Goal: Information Seeking & Learning: Compare options

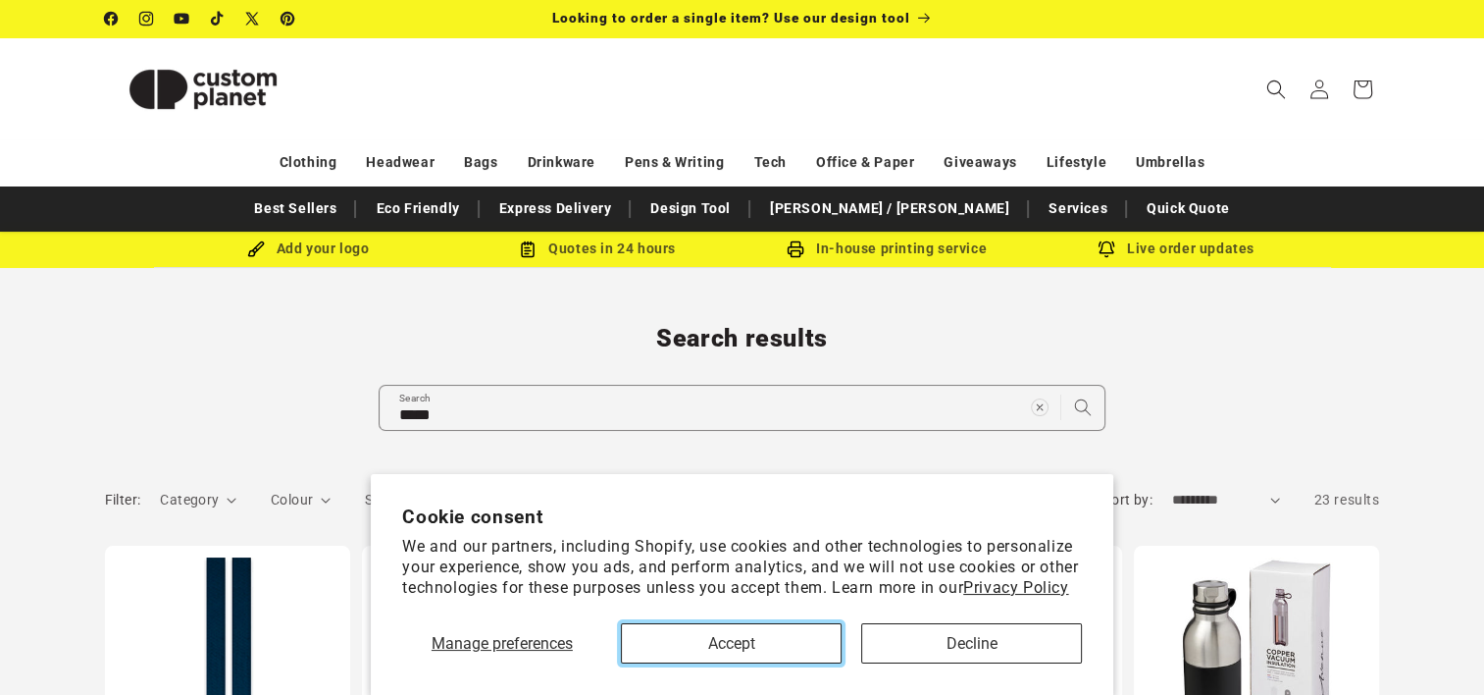
click at [783, 646] on button "Accept" at bounding box center [731, 643] width 221 height 40
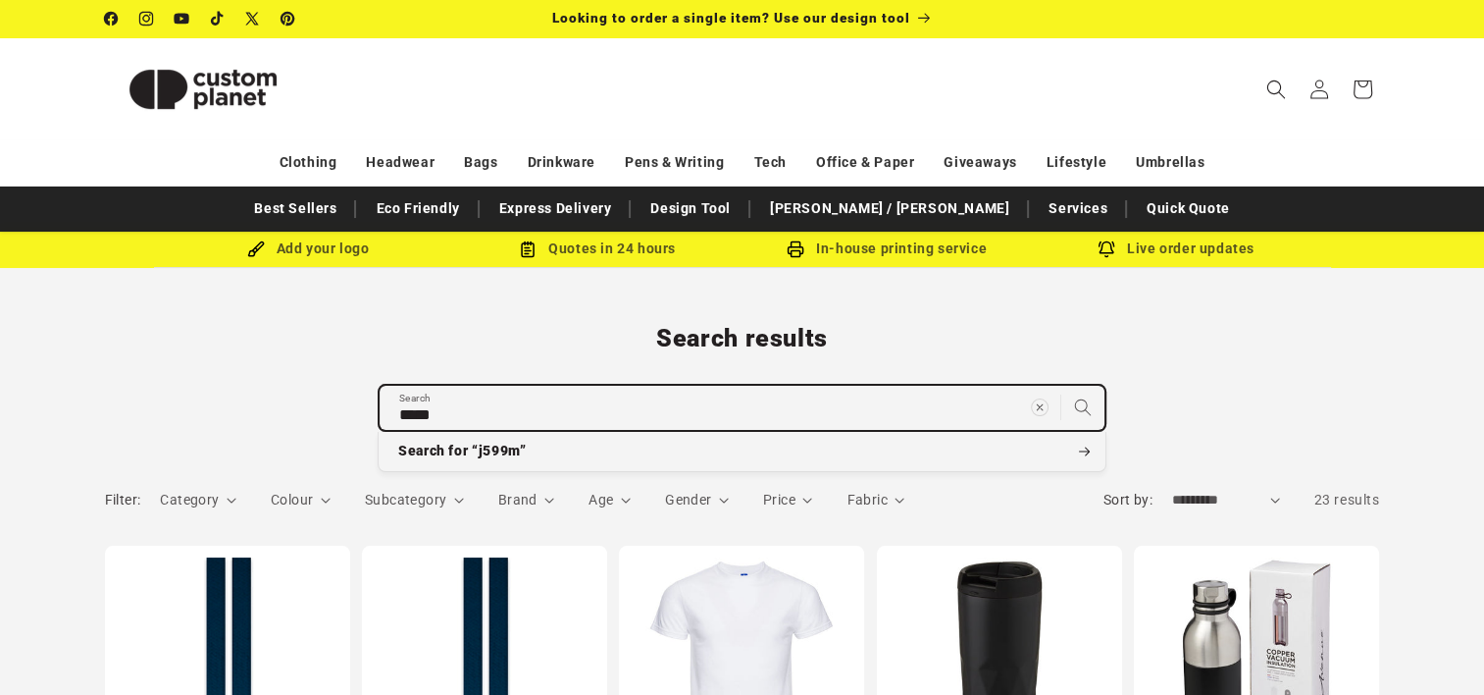
click at [679, 400] on input "*****" at bounding box center [742, 408] width 725 height 44
click at [379, 432] on button "Search for “j599m”" at bounding box center [742, 451] width 727 height 39
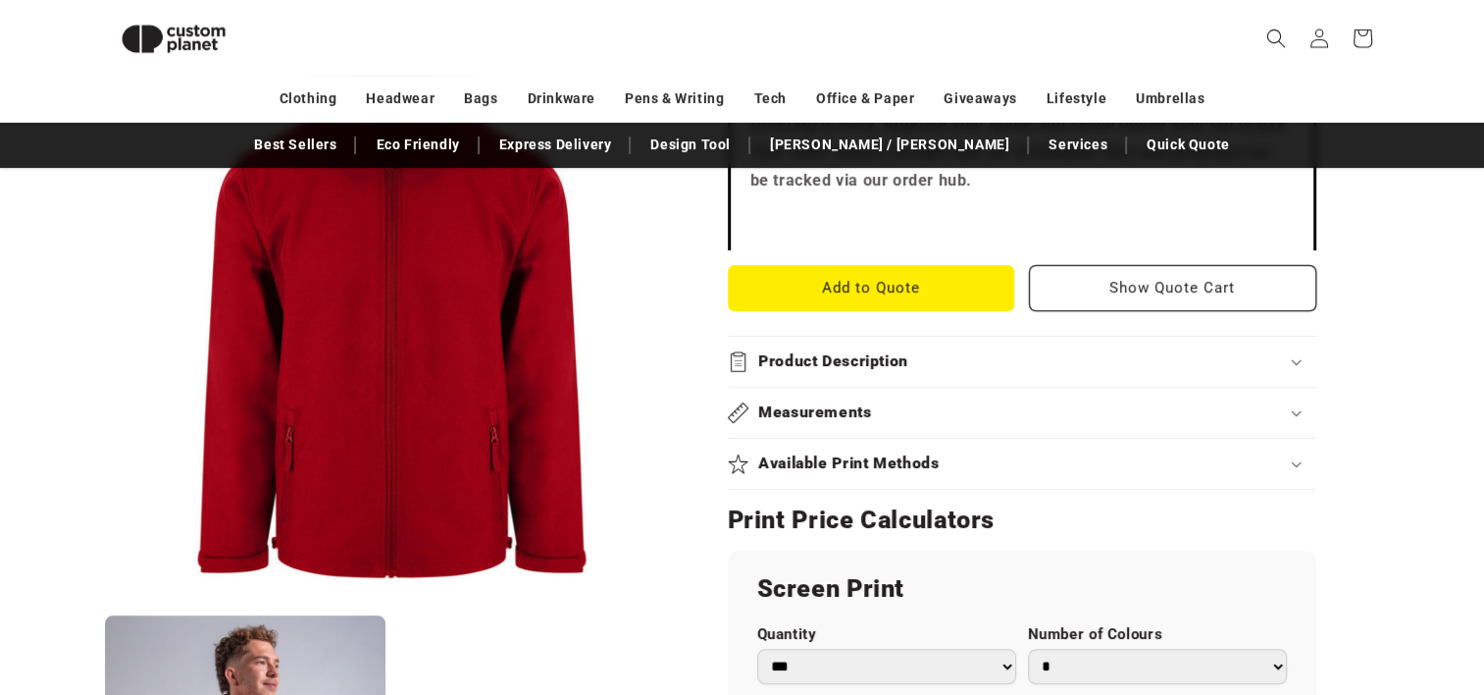
scroll to position [659, 0]
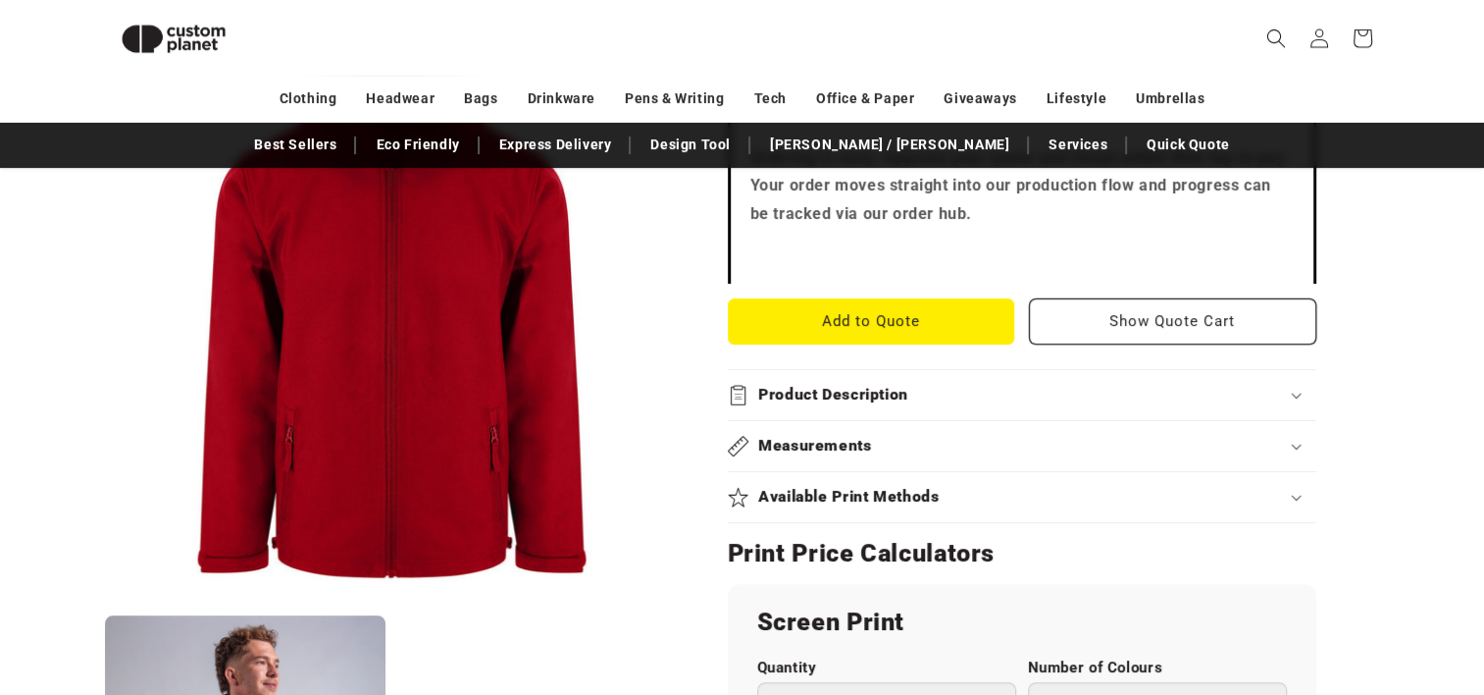
click at [945, 395] on div "Product Description" at bounding box center [1022, 395] width 589 height 21
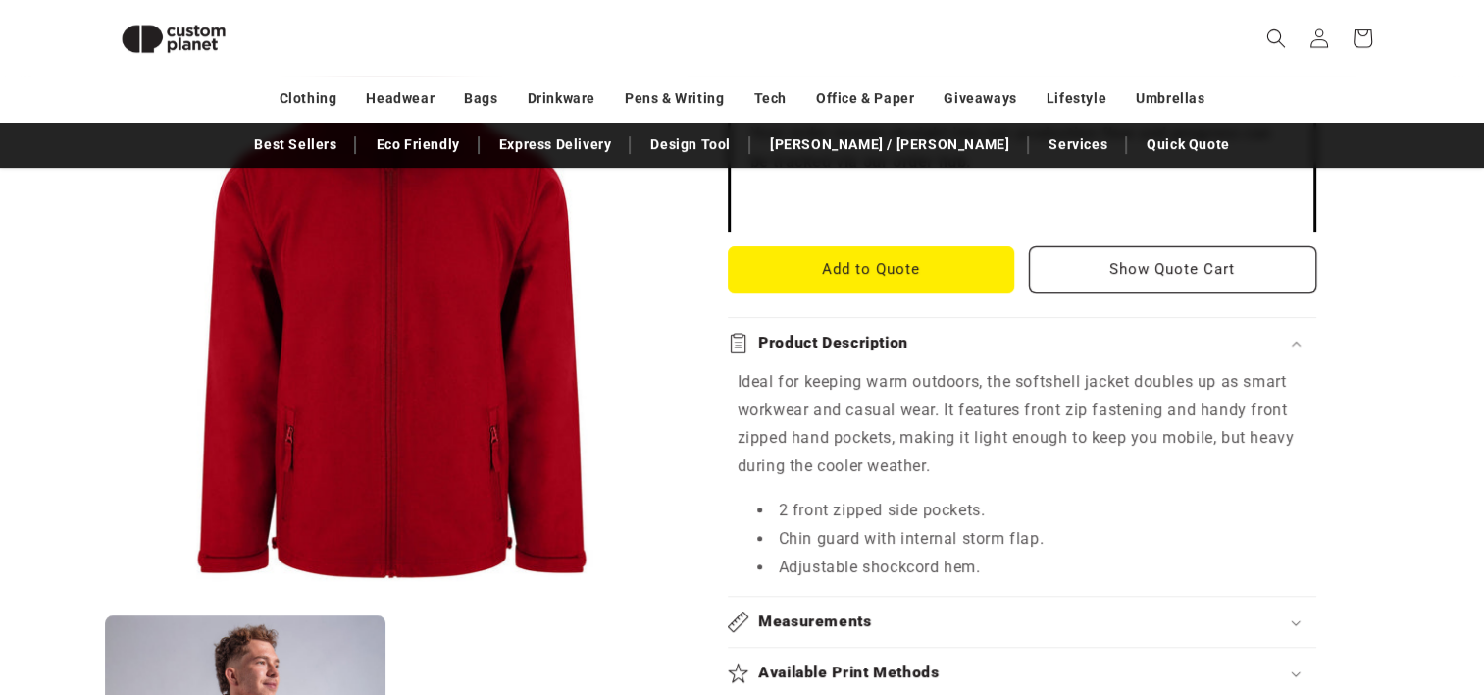
scroll to position [758, 0]
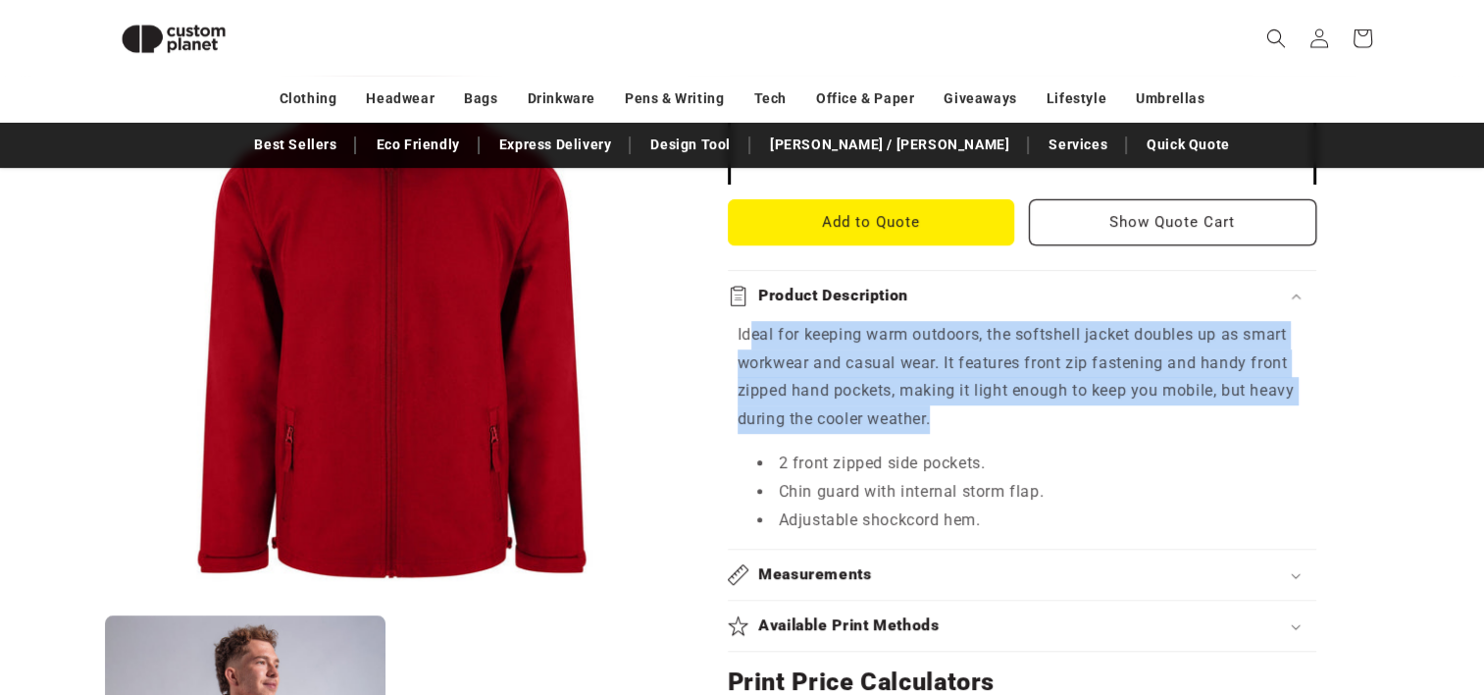
drag, startPoint x: 749, startPoint y: 335, endPoint x: 1103, endPoint y: 419, distance: 364.1
click at [1103, 419] on p "Ideal for keeping warm outdoors, the softshell jacket doubles up as smart workw…" at bounding box center [1022, 377] width 569 height 113
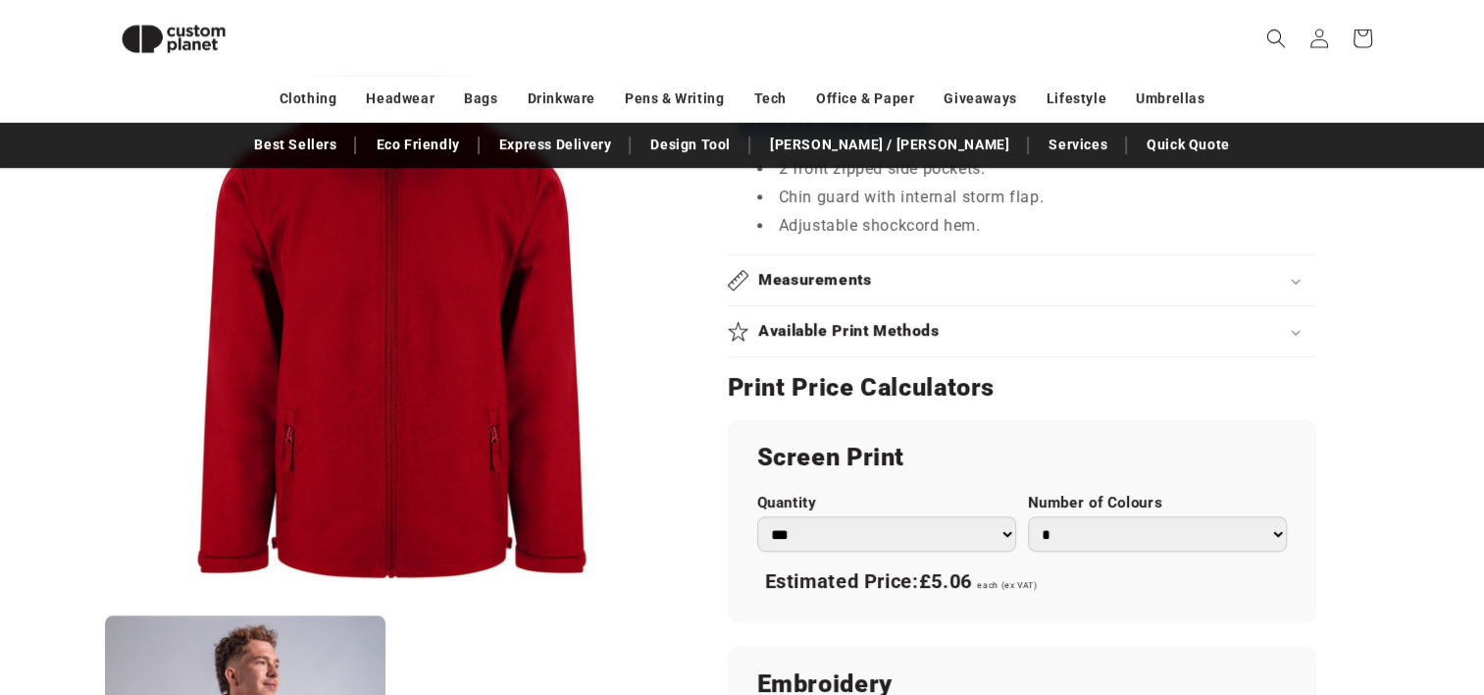
scroll to position [955, 0]
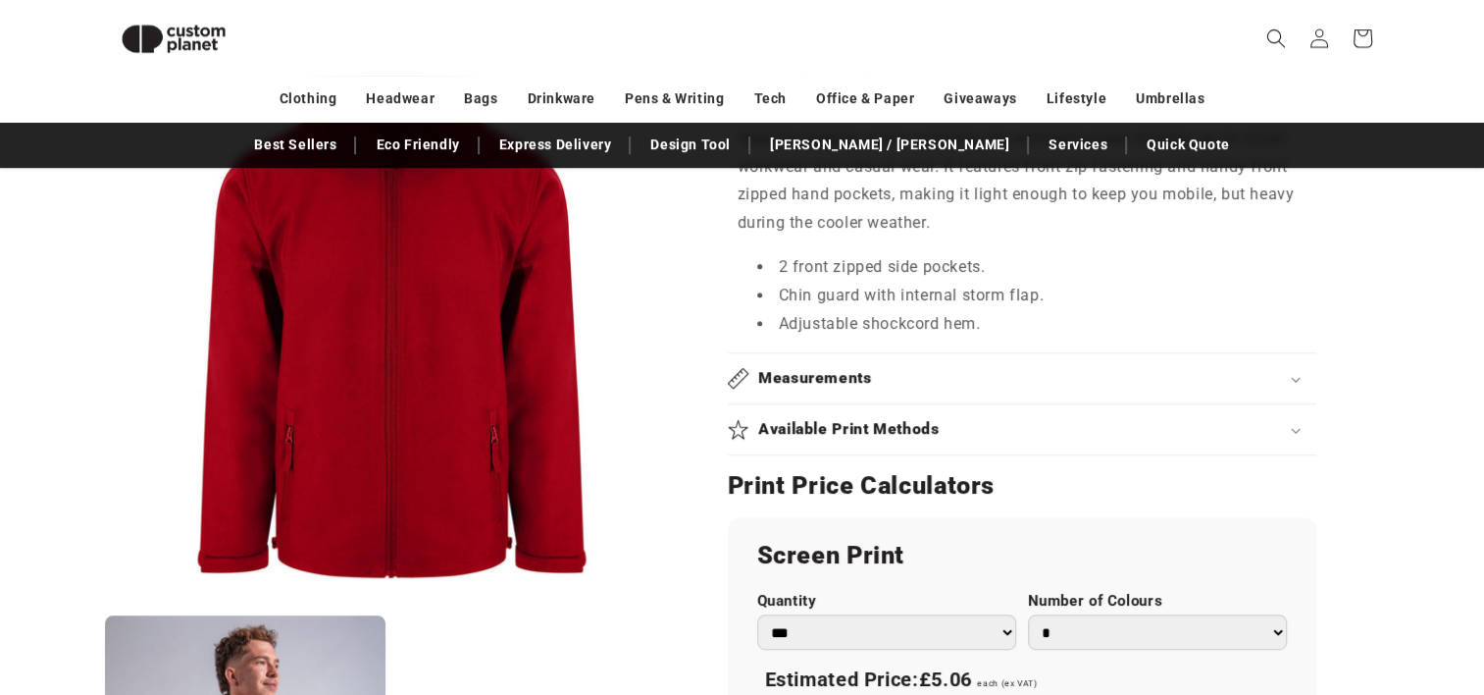
click at [884, 376] on div "Measurements" at bounding box center [1022, 378] width 589 height 21
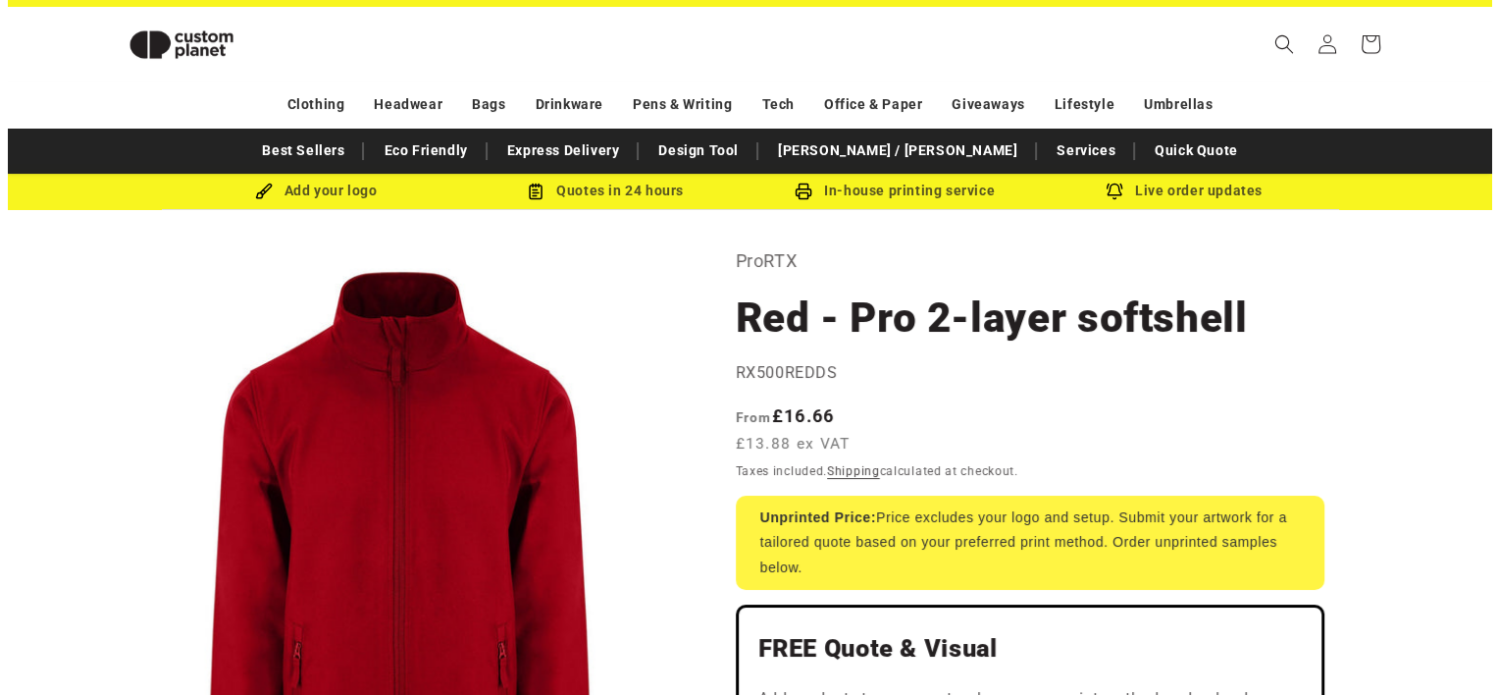
scroll to position [0, 0]
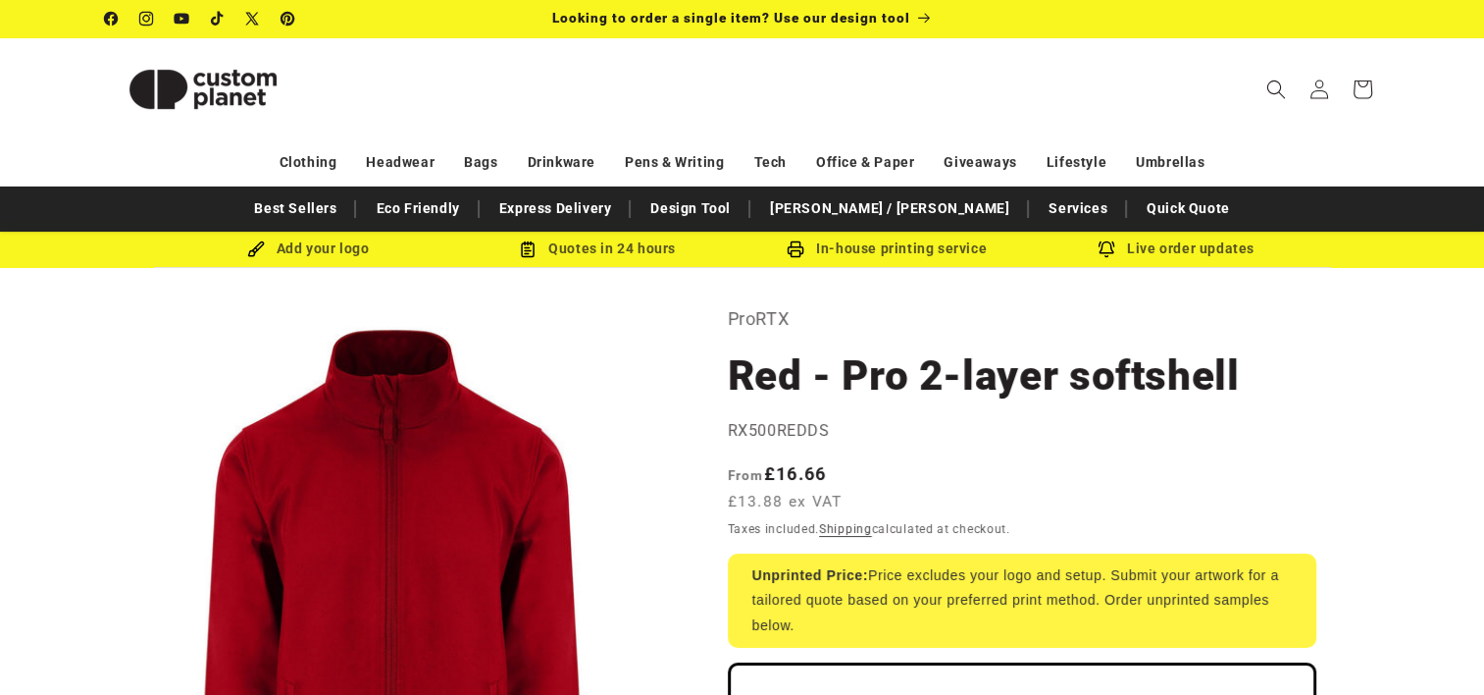
click at [1271, 82] on icon "Search" at bounding box center [1276, 88] width 21 height 21
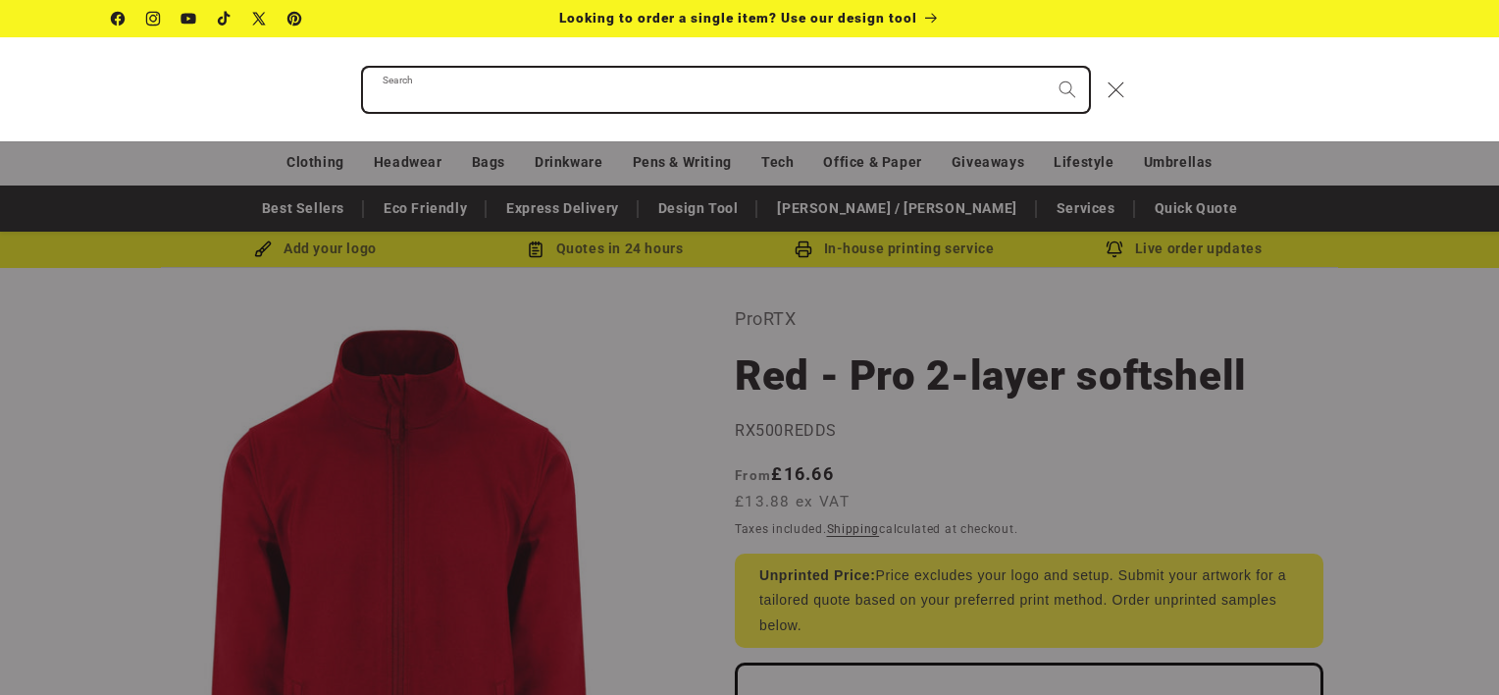
paste input "*****"
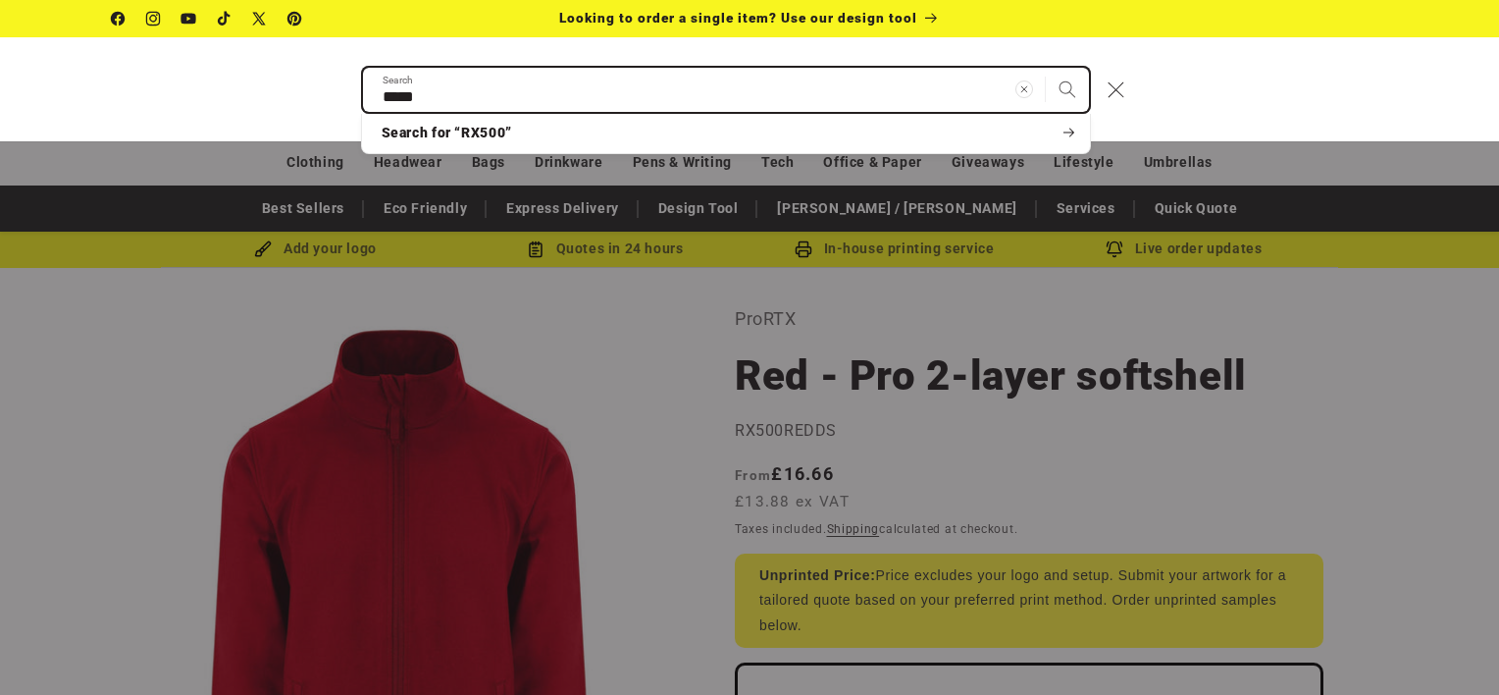
type input "*****"
click at [1046, 68] on button "Search" at bounding box center [1067, 89] width 43 height 43
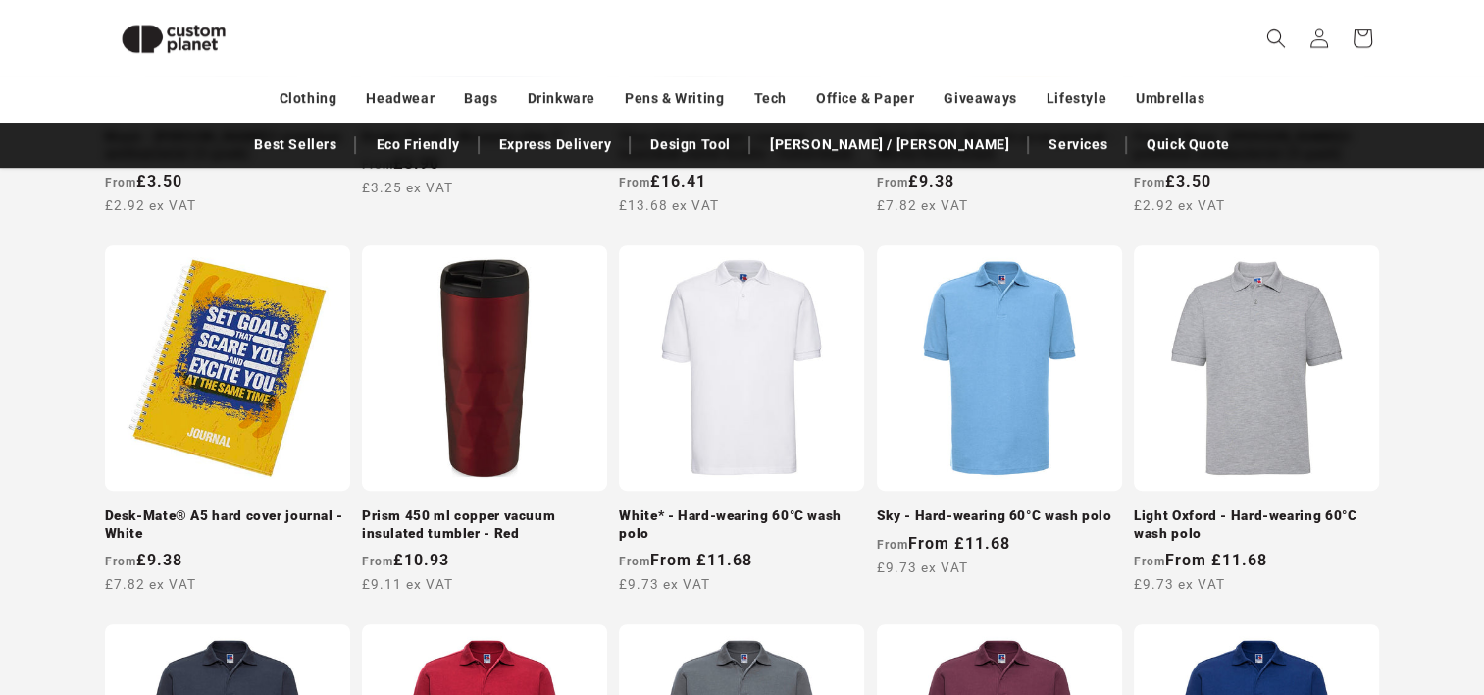
scroll to position [1052, 0]
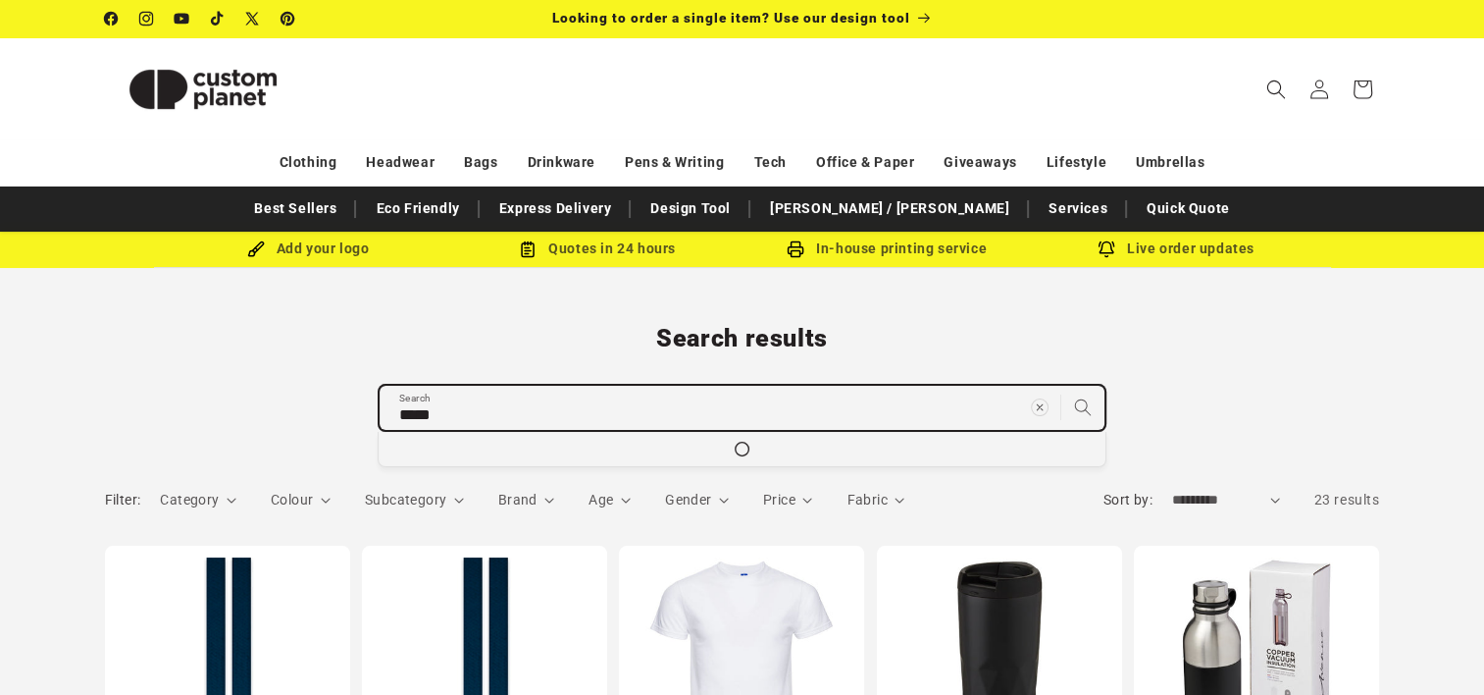
click at [797, 401] on input "*****" at bounding box center [742, 408] width 725 height 44
drag, startPoint x: 793, startPoint y: 402, endPoint x: 301, endPoint y: 388, distance: 491.7
click at [301, 388] on div "Search results ***** Search Search for “j599m” No results found for “j599m”. Ch…" at bounding box center [743, 376] width 1374 height 107
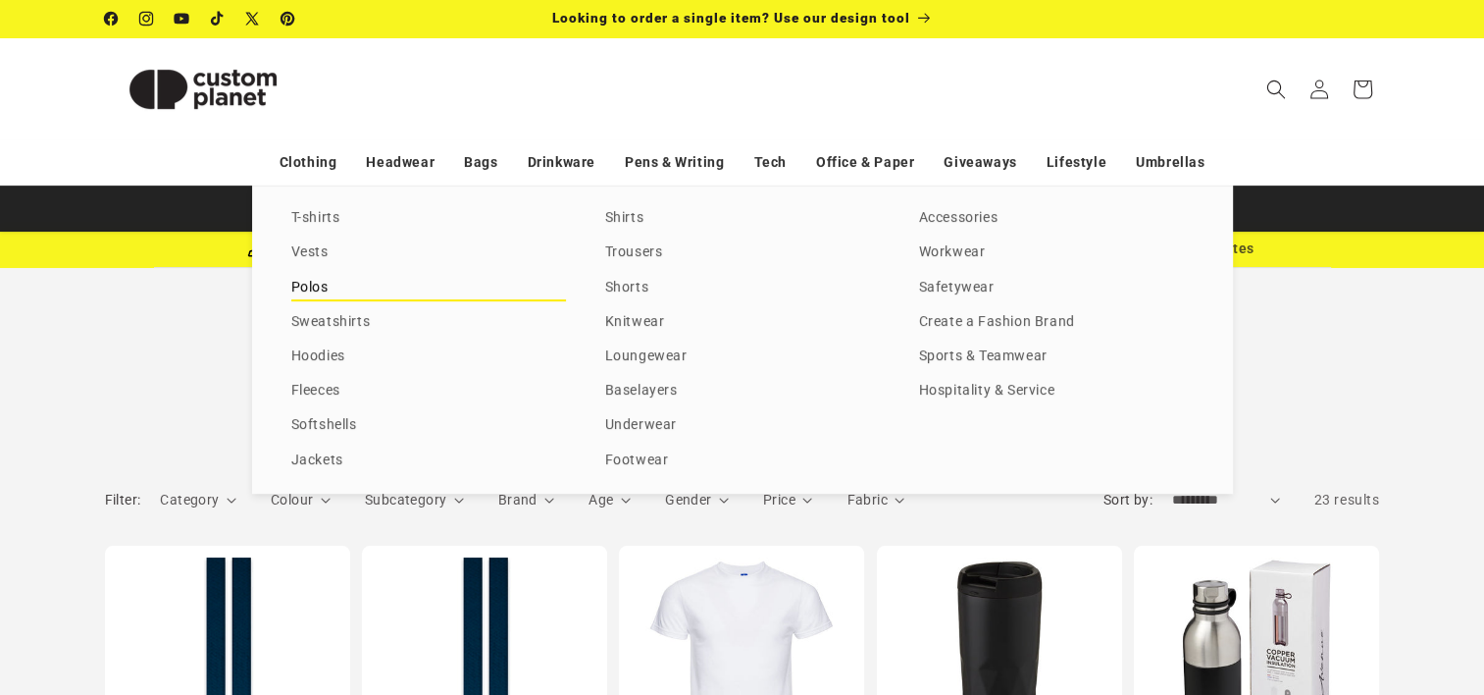
click at [316, 284] on link "Polos" at bounding box center [428, 288] width 275 height 26
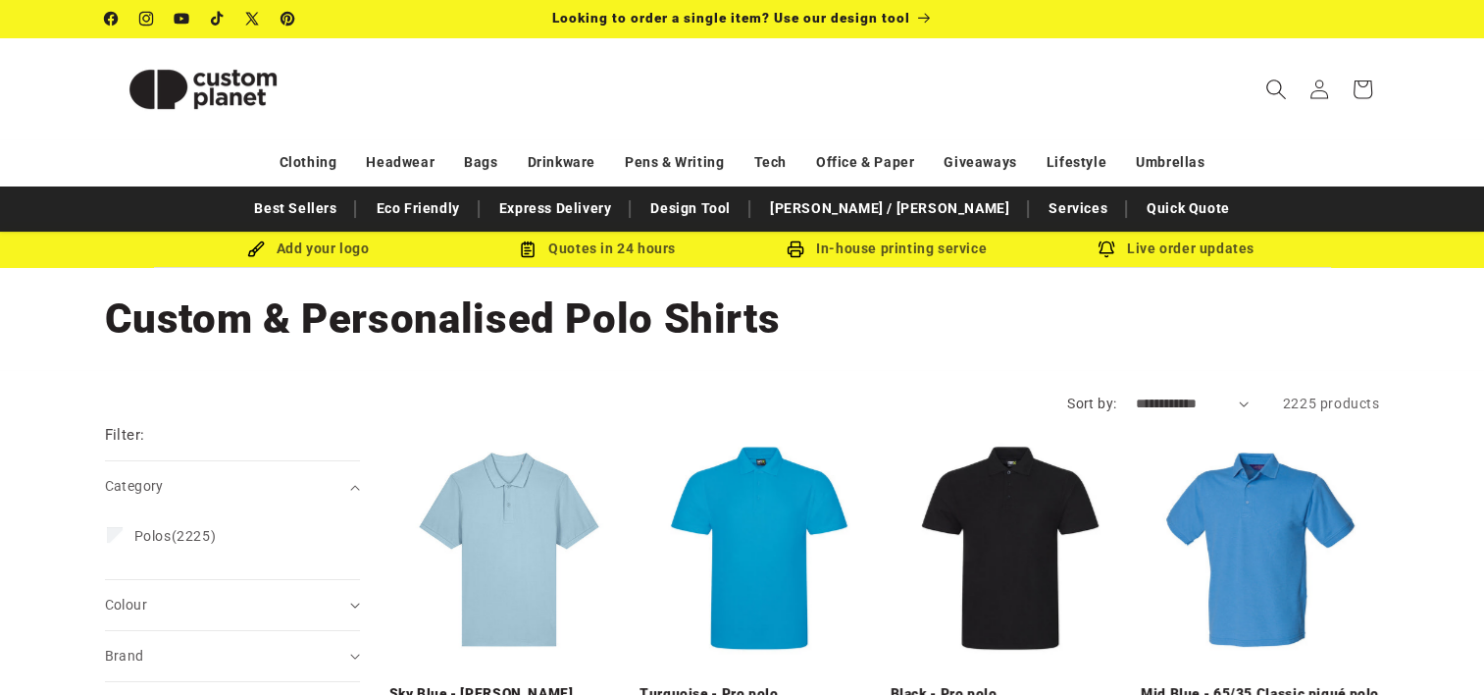
click at [1271, 78] on icon "Search" at bounding box center [1276, 88] width 21 height 21
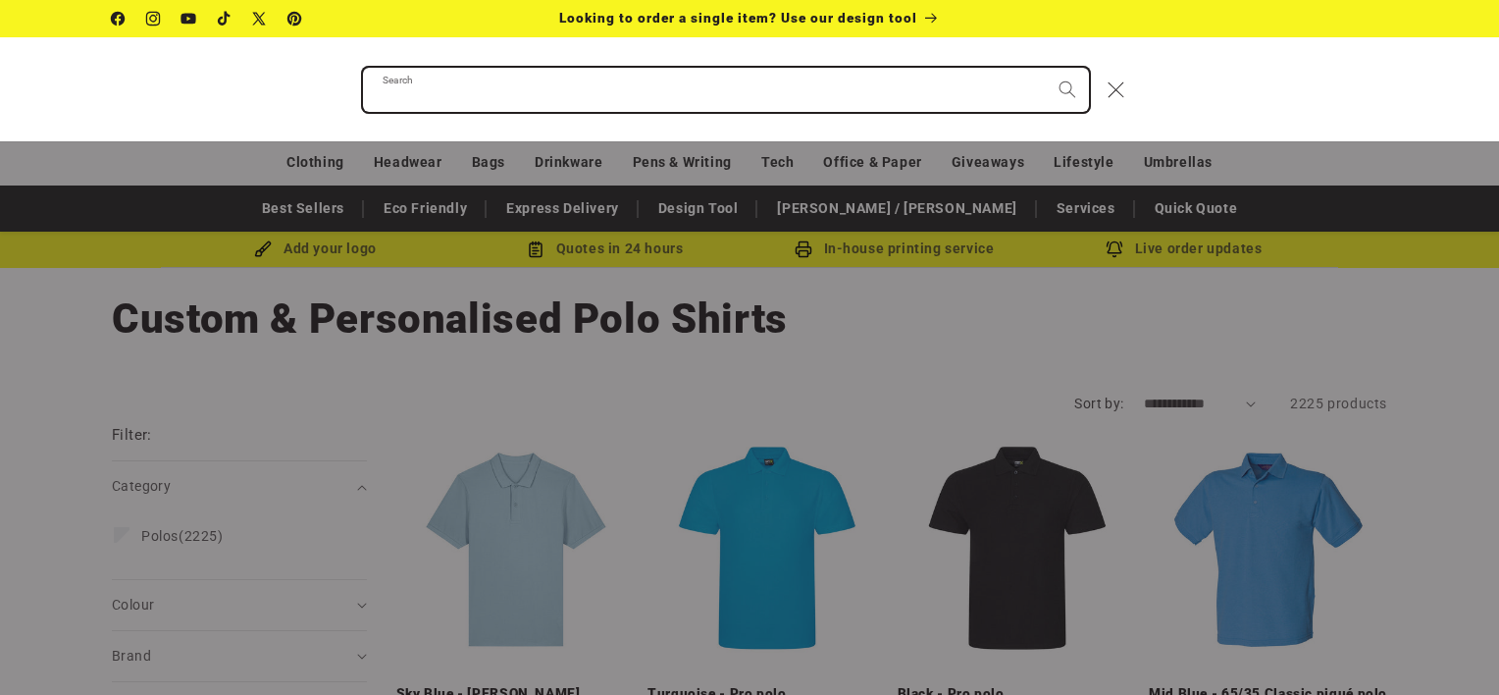
paste input "*****"
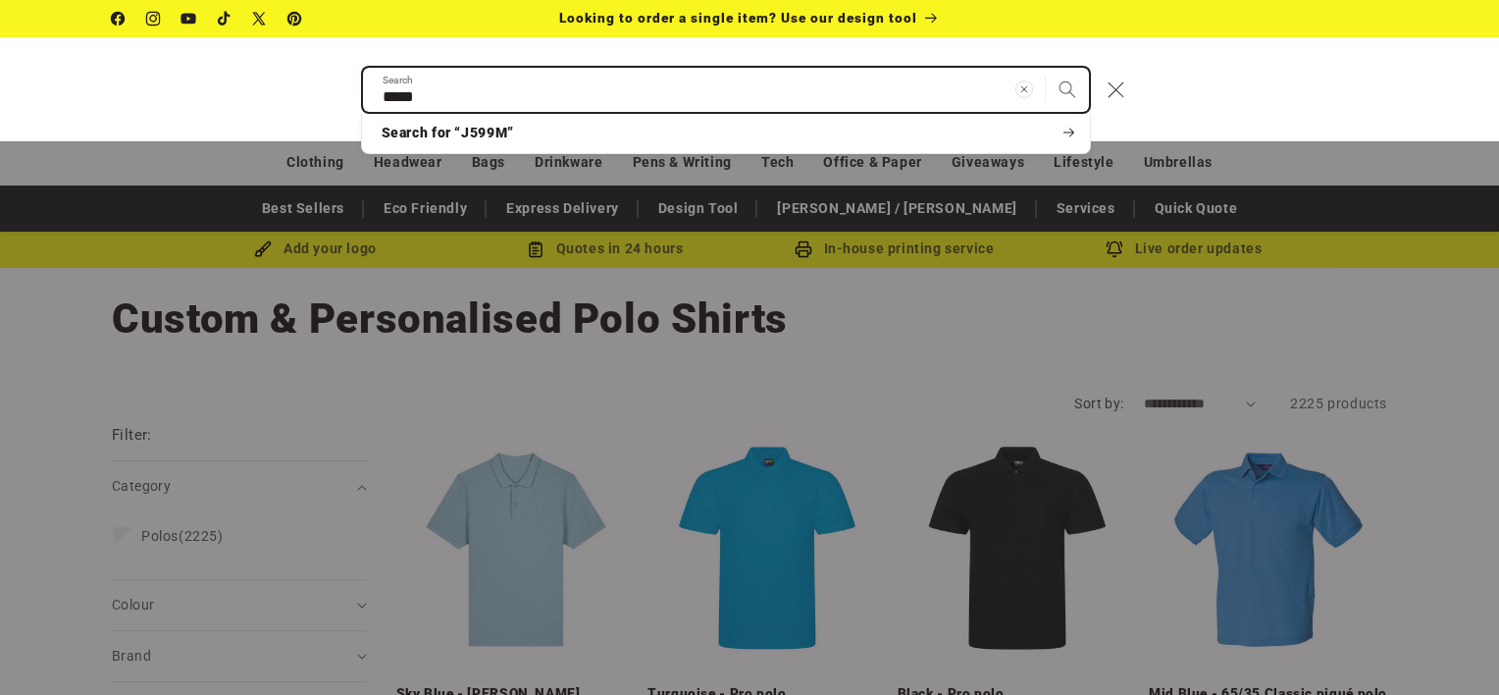
type input "*****"
click at [1046, 68] on button "Search" at bounding box center [1067, 89] width 43 height 43
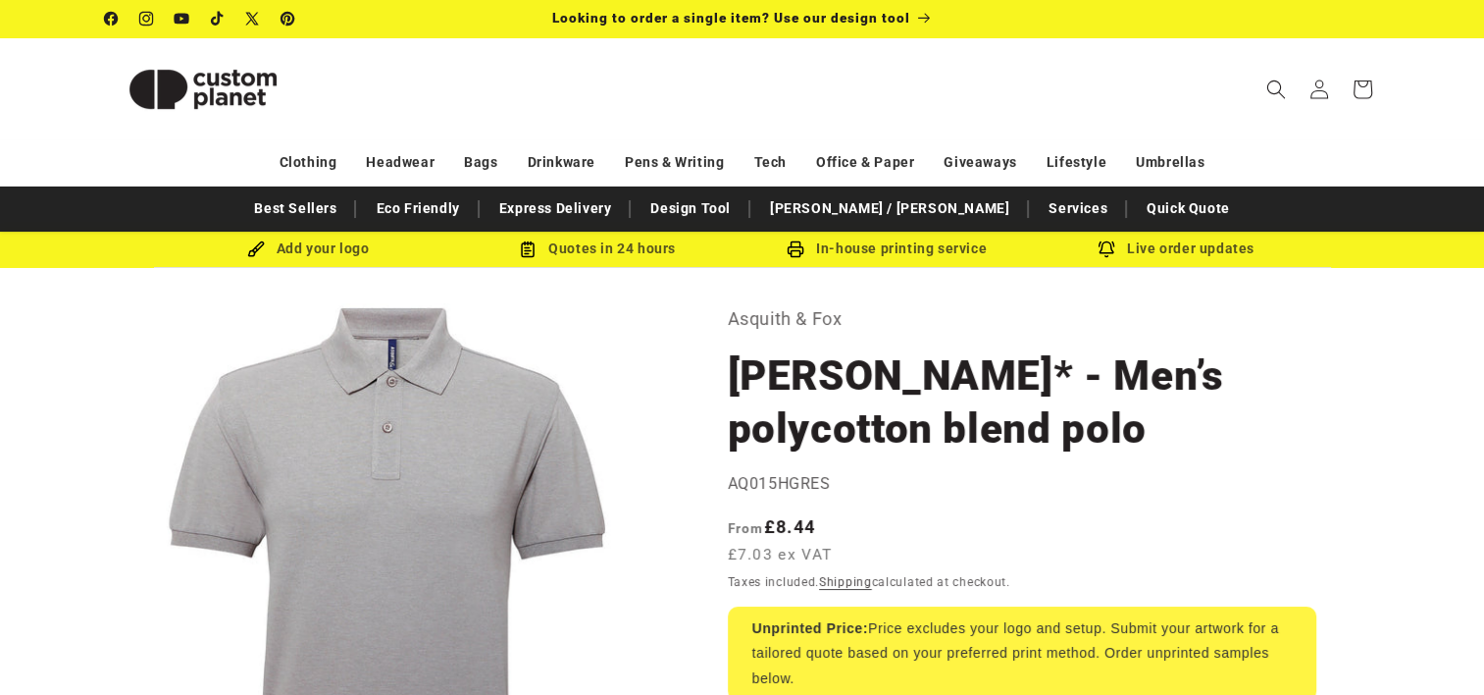
click at [1278, 94] on icon "Search" at bounding box center [1277, 89] width 20 height 20
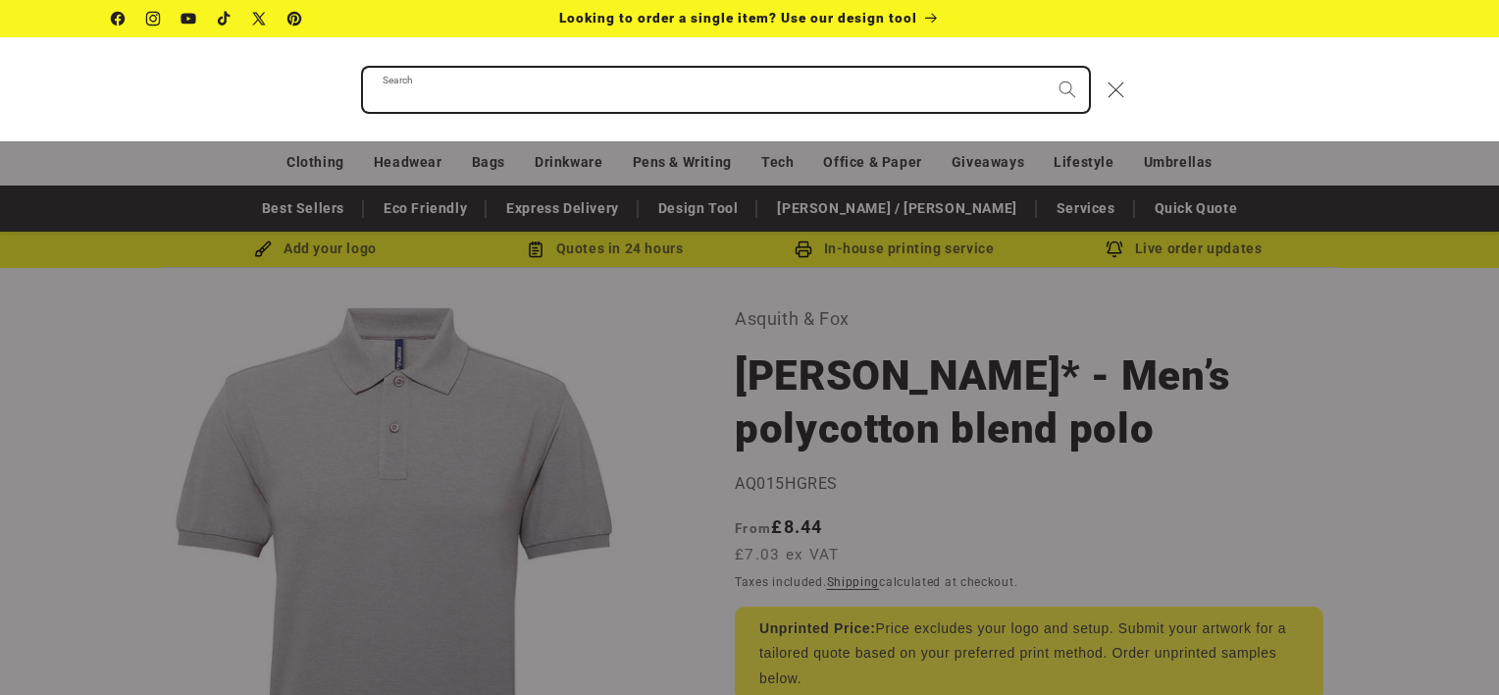
paste input "*****"
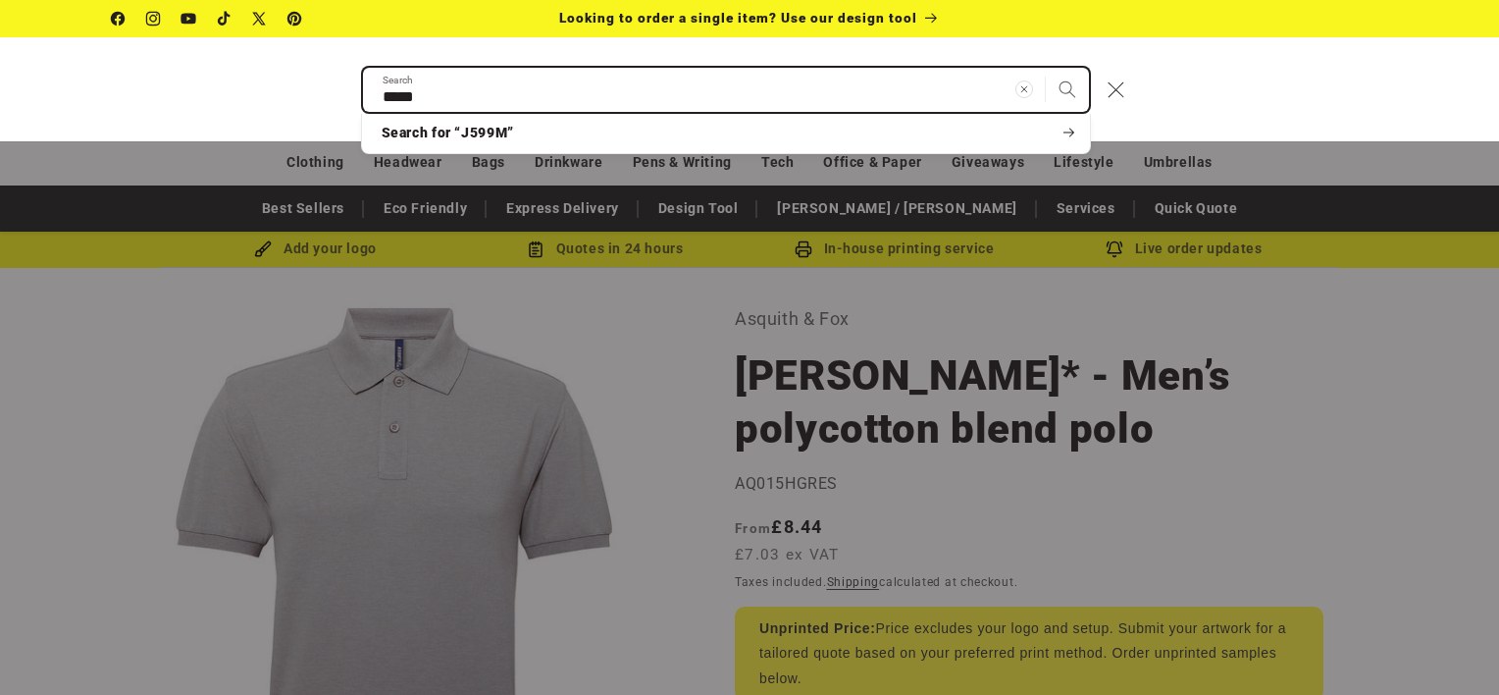
type input "*****"
click at [1046, 68] on button "Search" at bounding box center [1067, 89] width 43 height 43
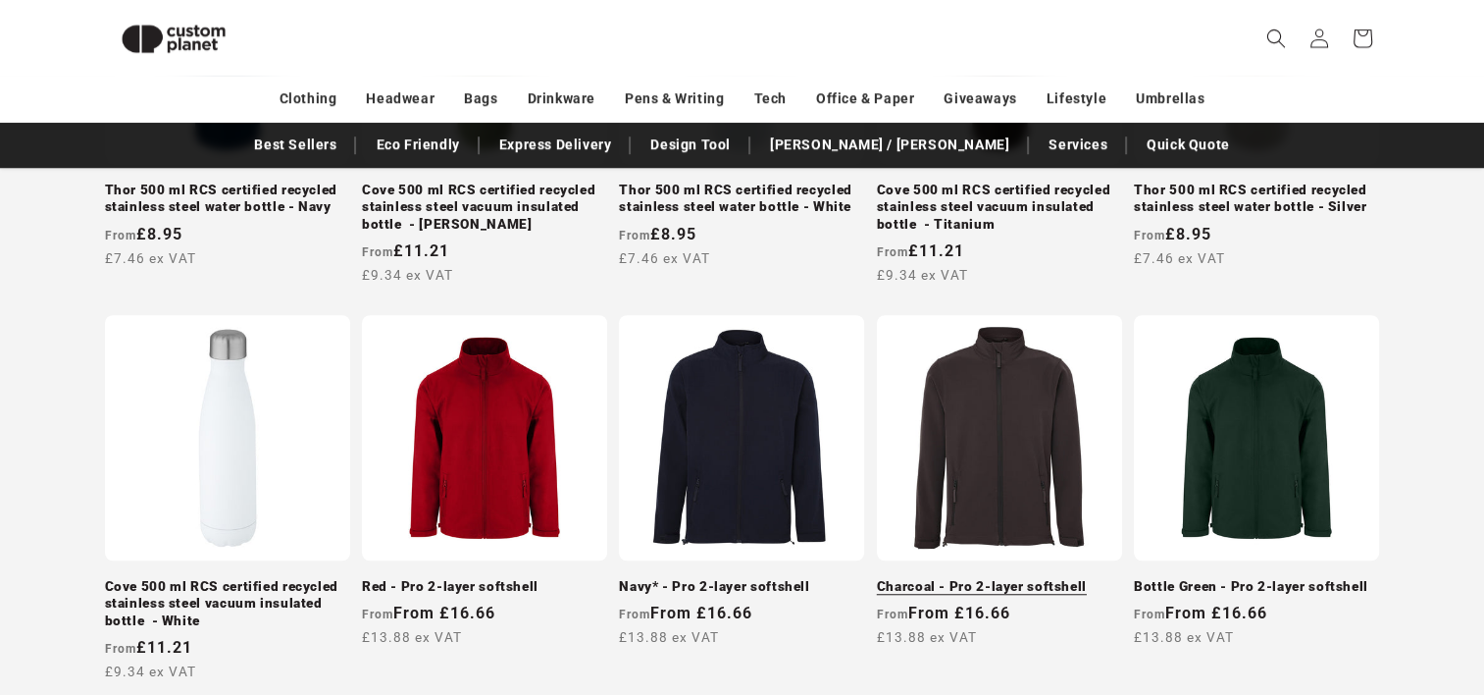
scroll to position [1372, 0]
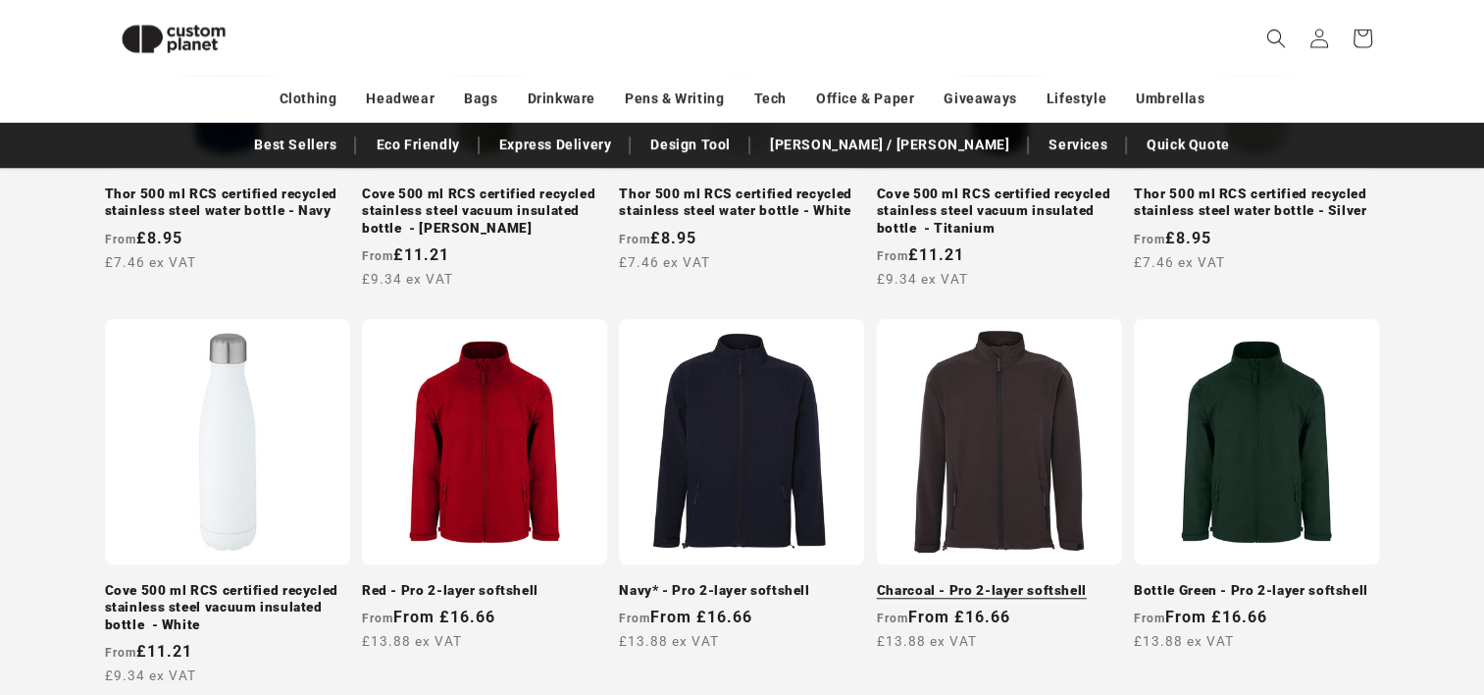
click at [1001, 582] on link "Charcoal - Pro 2-layer softshell" at bounding box center [999, 591] width 245 height 18
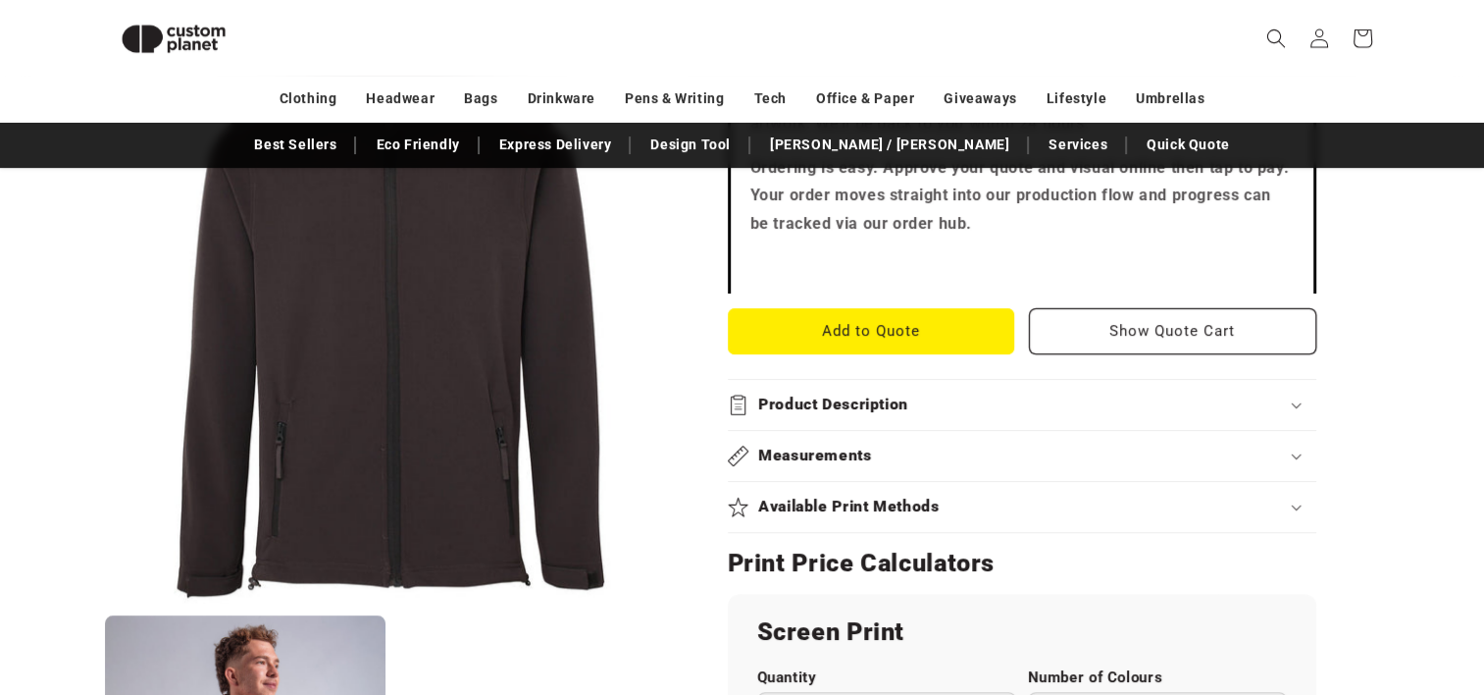
scroll to position [758, 0]
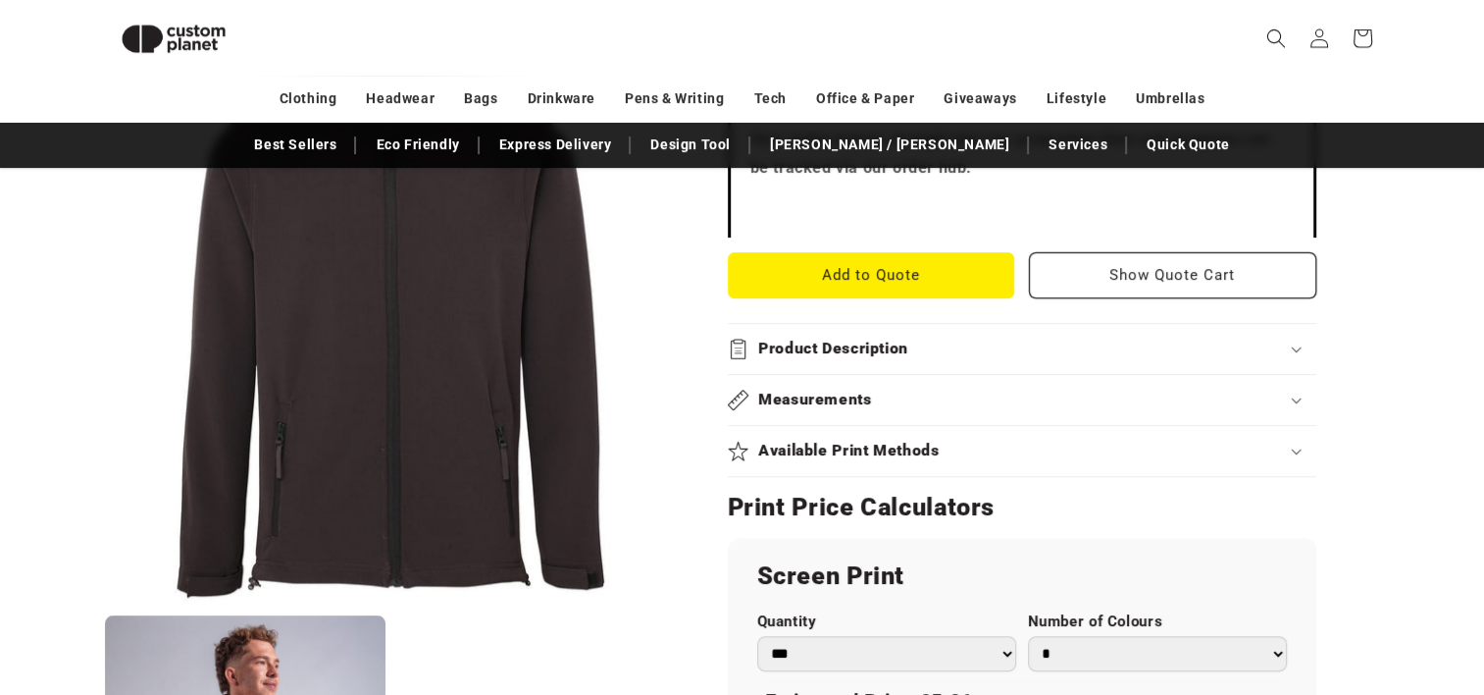
click at [1039, 358] on summary "Product Description" at bounding box center [1022, 349] width 589 height 50
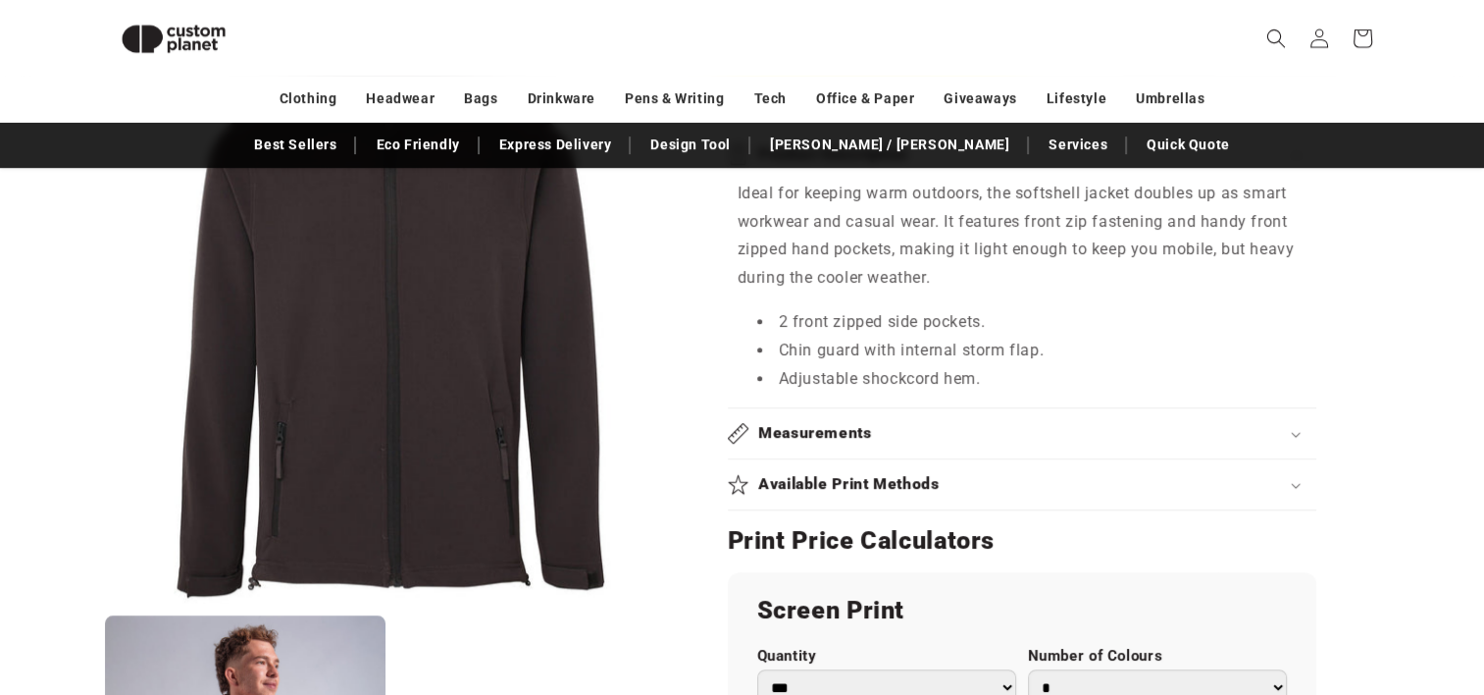
scroll to position [955, 0]
click at [950, 430] on div "Measurements" at bounding box center [1022, 431] width 589 height 21
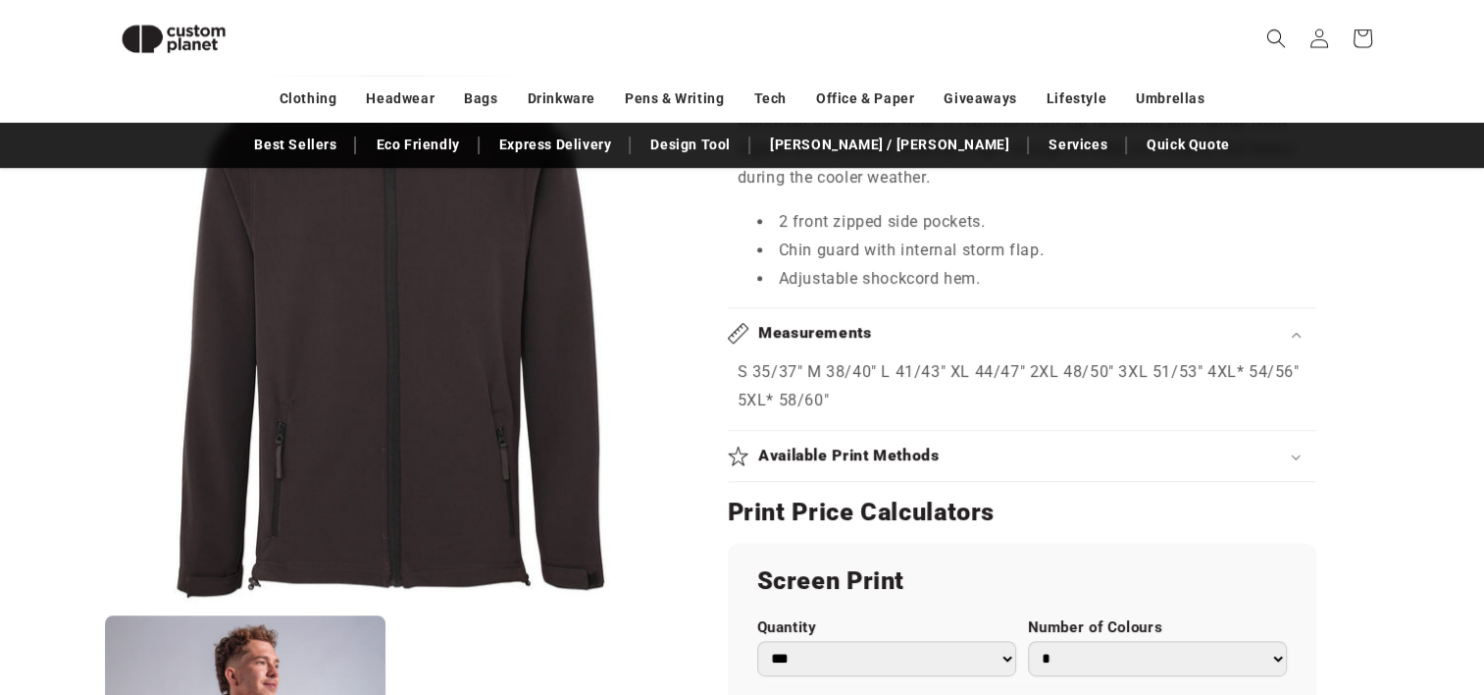
click at [954, 447] on div "Available Print Methods" at bounding box center [1022, 455] width 589 height 21
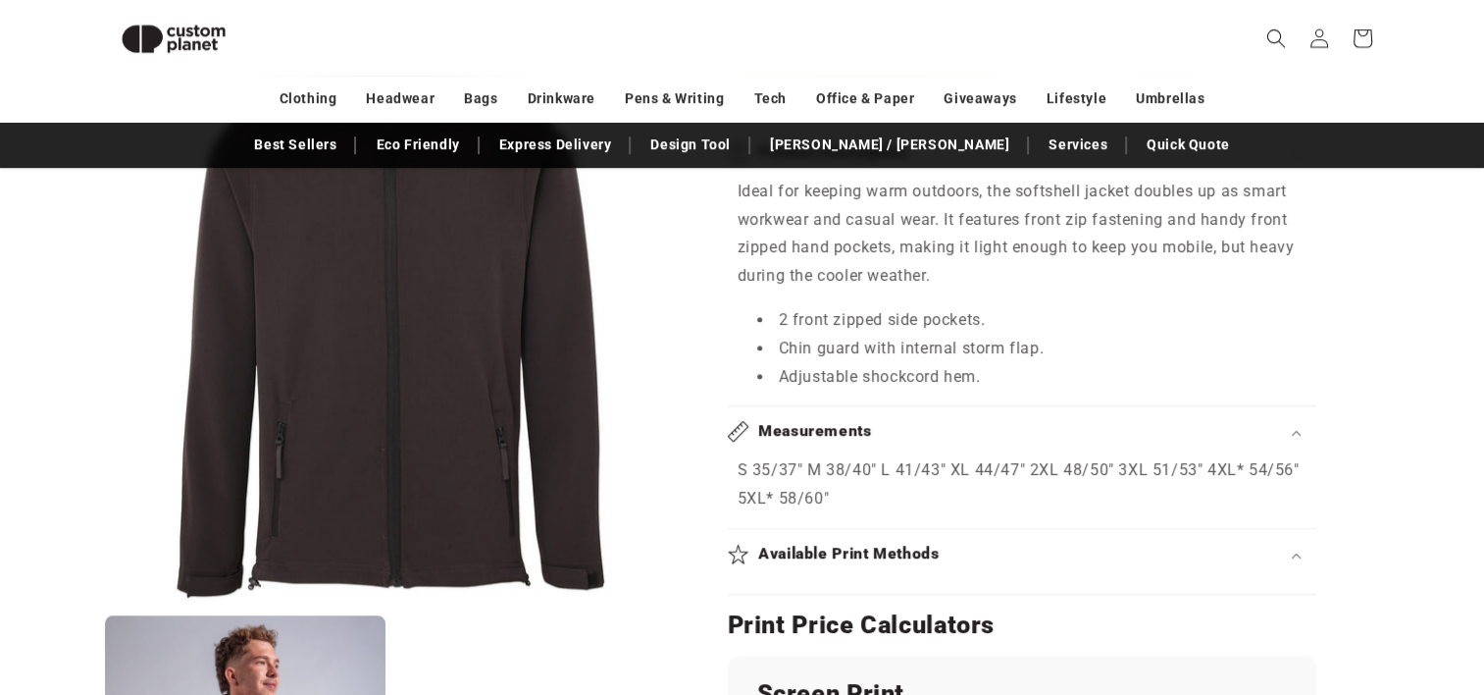
click at [880, 560] on h2 "Available Print Methods" at bounding box center [849, 554] width 182 height 21
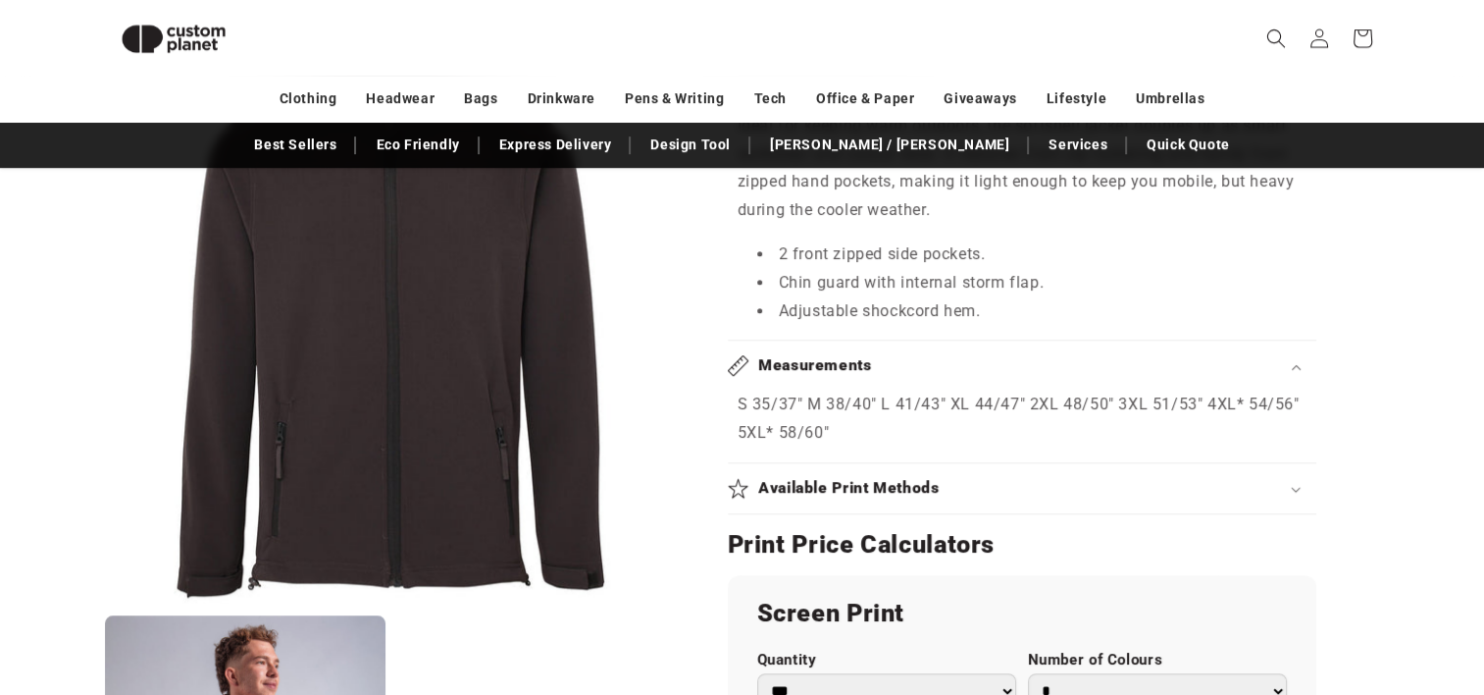
scroll to position [1151, 0]
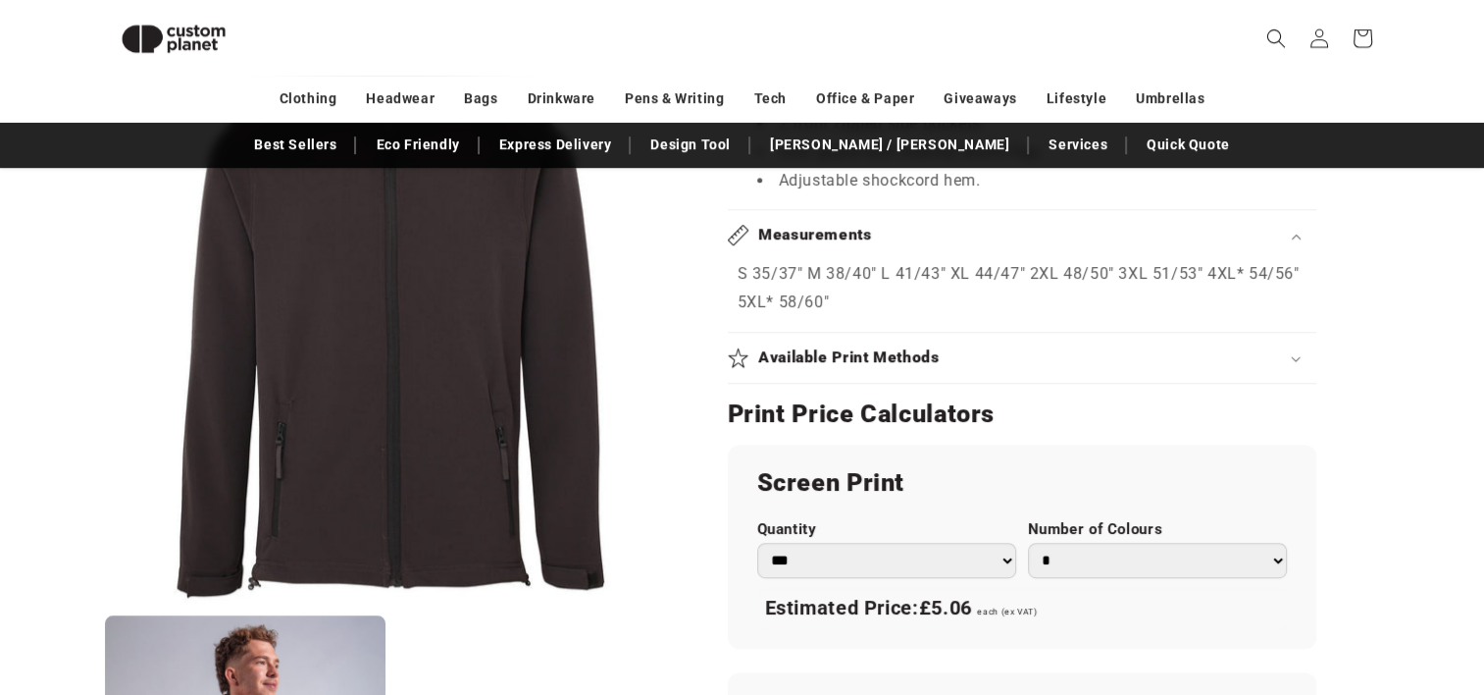
click at [942, 379] on summary "Available Print Methods" at bounding box center [1022, 358] width 589 height 50
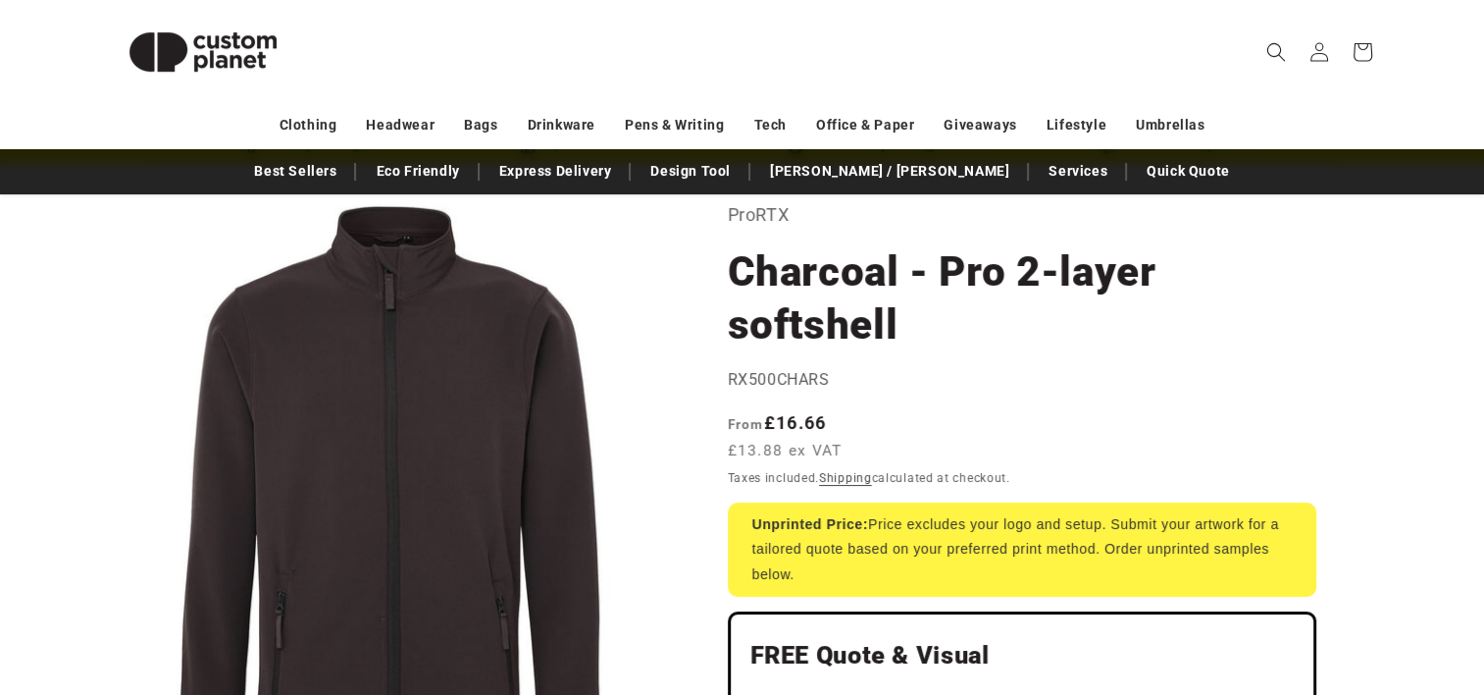
scroll to position [0, 0]
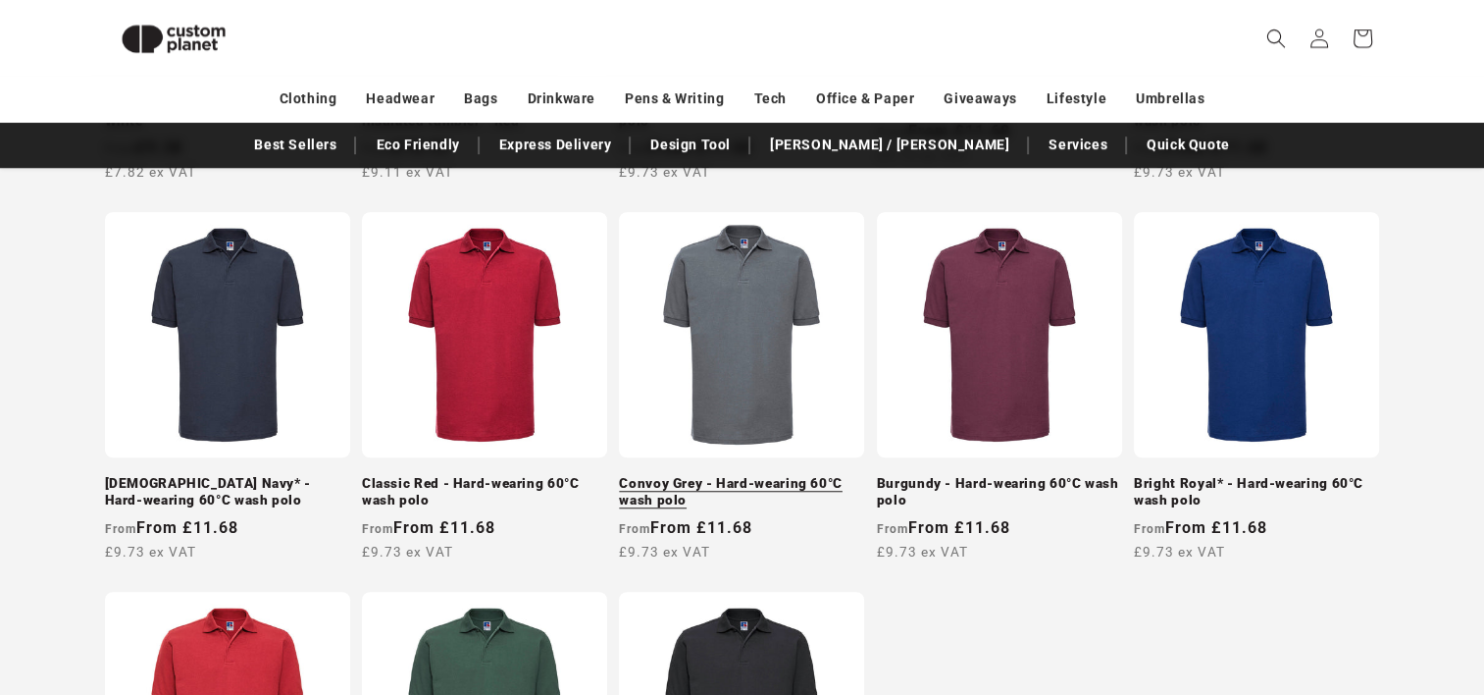
scroll to position [1444, 0]
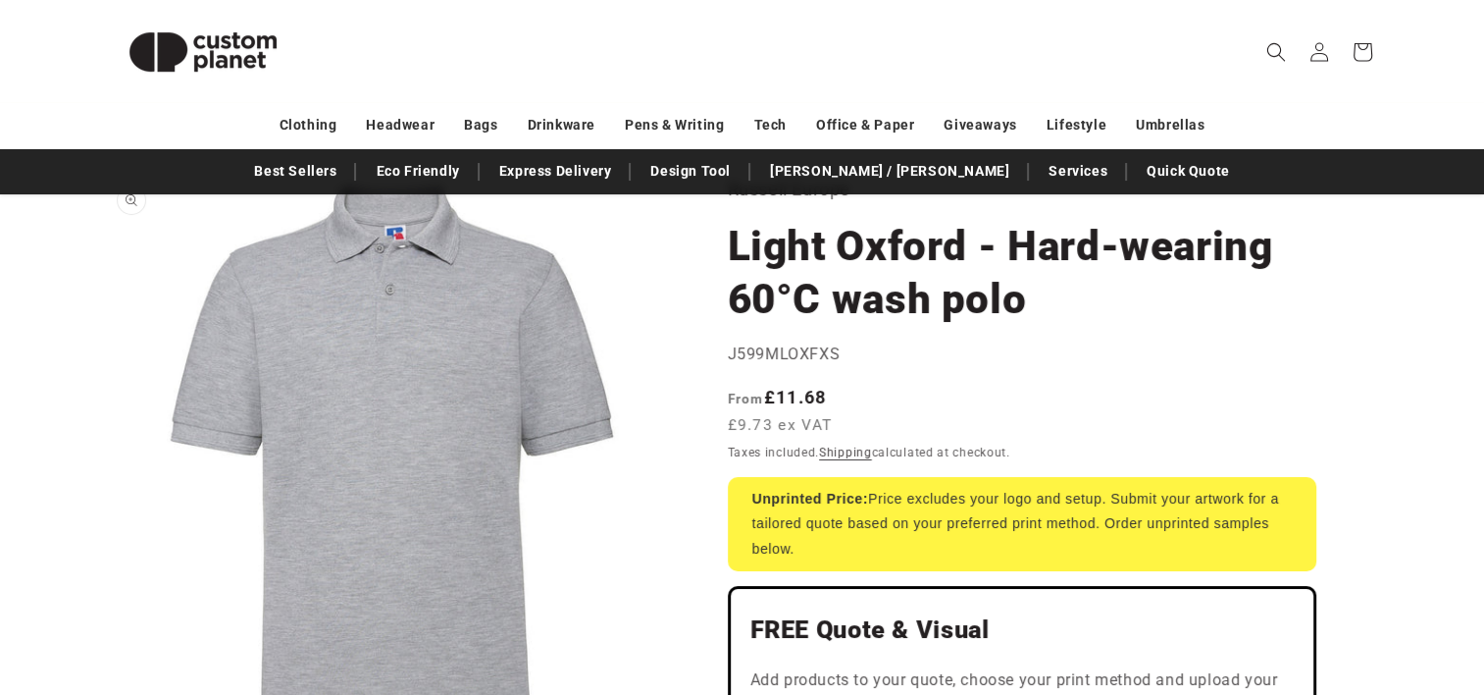
scroll to position [98, 0]
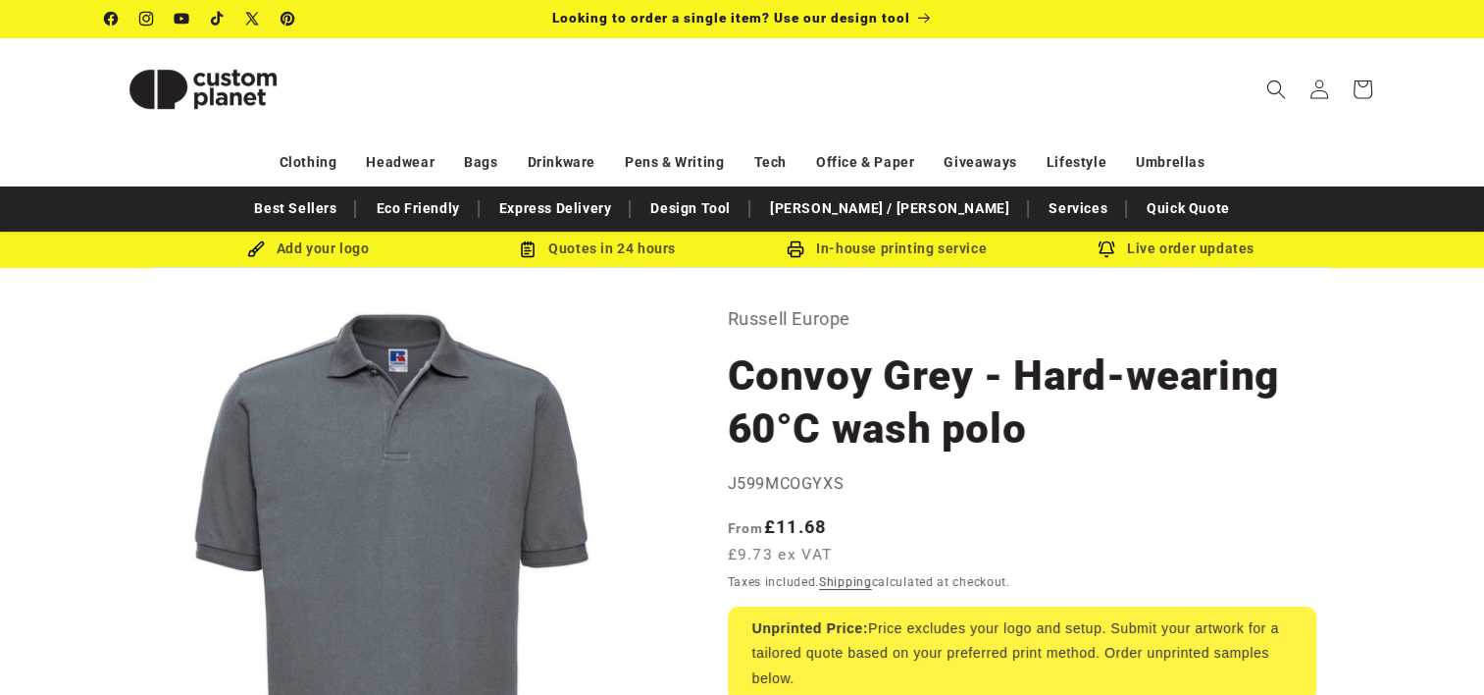
click at [1011, 578] on div "Taxes included. Shipping calculated at checkout." at bounding box center [1022, 582] width 589 height 20
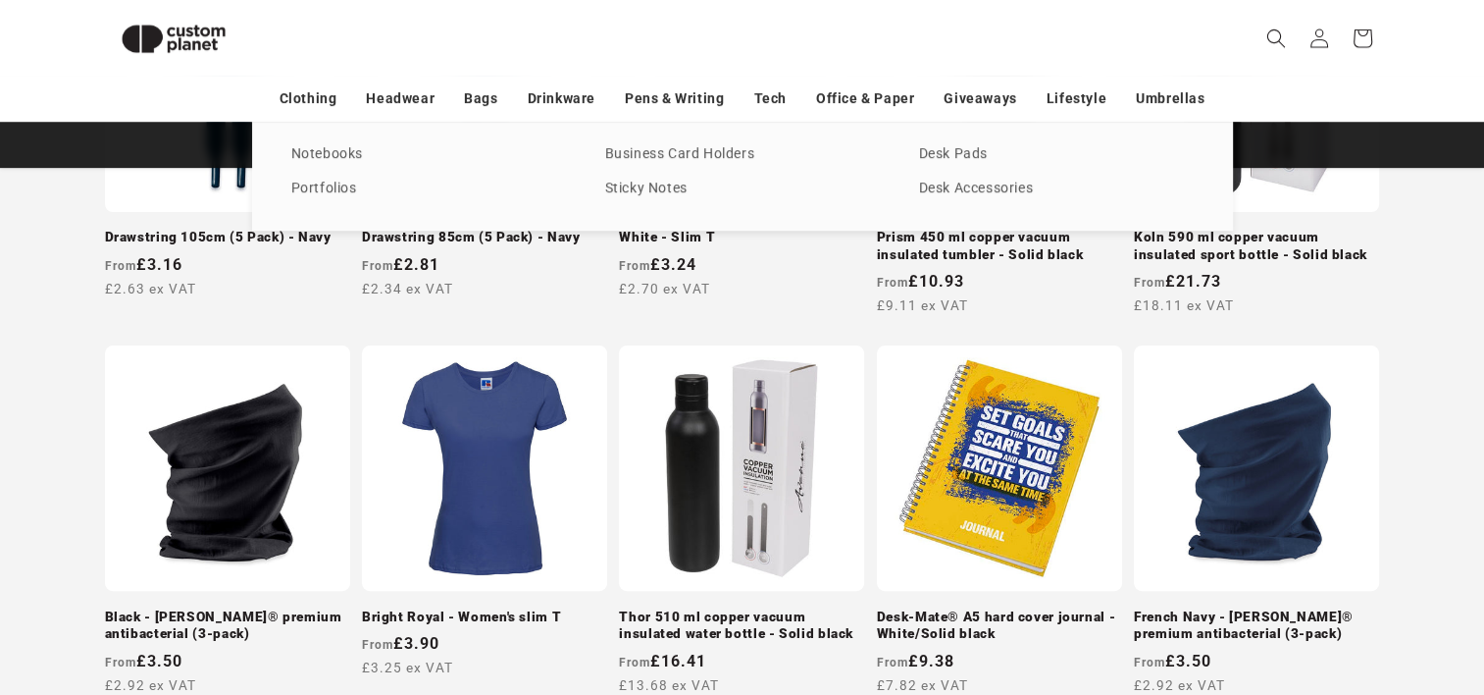
scroll to position [659, 0]
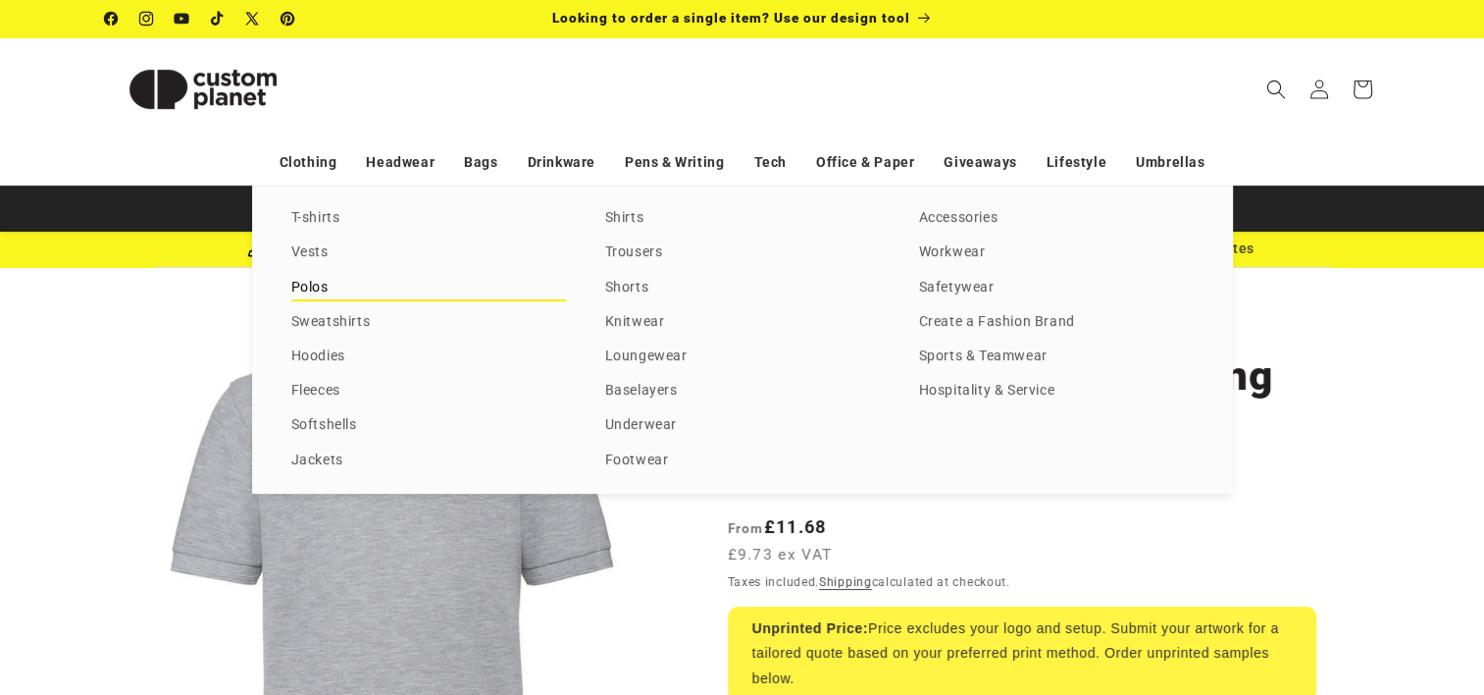
click at [309, 283] on link "Polos" at bounding box center [428, 288] width 275 height 26
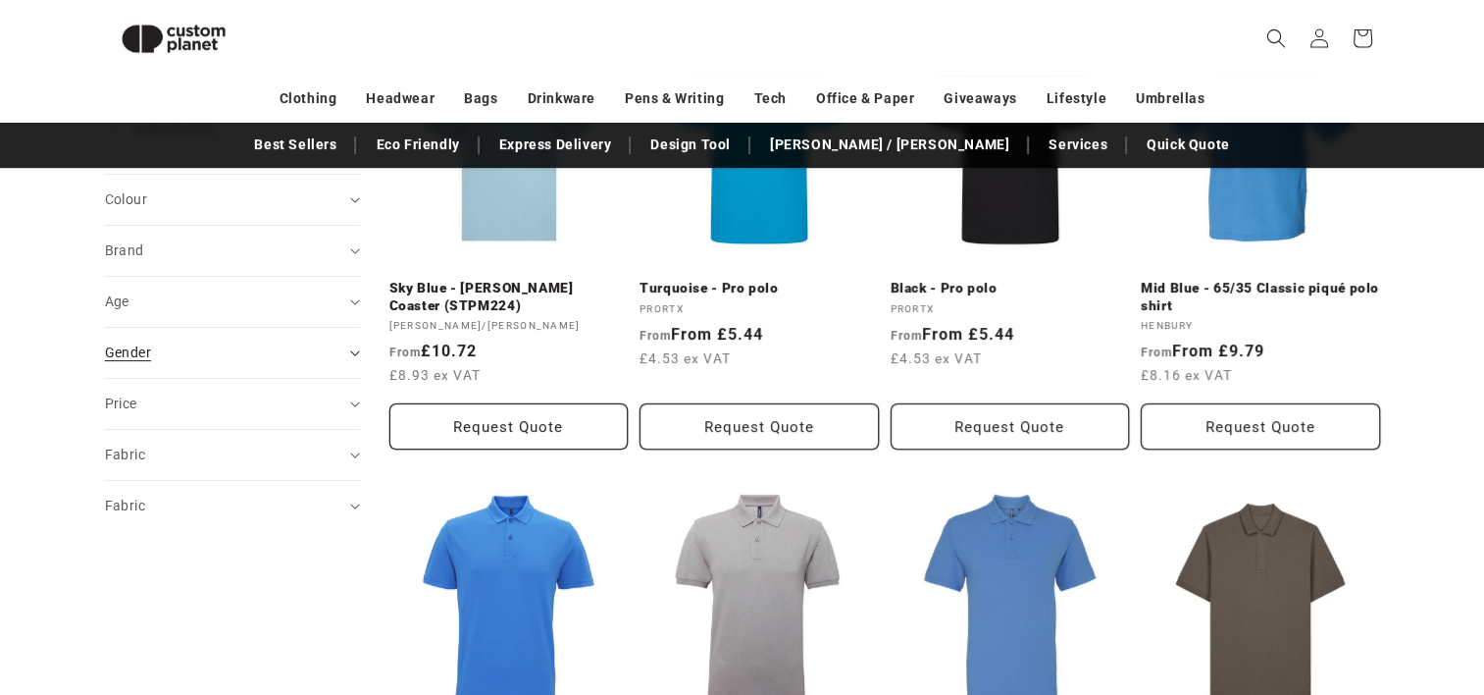
scroll to position [366, 0]
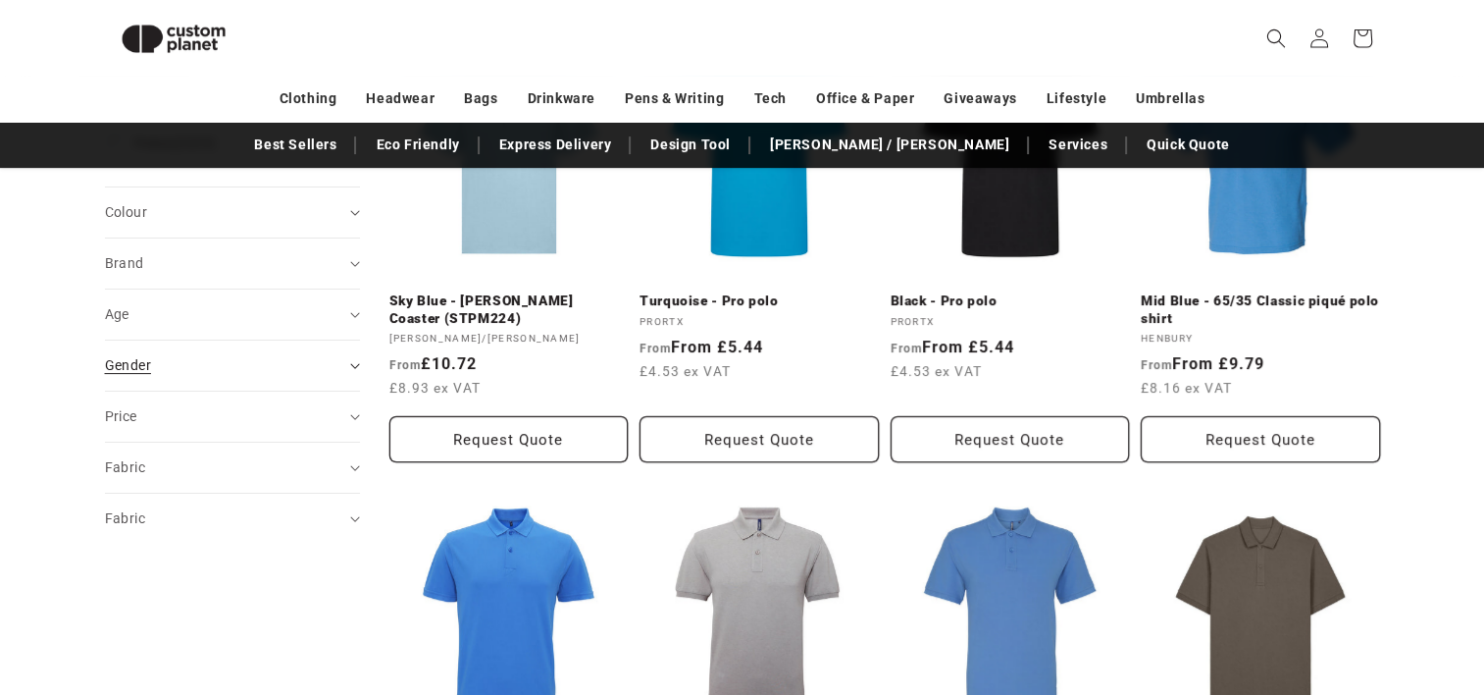
click at [180, 373] on div "Gender (0)" at bounding box center [224, 365] width 238 height 21
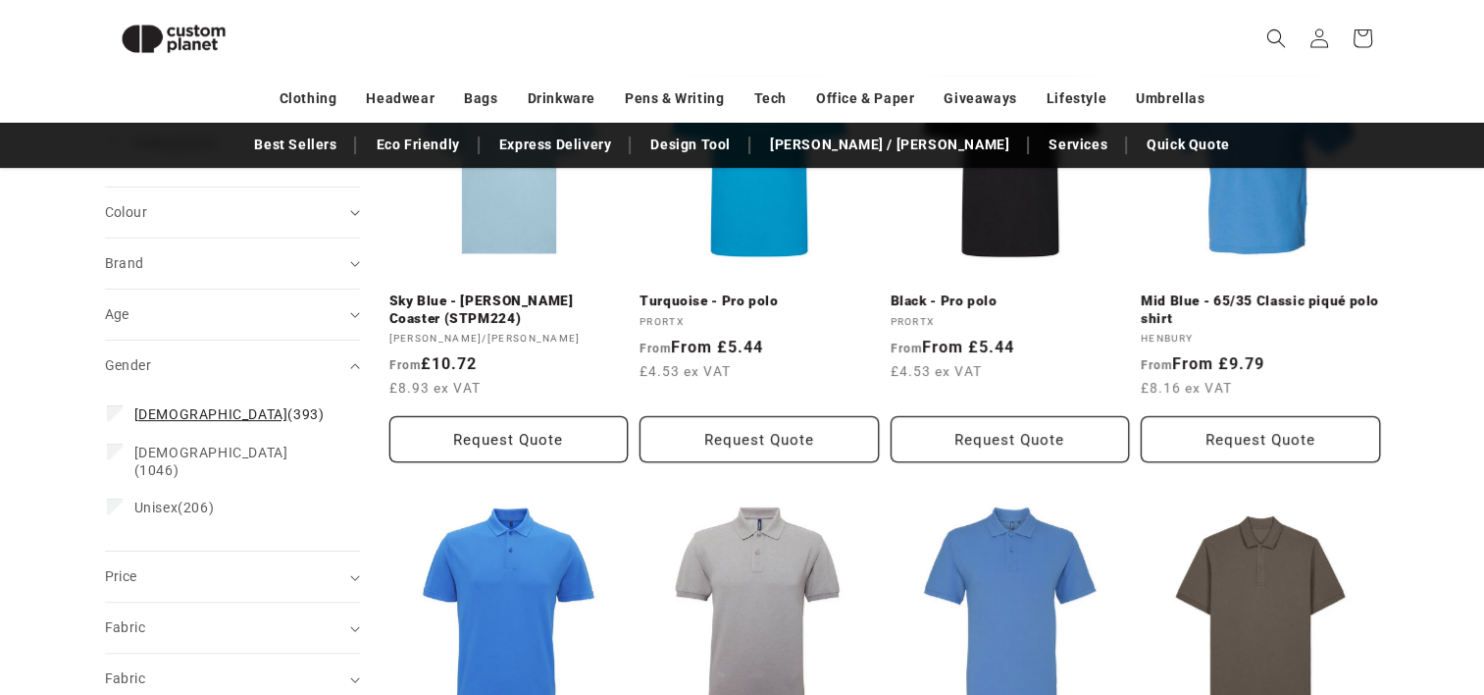
click at [177, 410] on span "[DEMOGRAPHIC_DATA]" at bounding box center [211, 414] width 154 height 16
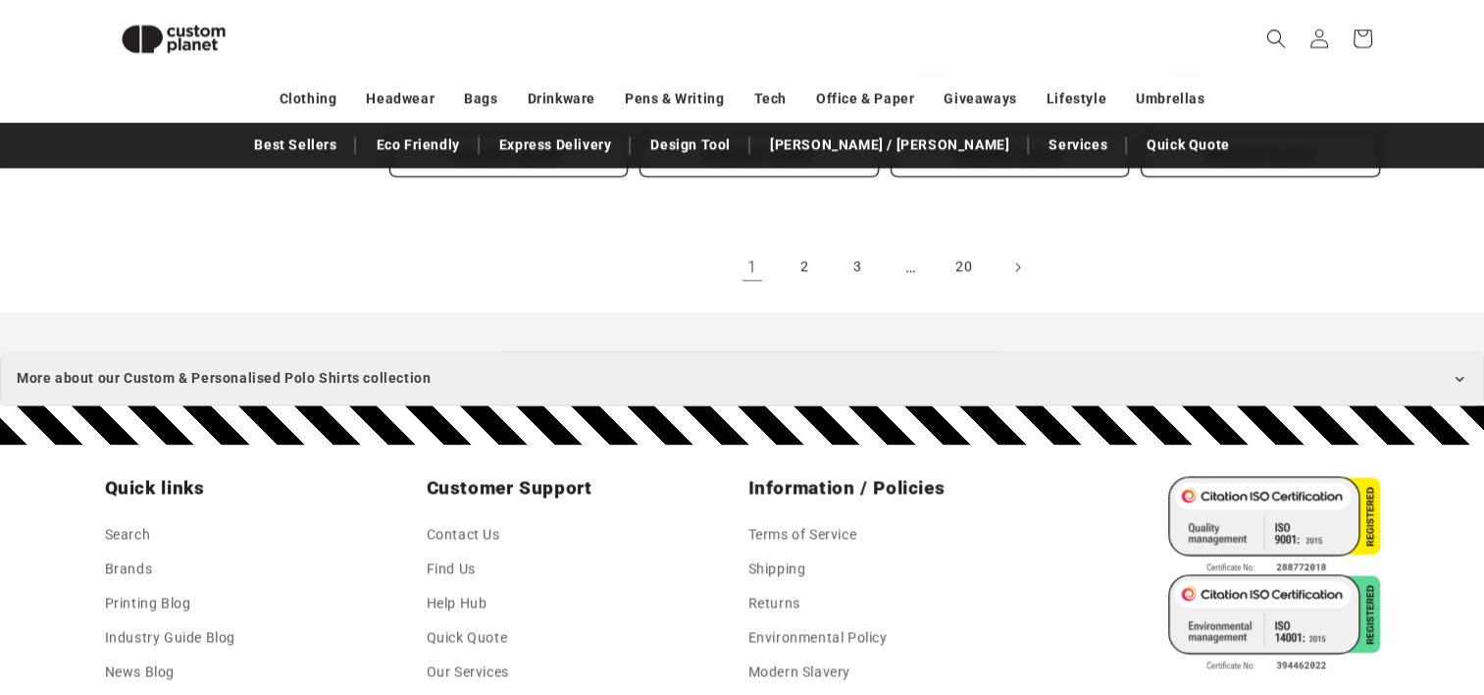
scroll to position [2524, 0]
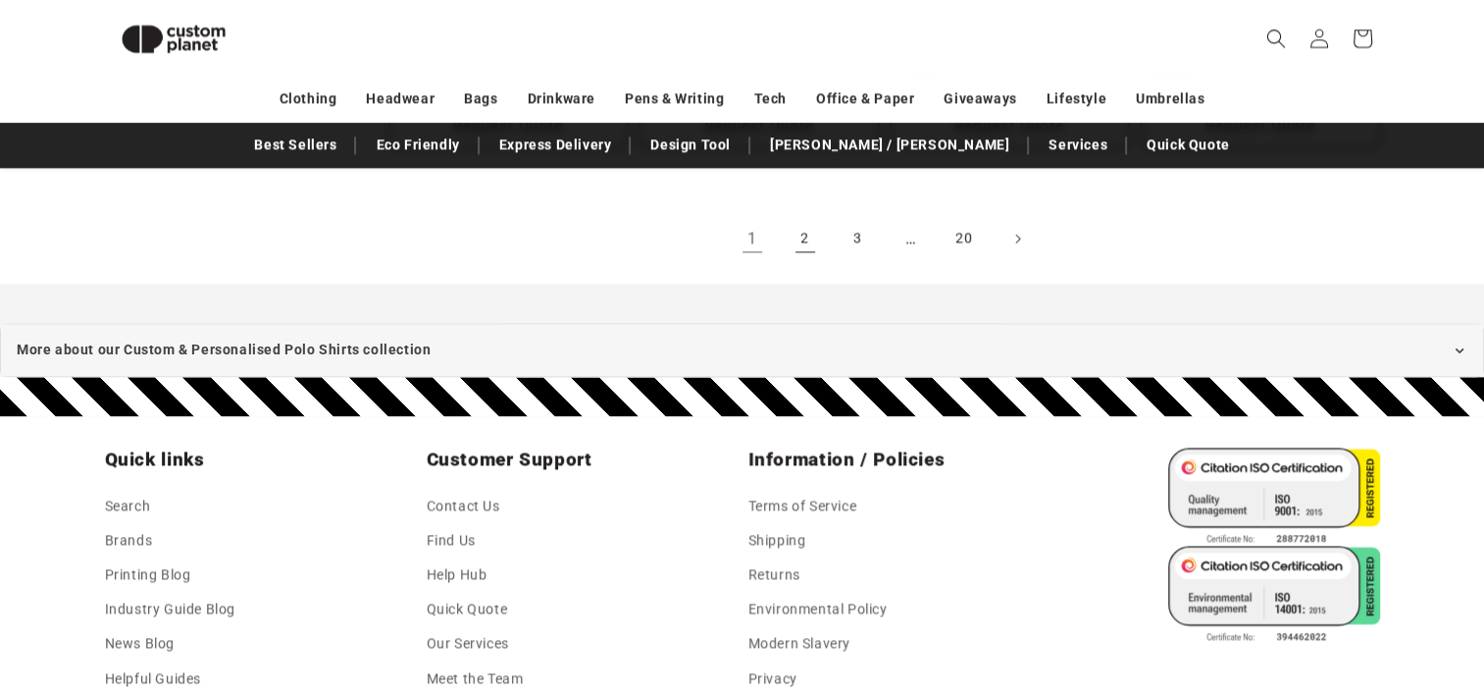
click at [801, 244] on link "2" at bounding box center [805, 238] width 43 height 43
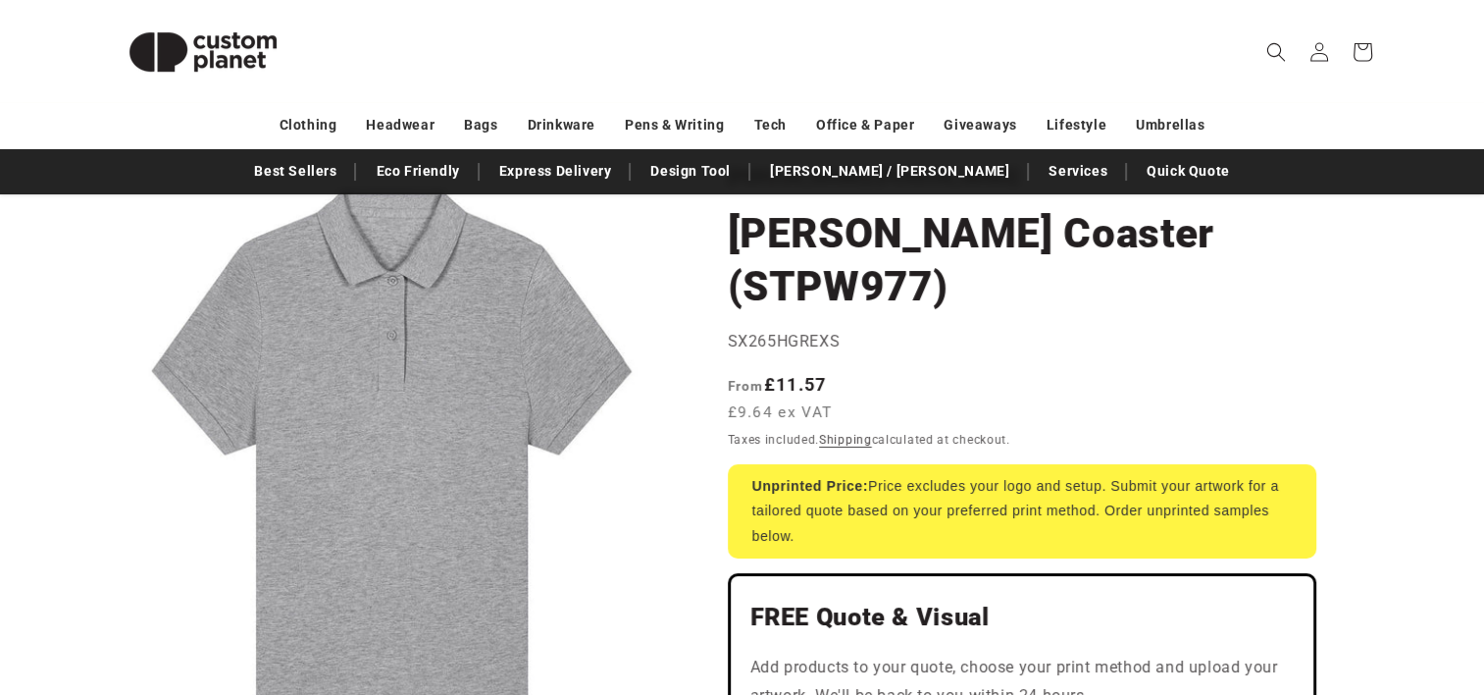
scroll to position [98, 0]
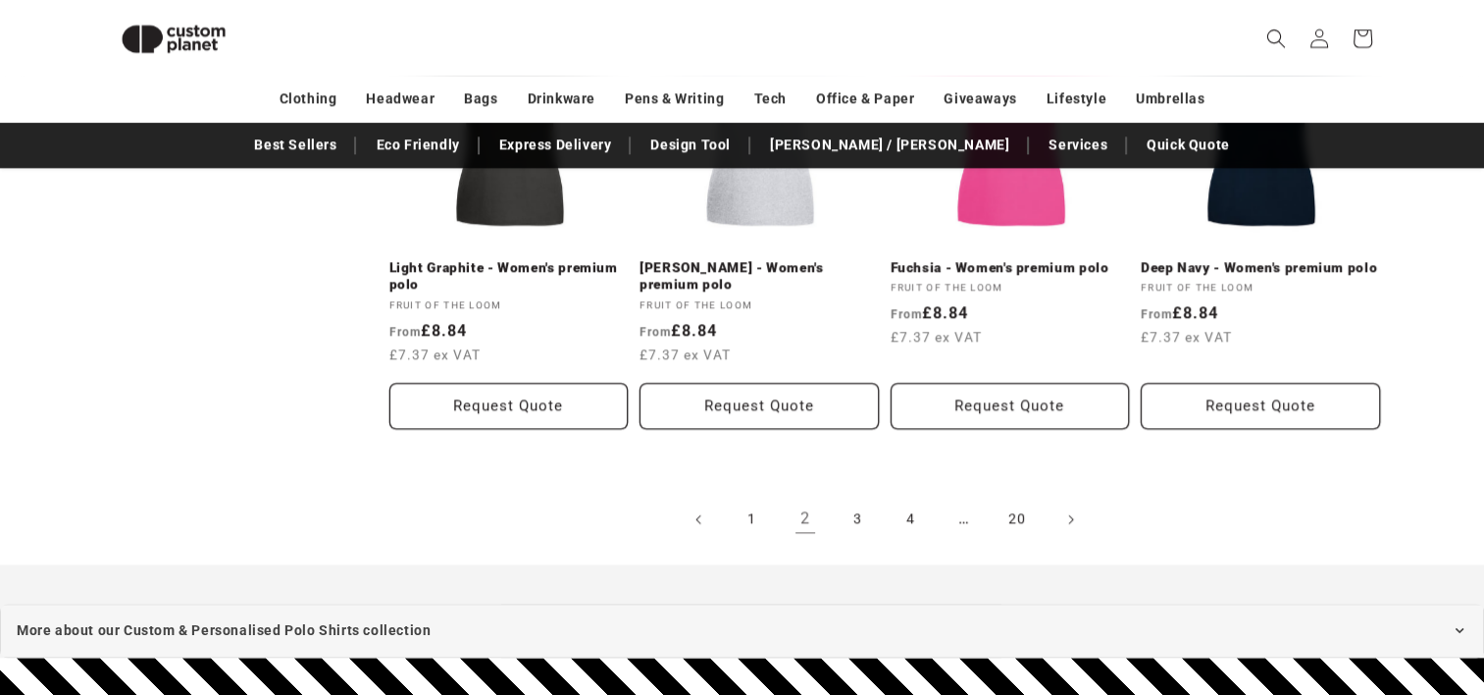
scroll to position [2327, 0]
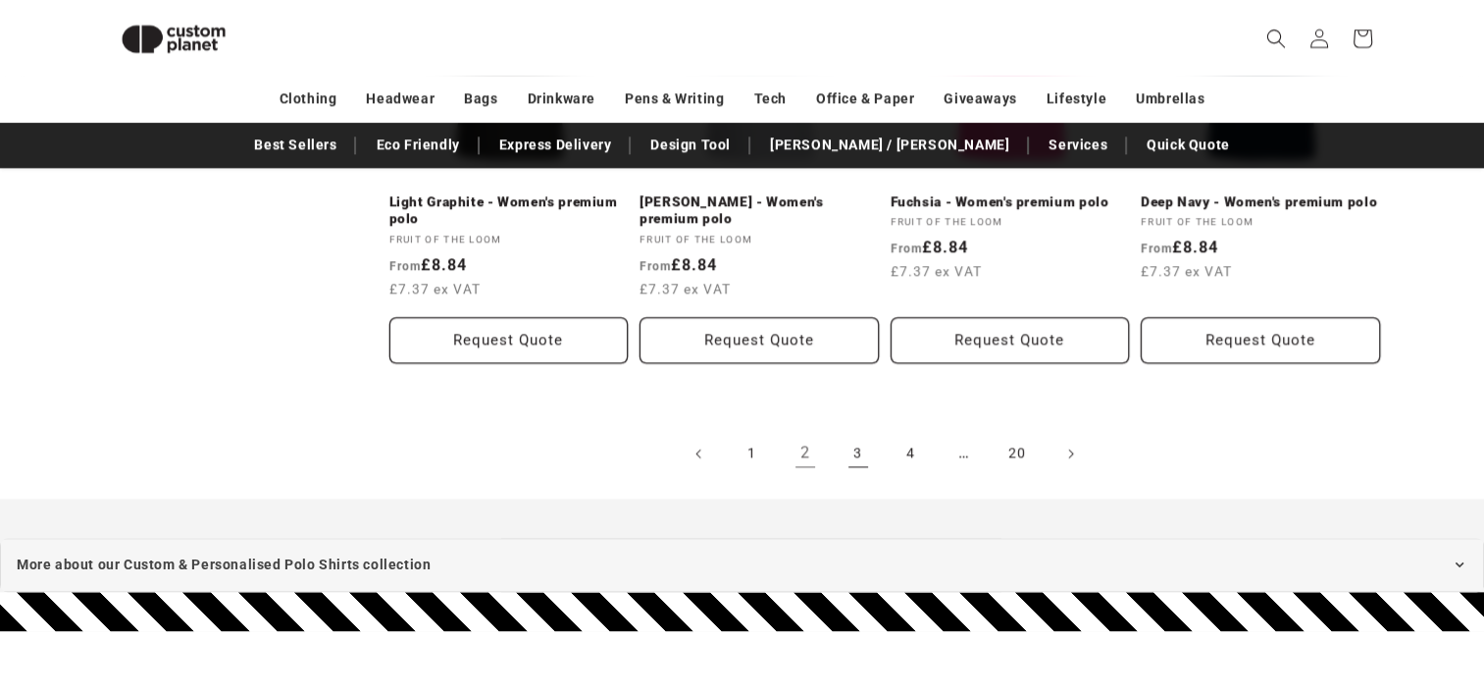
click at [856, 457] on link "3" at bounding box center [858, 453] width 43 height 43
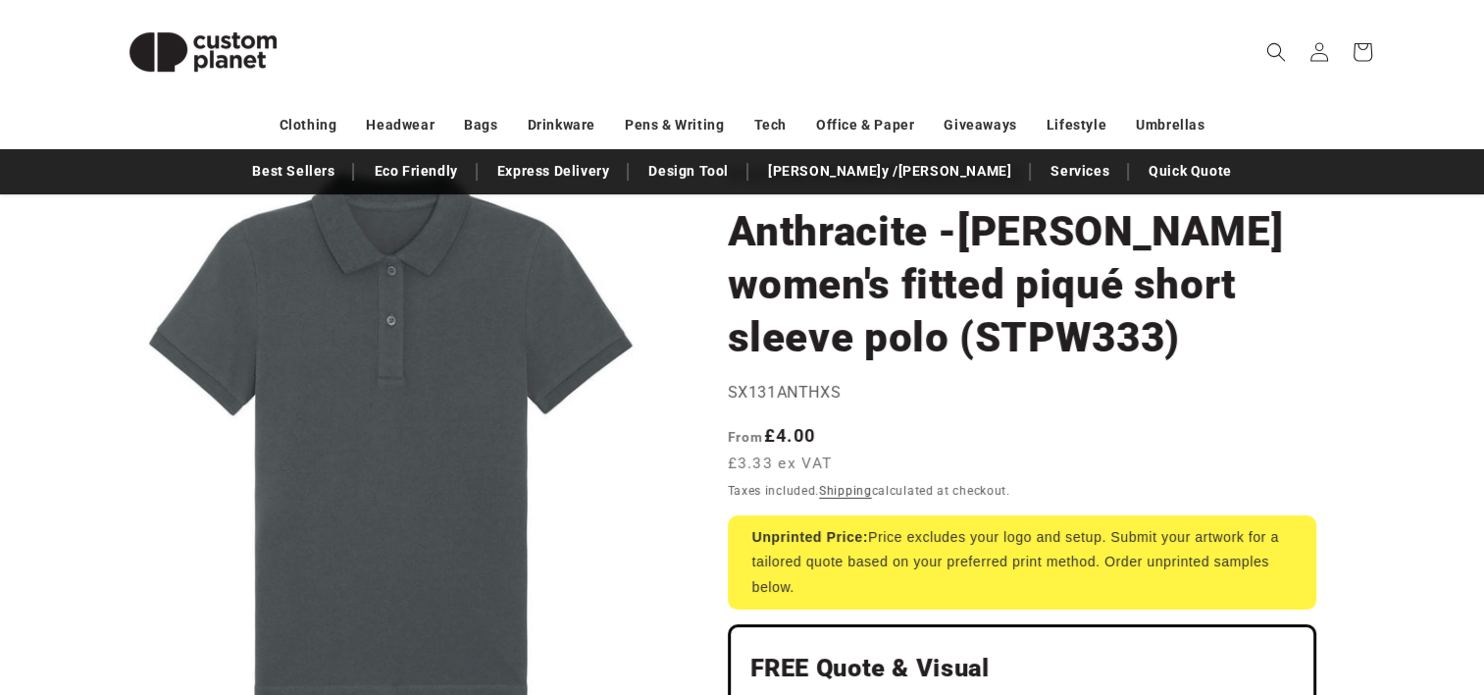
scroll to position [98, 0]
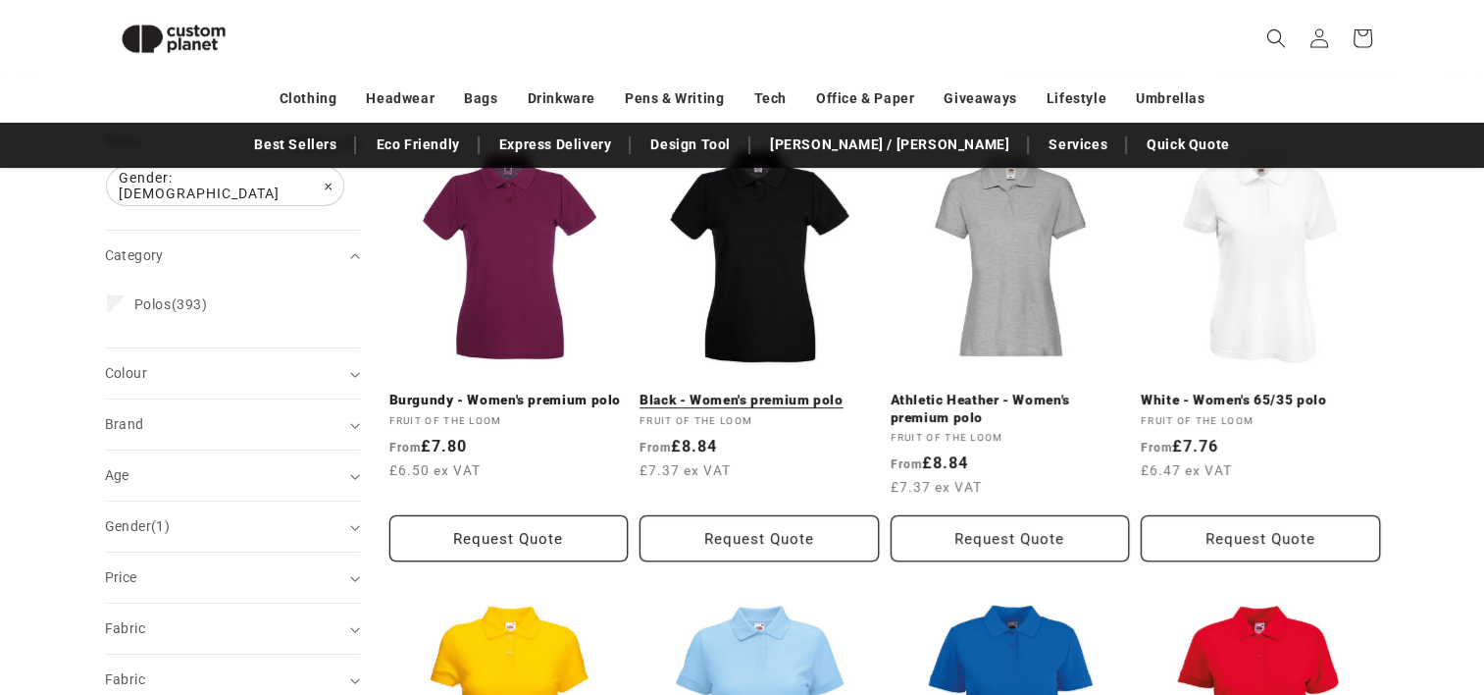
scroll to position [169, 0]
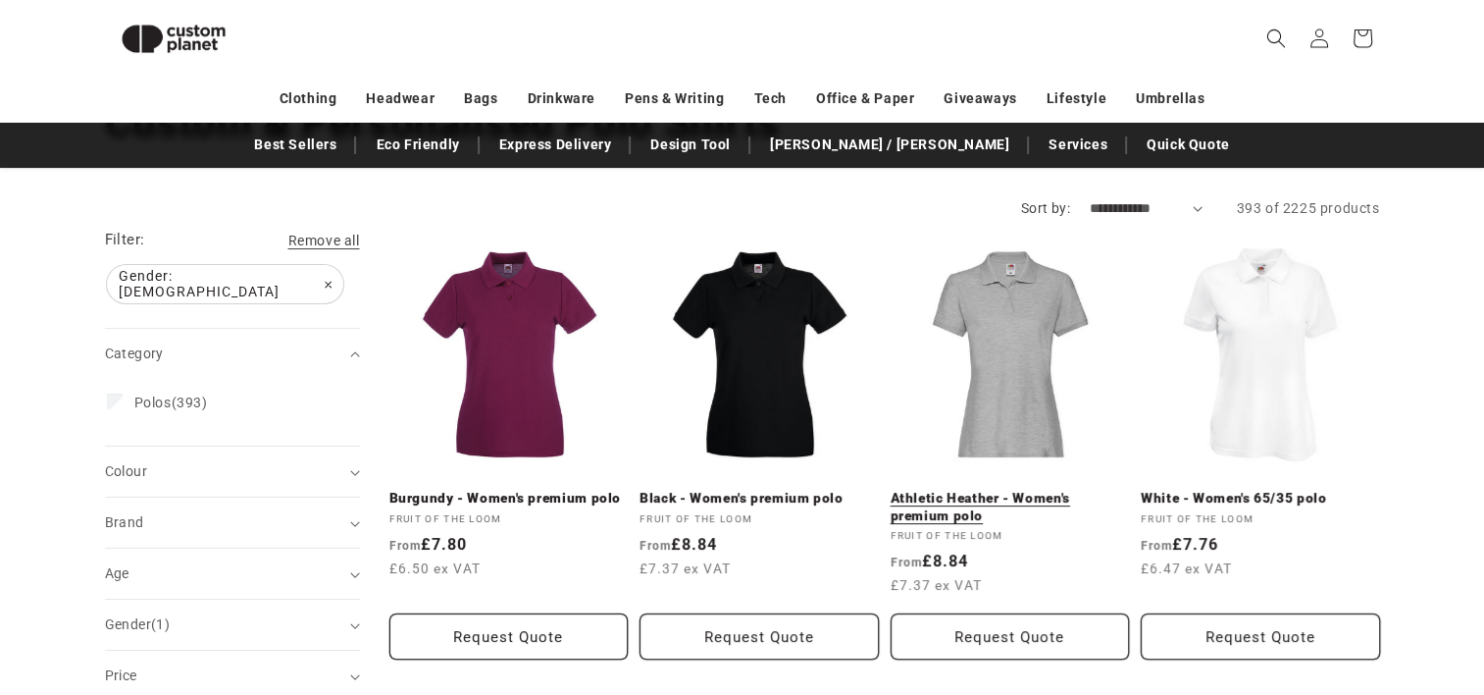
drag, startPoint x: 959, startPoint y: 514, endPoint x: 937, endPoint y: 508, distance: 22.4
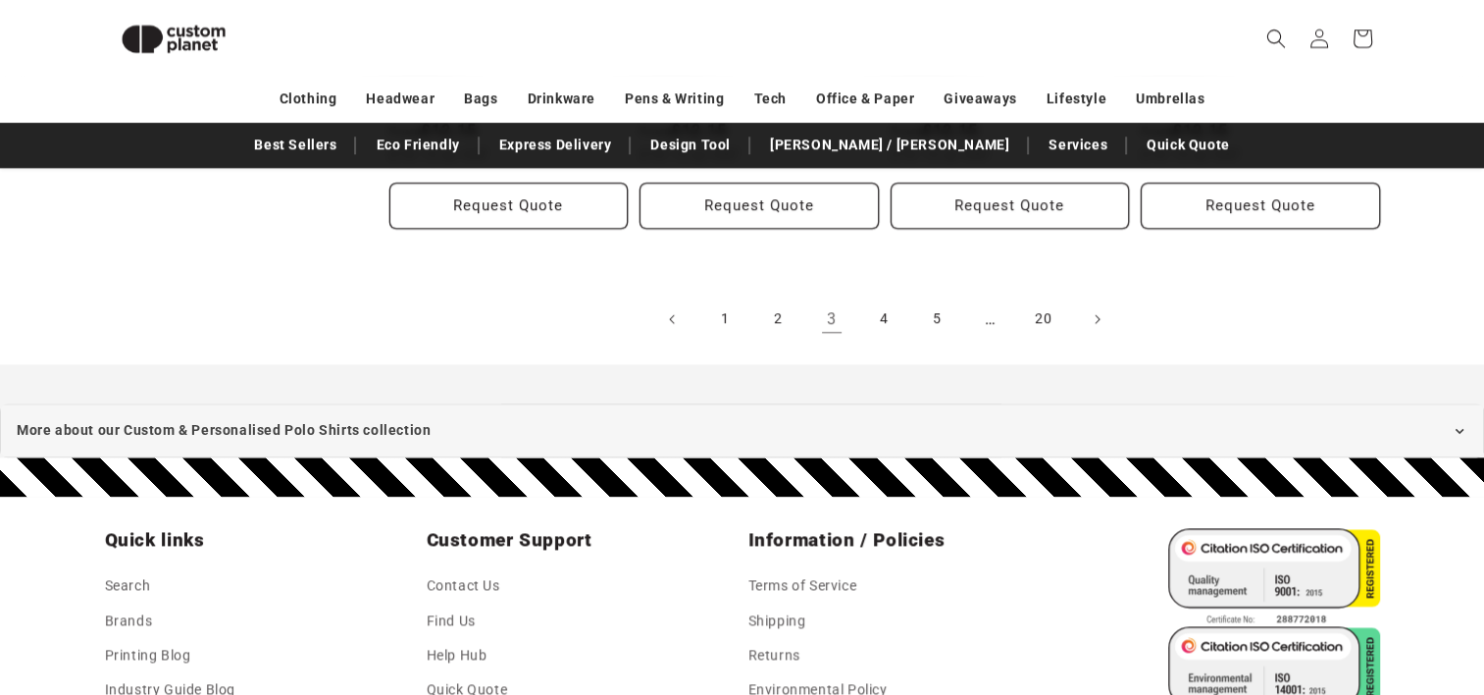
scroll to position [2425, 0]
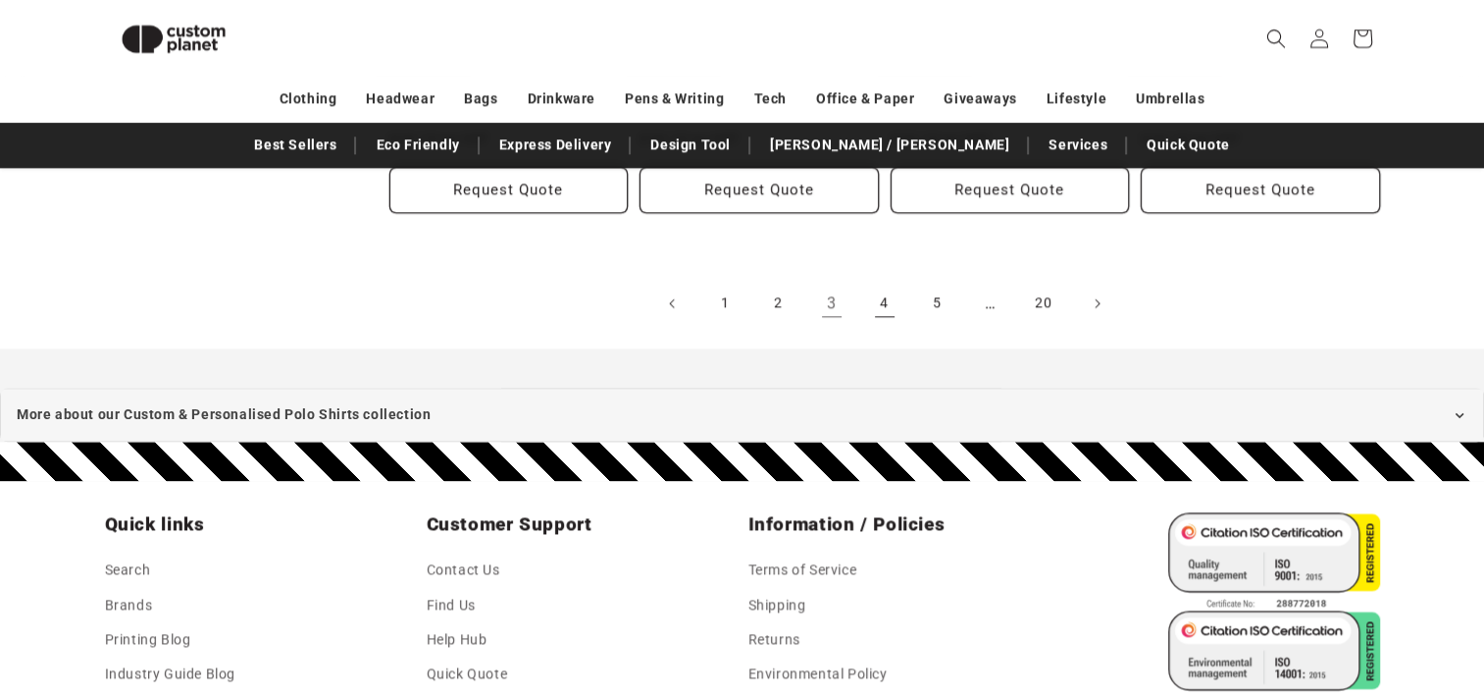
click at [882, 289] on link "4" at bounding box center [884, 303] width 43 height 43
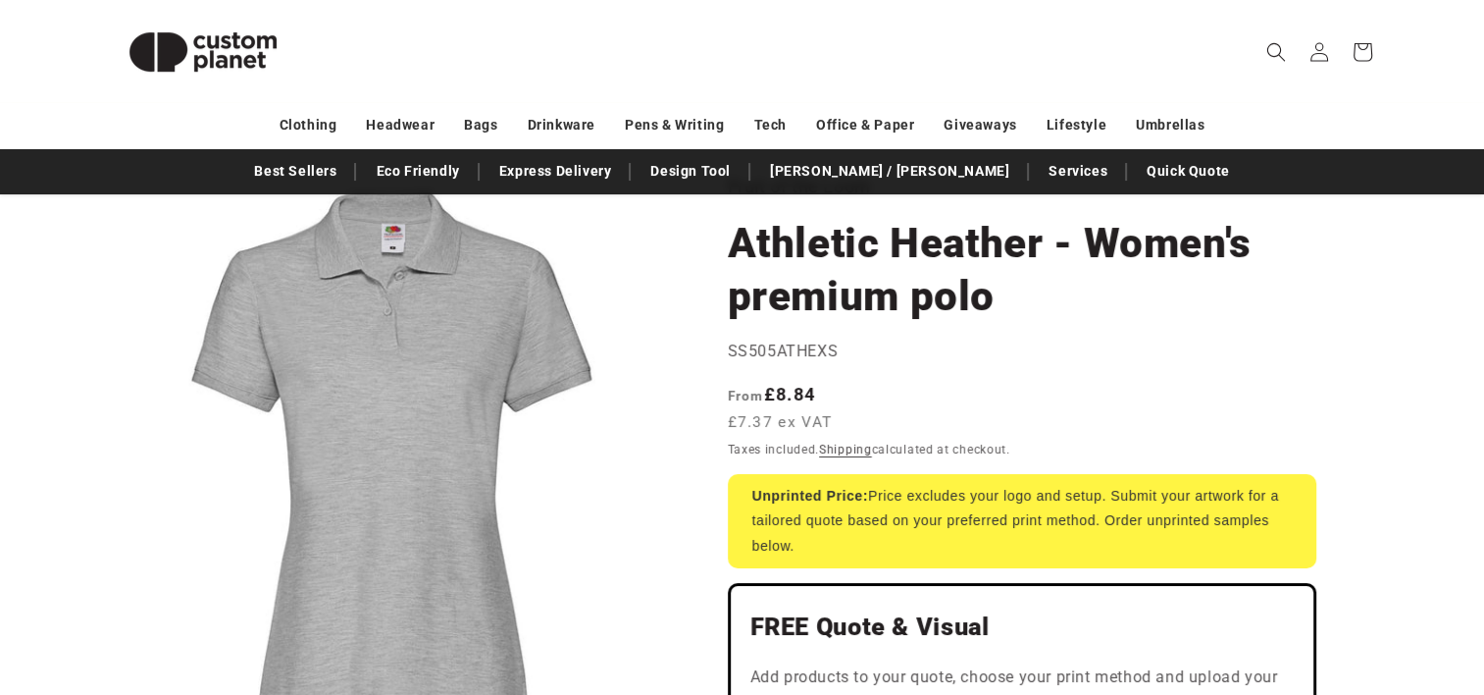
scroll to position [98, 0]
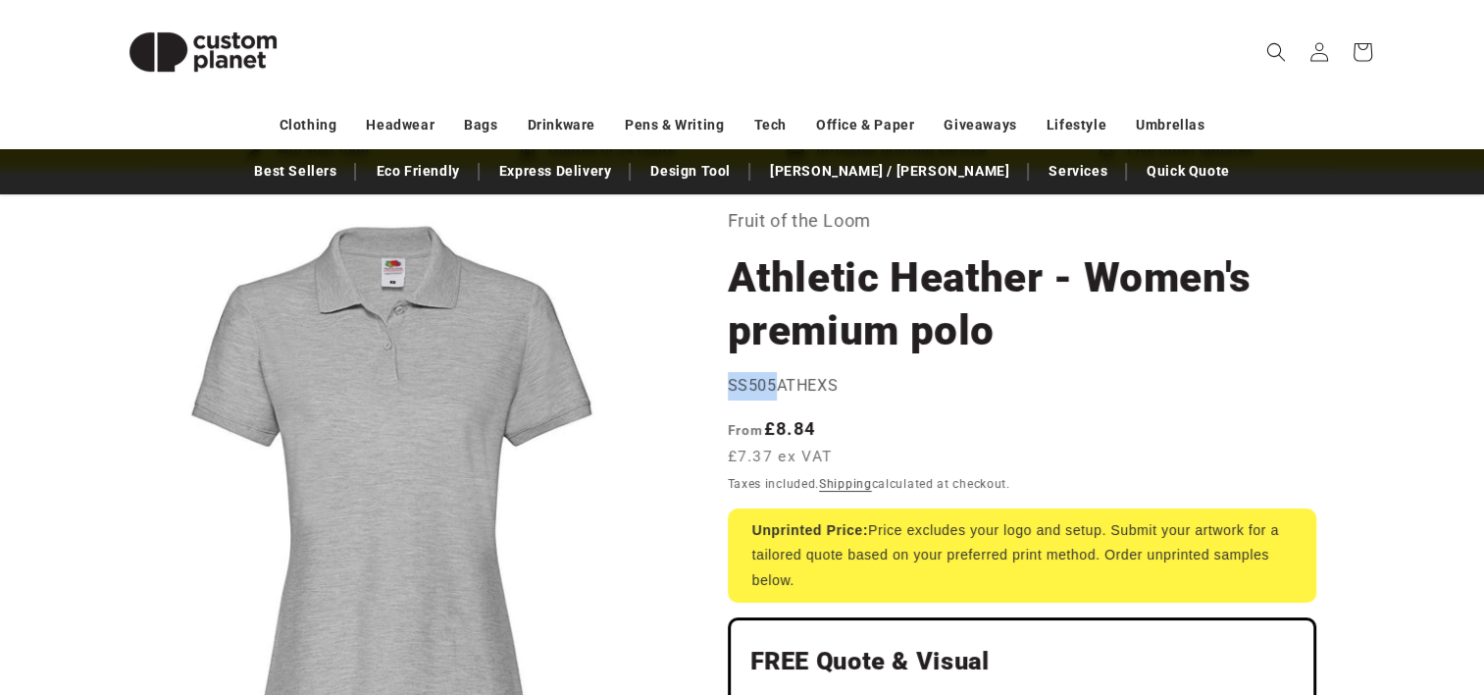
drag, startPoint x: 727, startPoint y: 385, endPoint x: 773, endPoint y: 385, distance: 46.1
click at [773, 385] on span "SS505ATHEXS" at bounding box center [783, 385] width 111 height 19
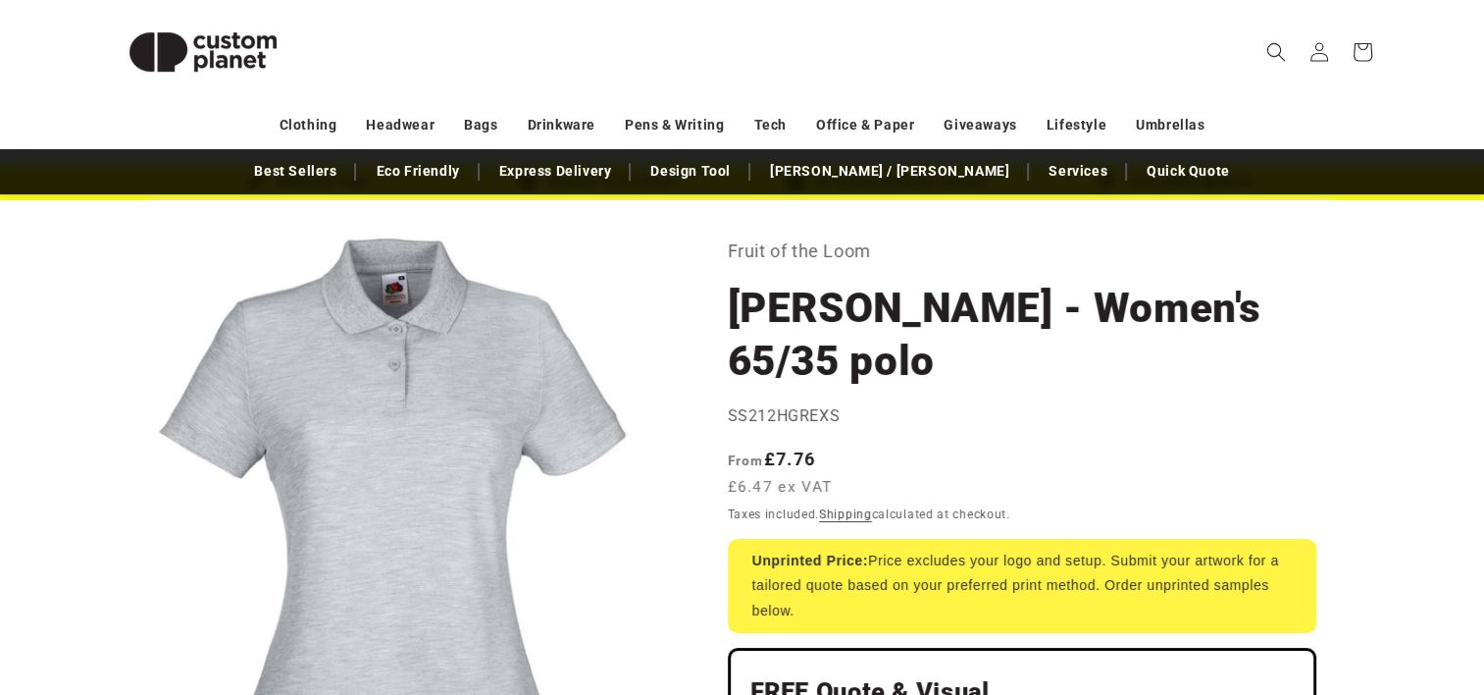
scroll to position [98, 0]
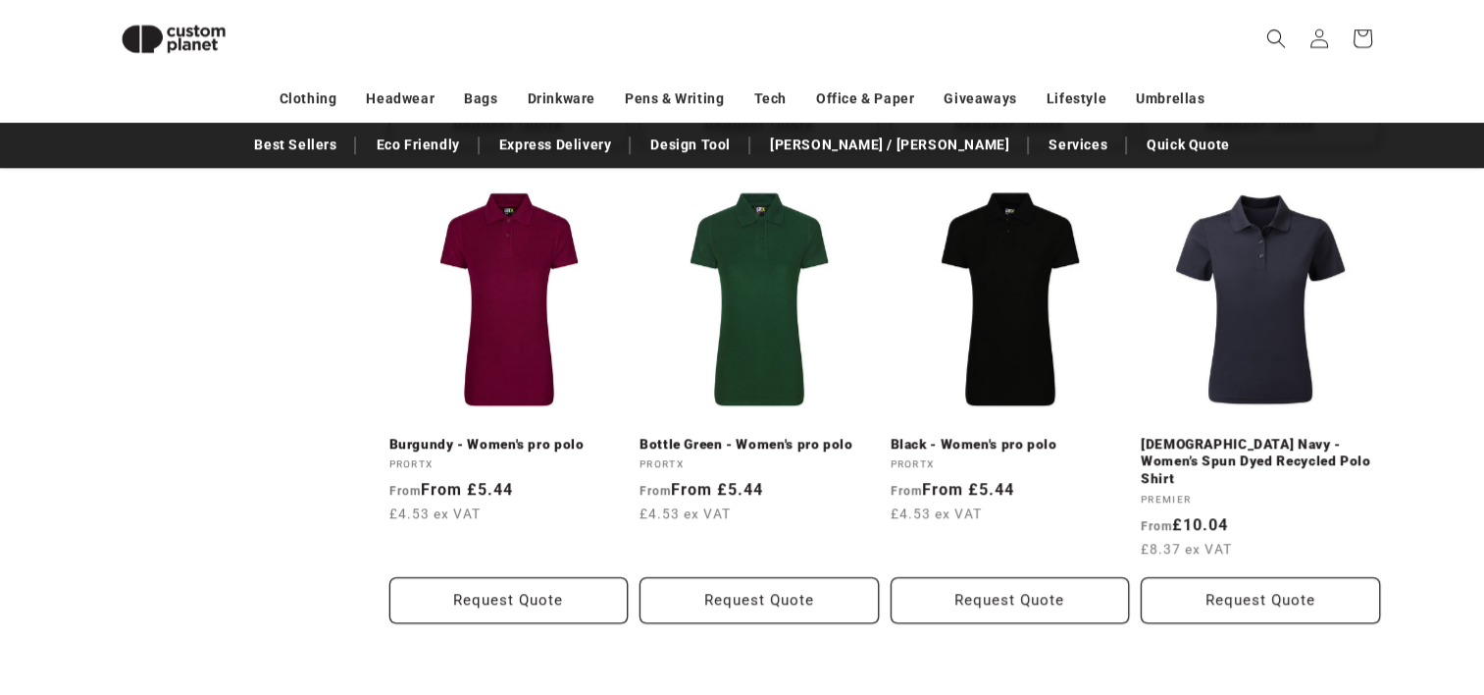
scroll to position [2131, 0]
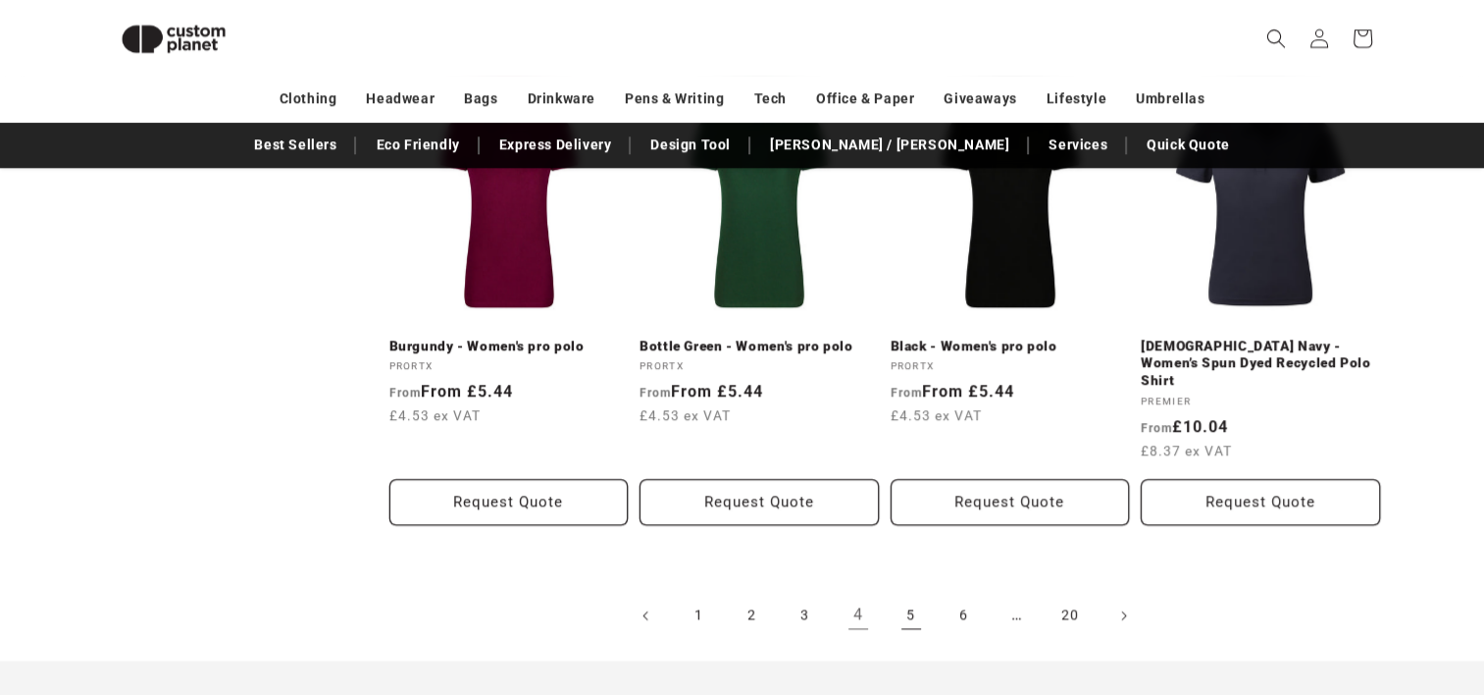
click at [916, 594] on link "5" at bounding box center [911, 615] width 43 height 43
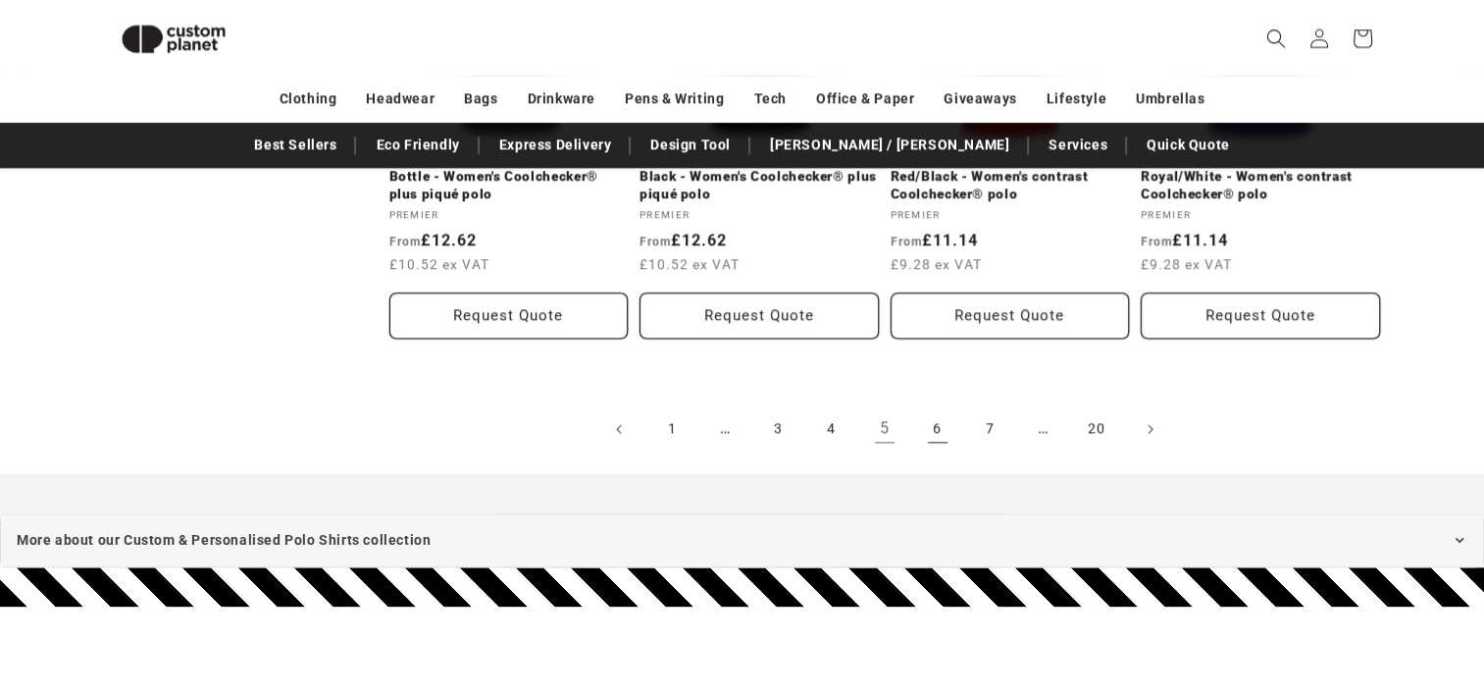
scroll to position [2327, 0]
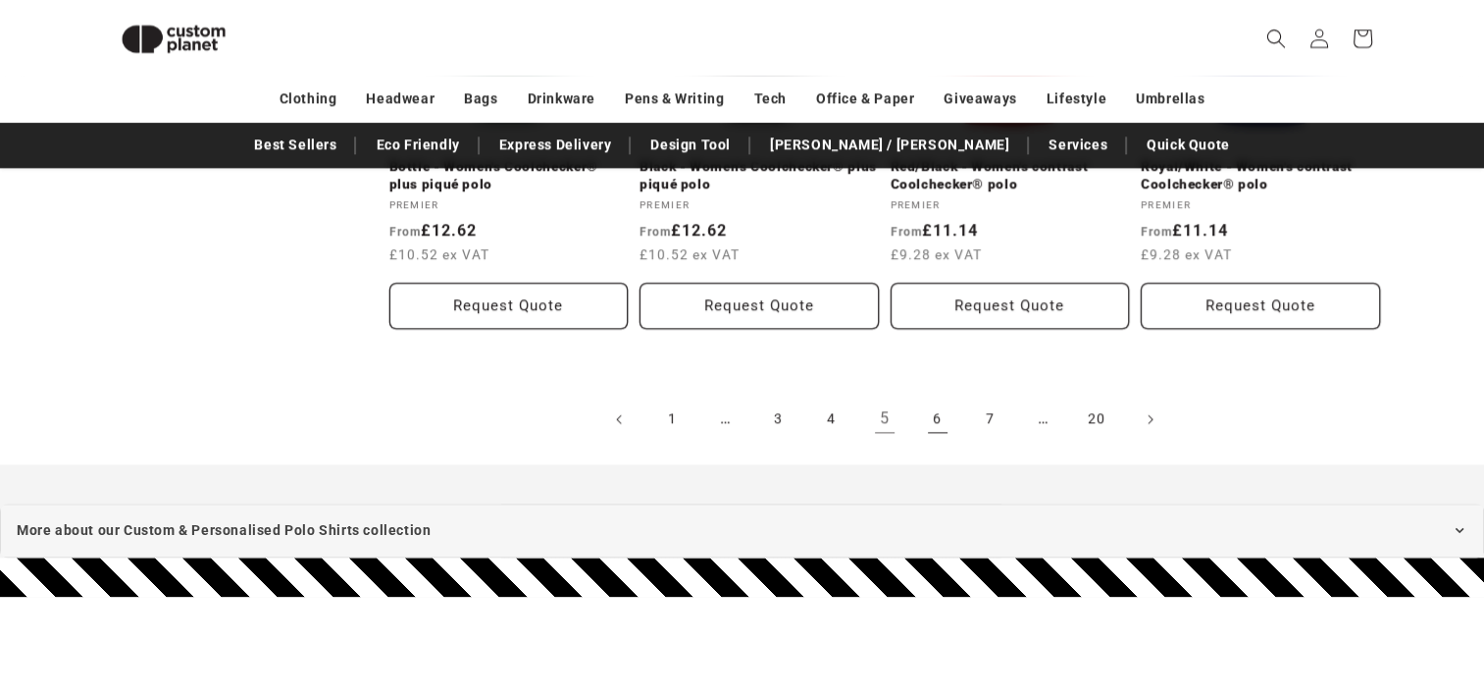
click at [938, 421] on link "6" at bounding box center [937, 418] width 43 height 43
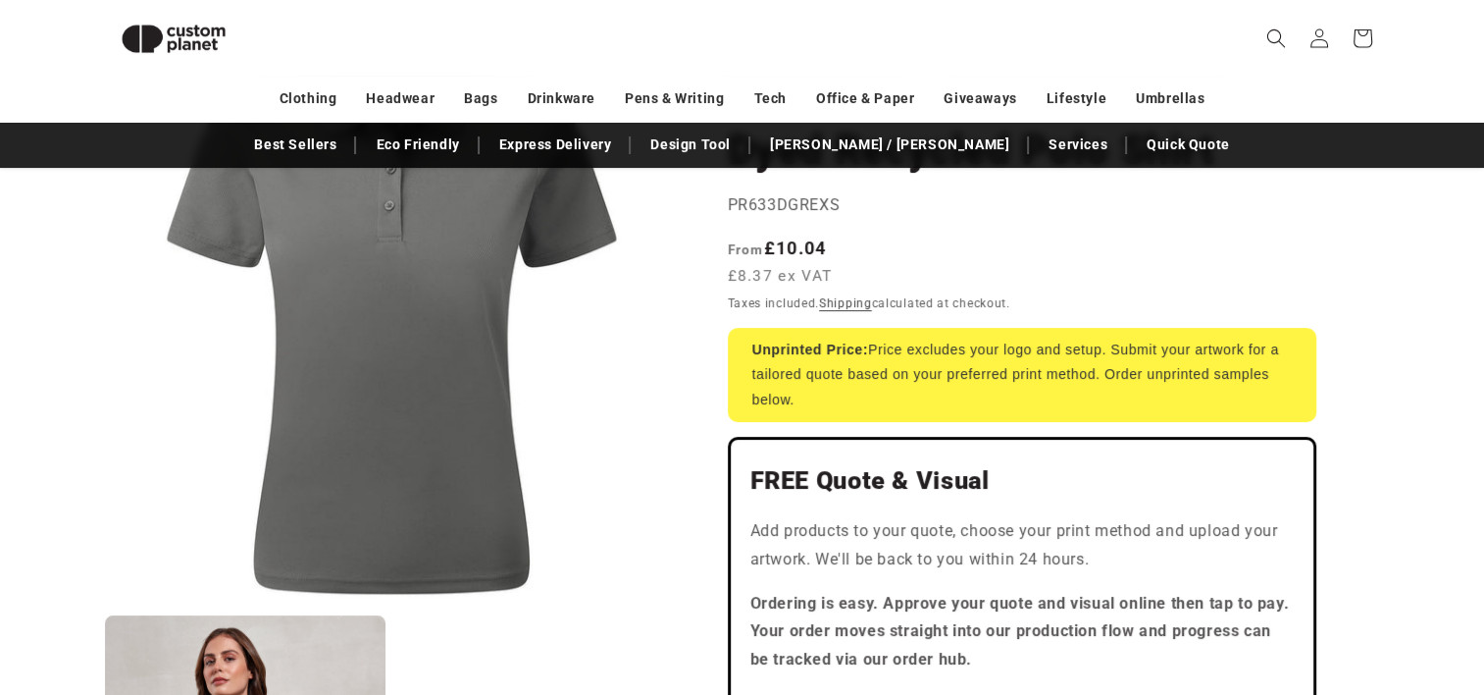
scroll to position [71, 0]
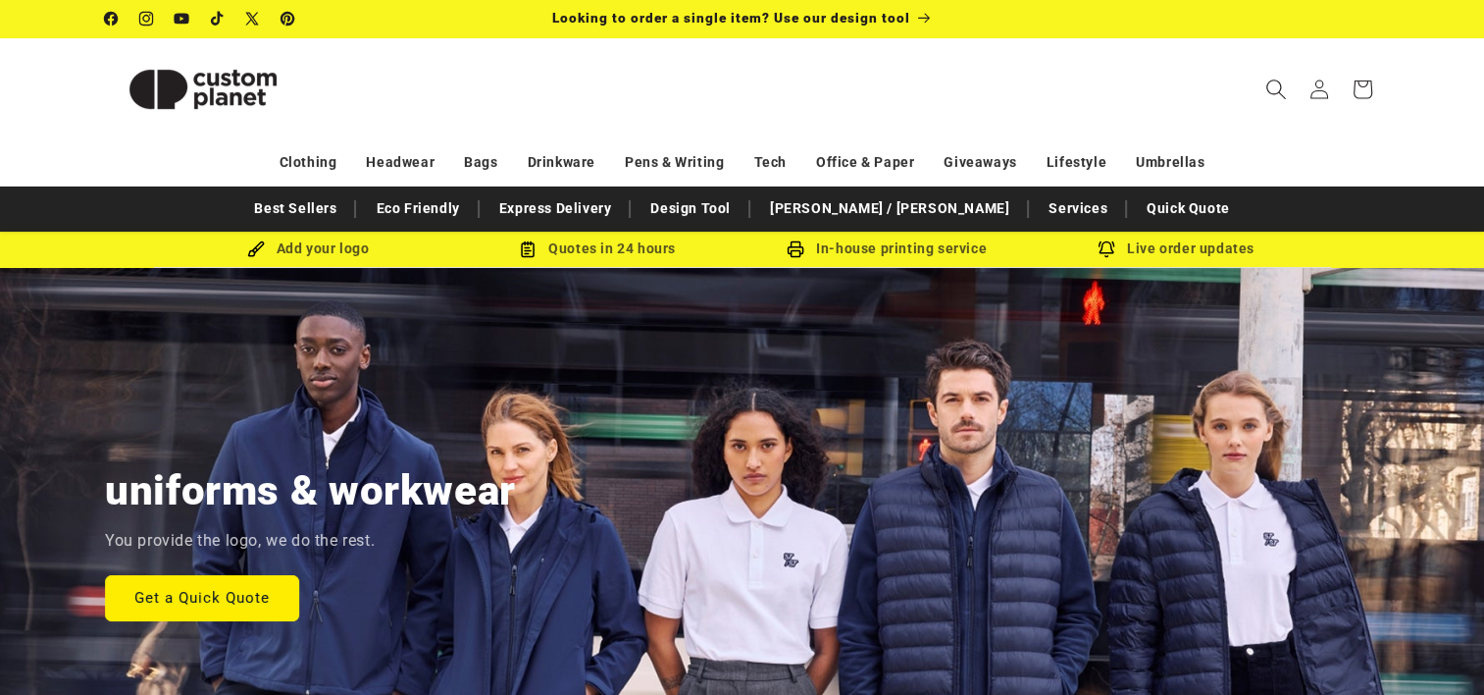
click at [1271, 90] on icon "Search" at bounding box center [1276, 88] width 21 height 21
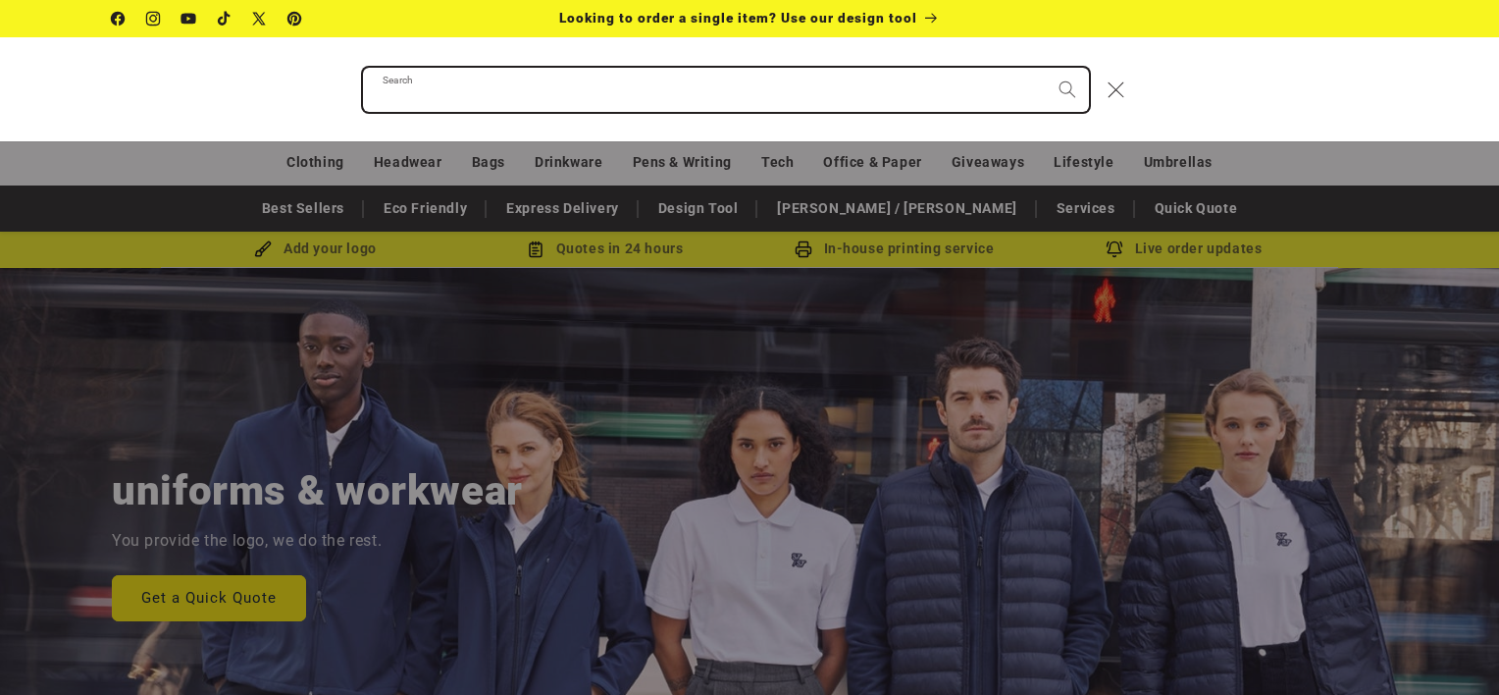
paste input "**********"
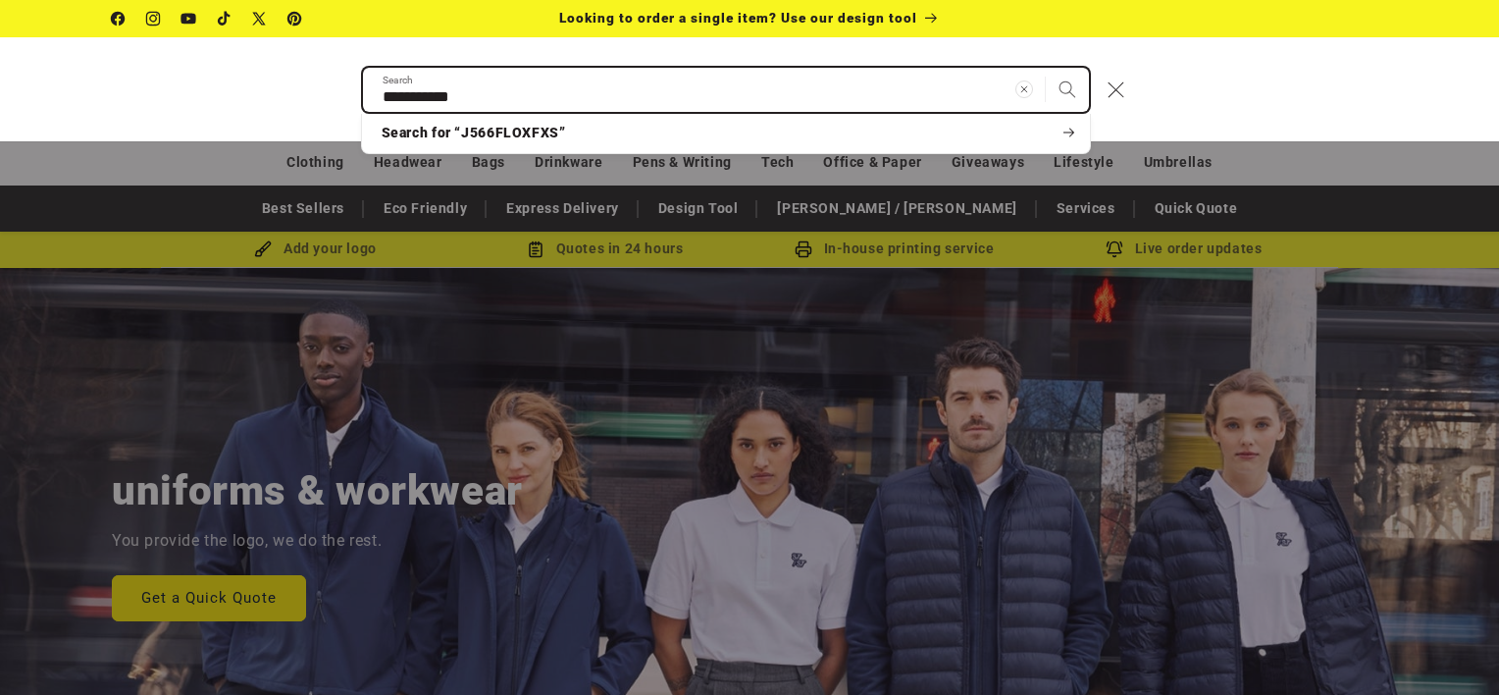
type input "**********"
click at [1046, 68] on button "Search" at bounding box center [1067, 89] width 43 height 43
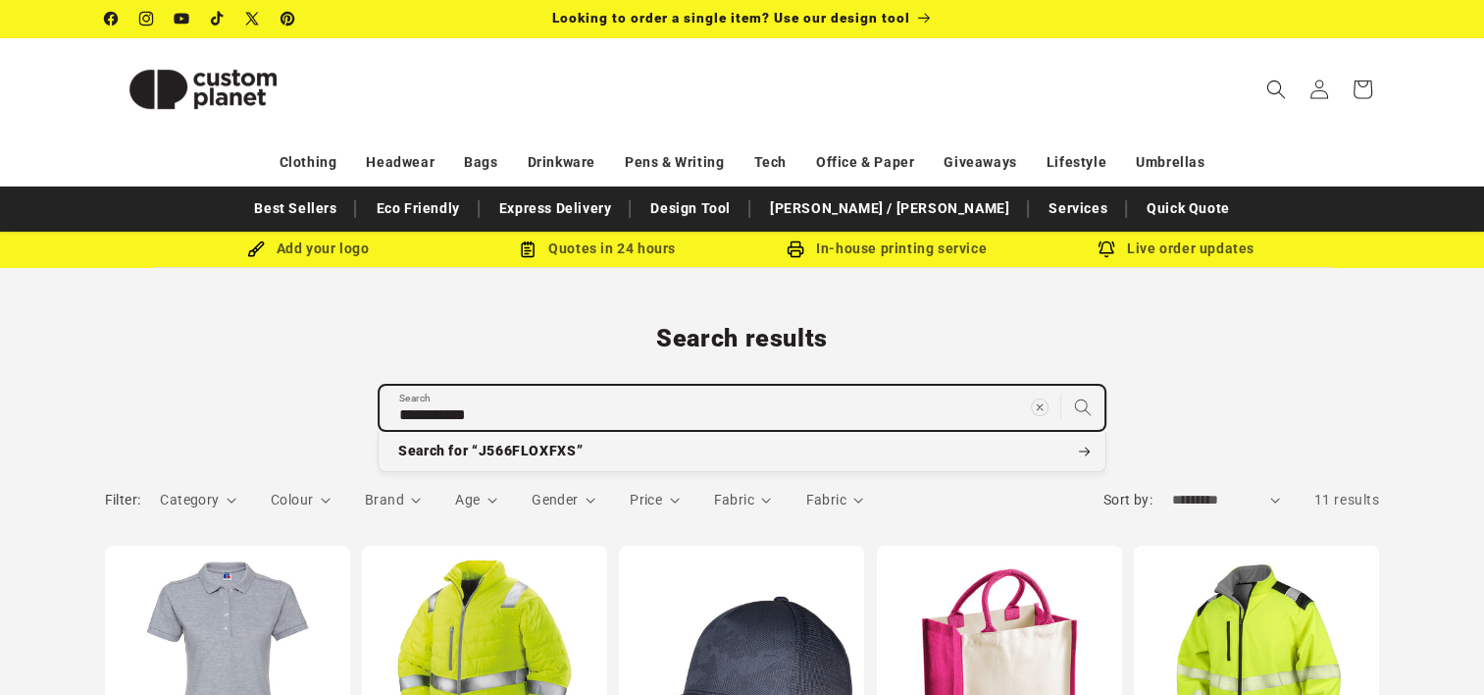
drag, startPoint x: 553, startPoint y: 420, endPoint x: 337, endPoint y: 398, distance: 216.9
click at [347, 409] on div "**********" at bounding box center [743, 376] width 1374 height 107
paste input "search"
type input "****"
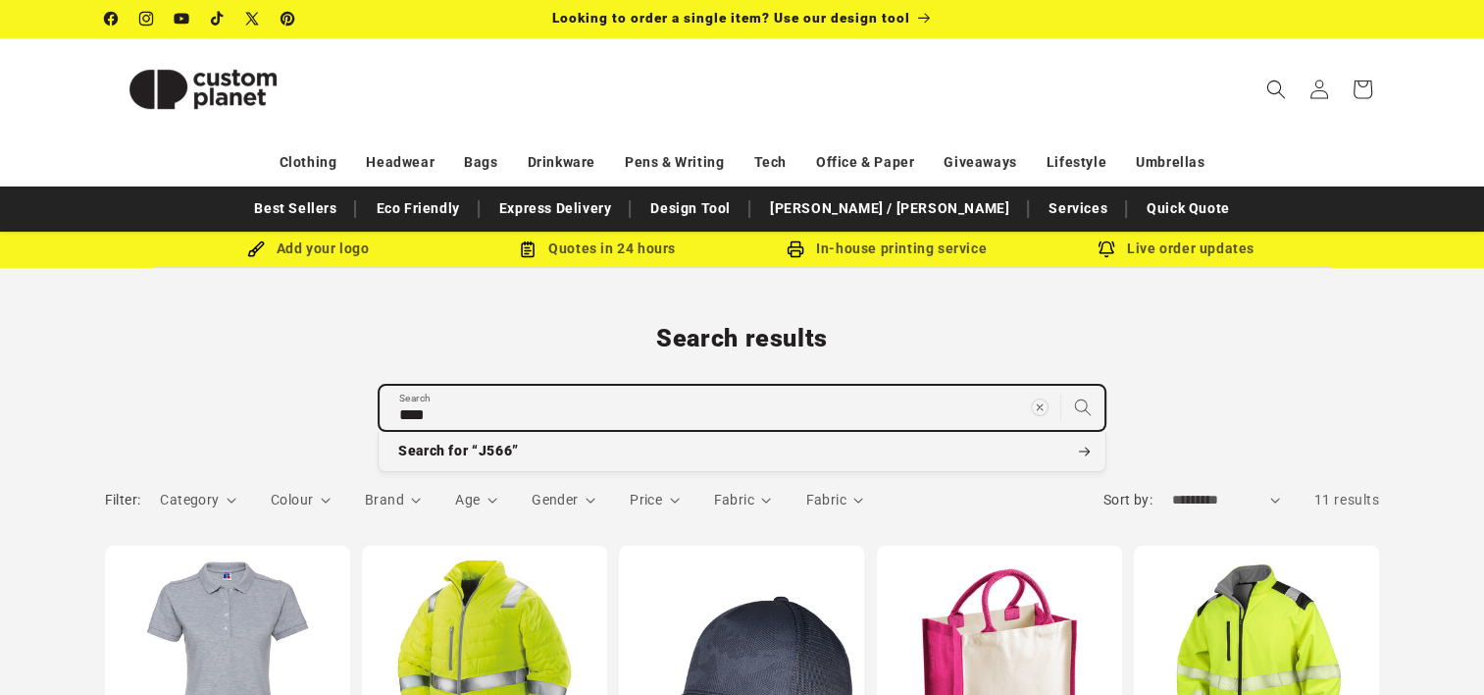
click at [379, 432] on button "Search for “J566”" at bounding box center [742, 451] width 727 height 39
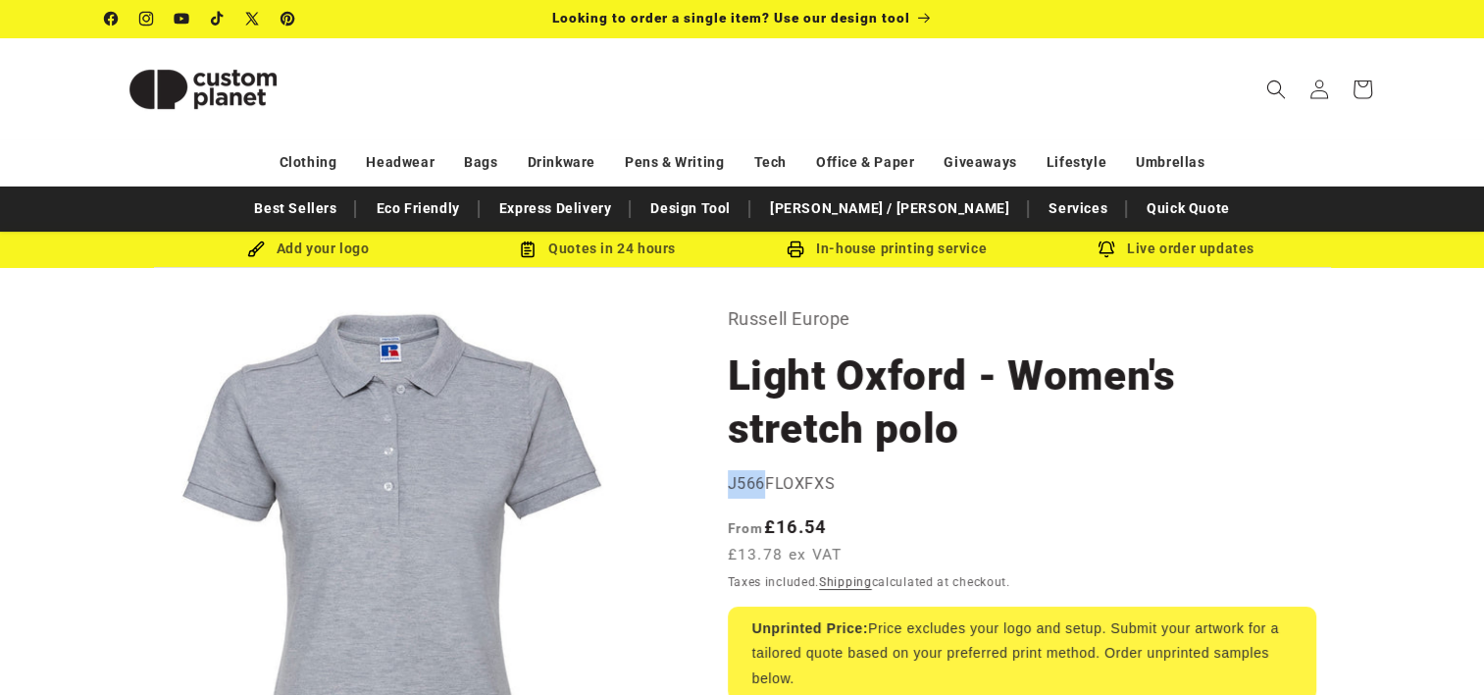
drag, startPoint x: 730, startPoint y: 483, endPoint x: 762, endPoint y: 479, distance: 32.6
click at [762, 479] on span "J566FLOXFXS" at bounding box center [782, 483] width 108 height 19
copy span "J566"
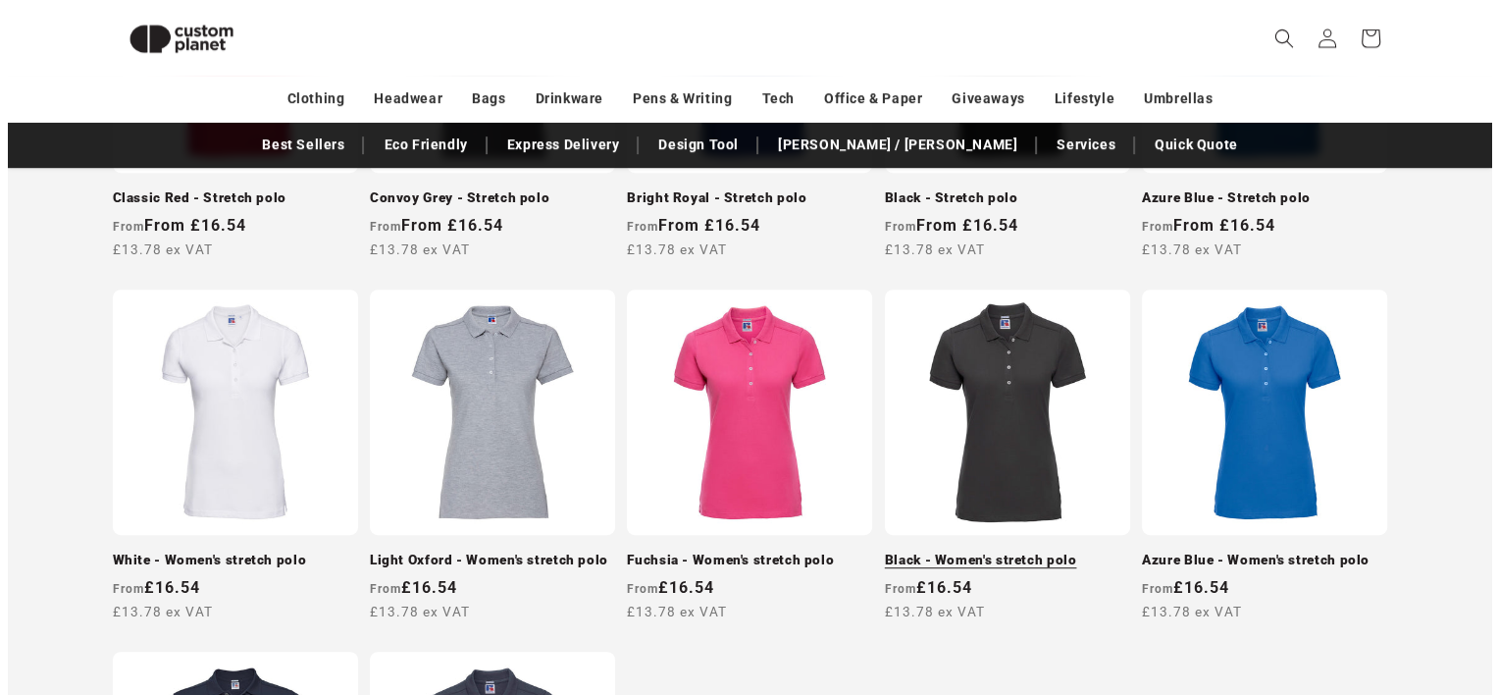
scroll to position [757, 0]
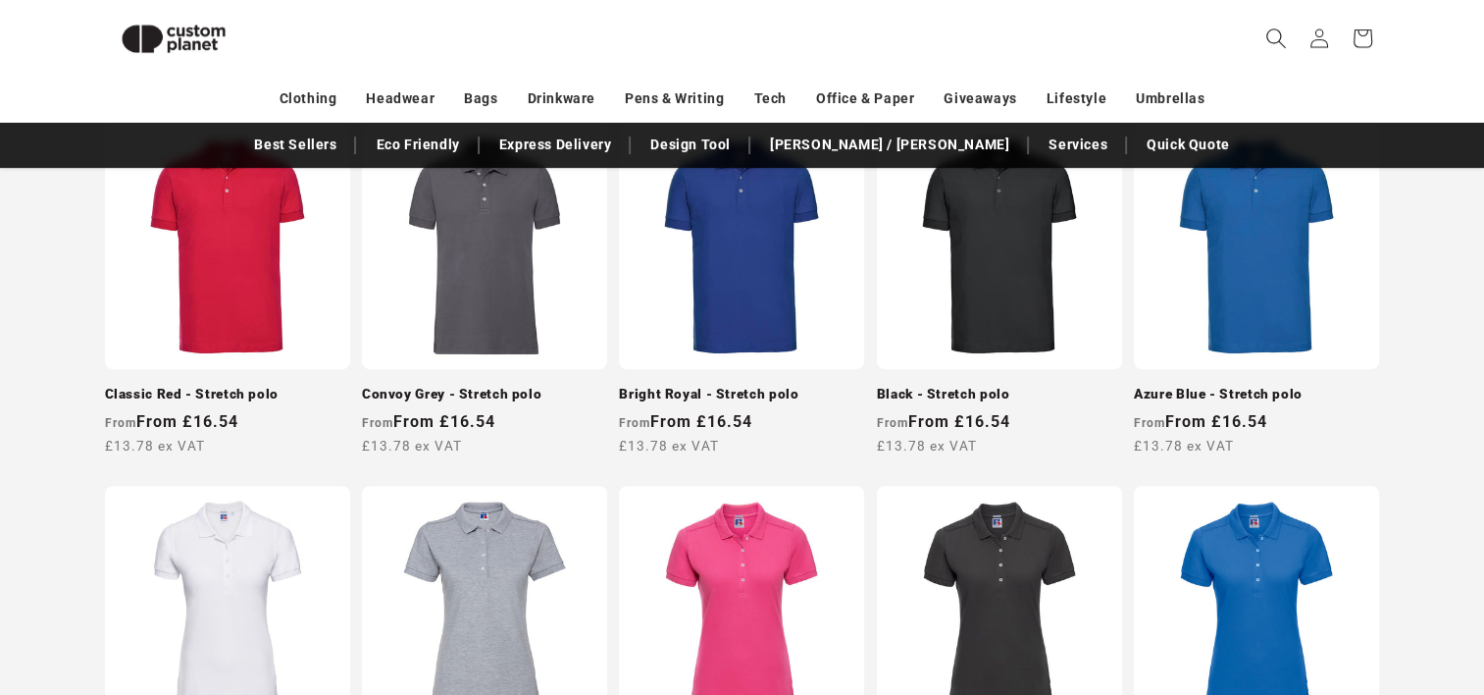
click at [1269, 30] on icon "Search" at bounding box center [1277, 38] width 20 height 20
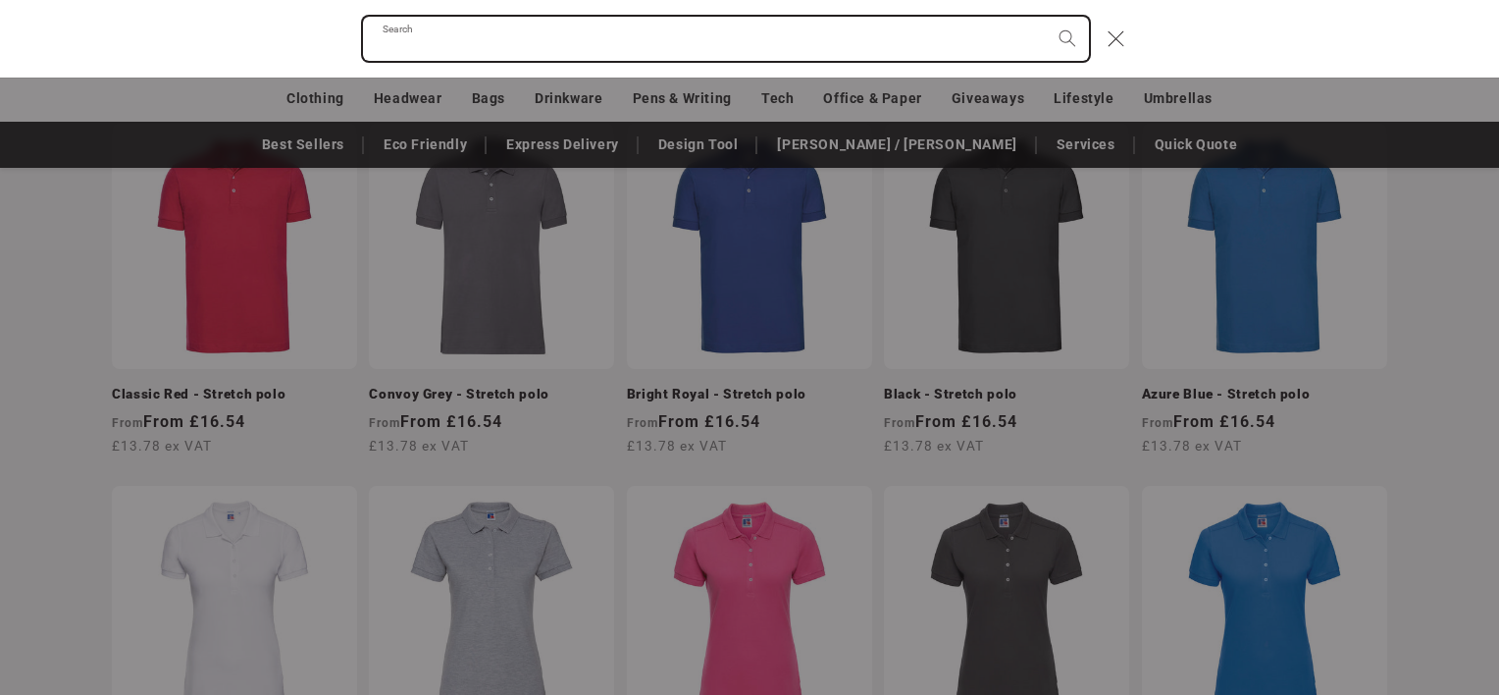
paste input "**********"
type input "**********"
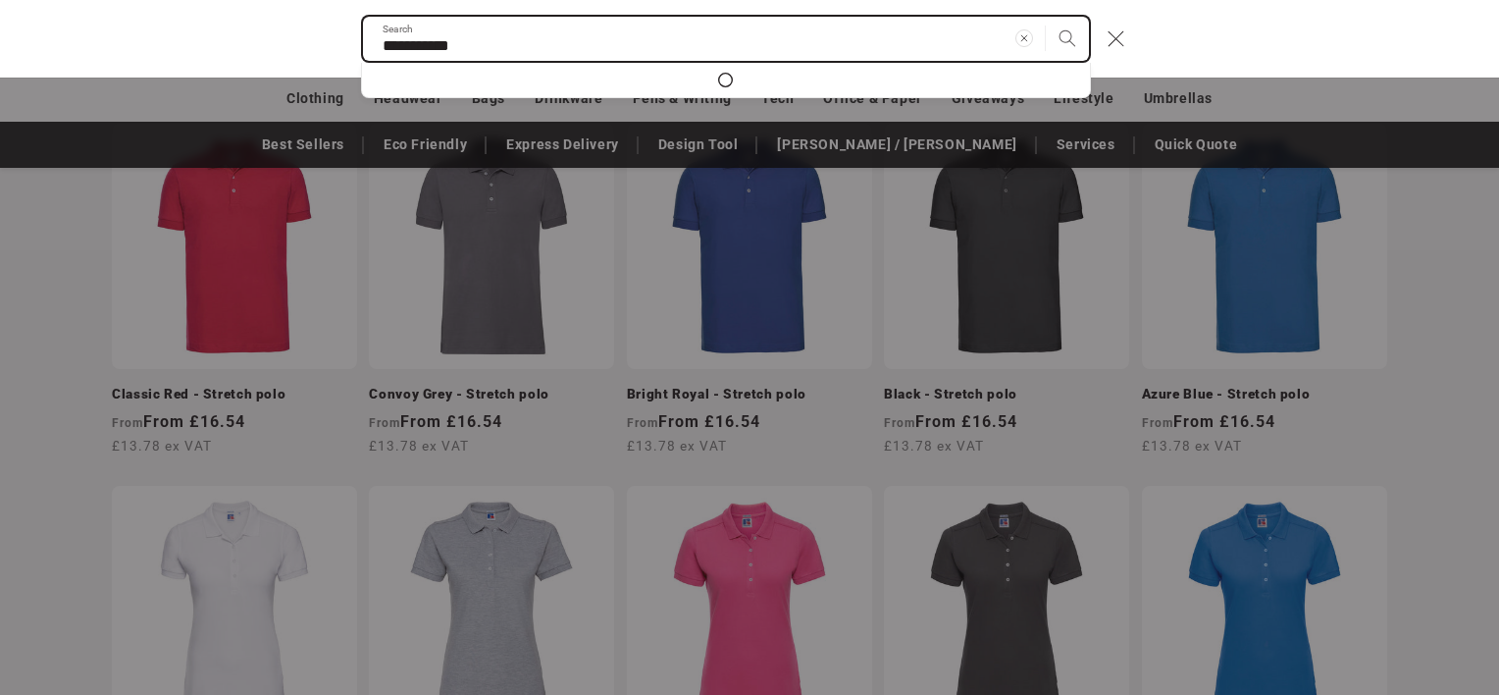
type input "**********"
click at [1046, 17] on button "Search" at bounding box center [1067, 38] width 43 height 43
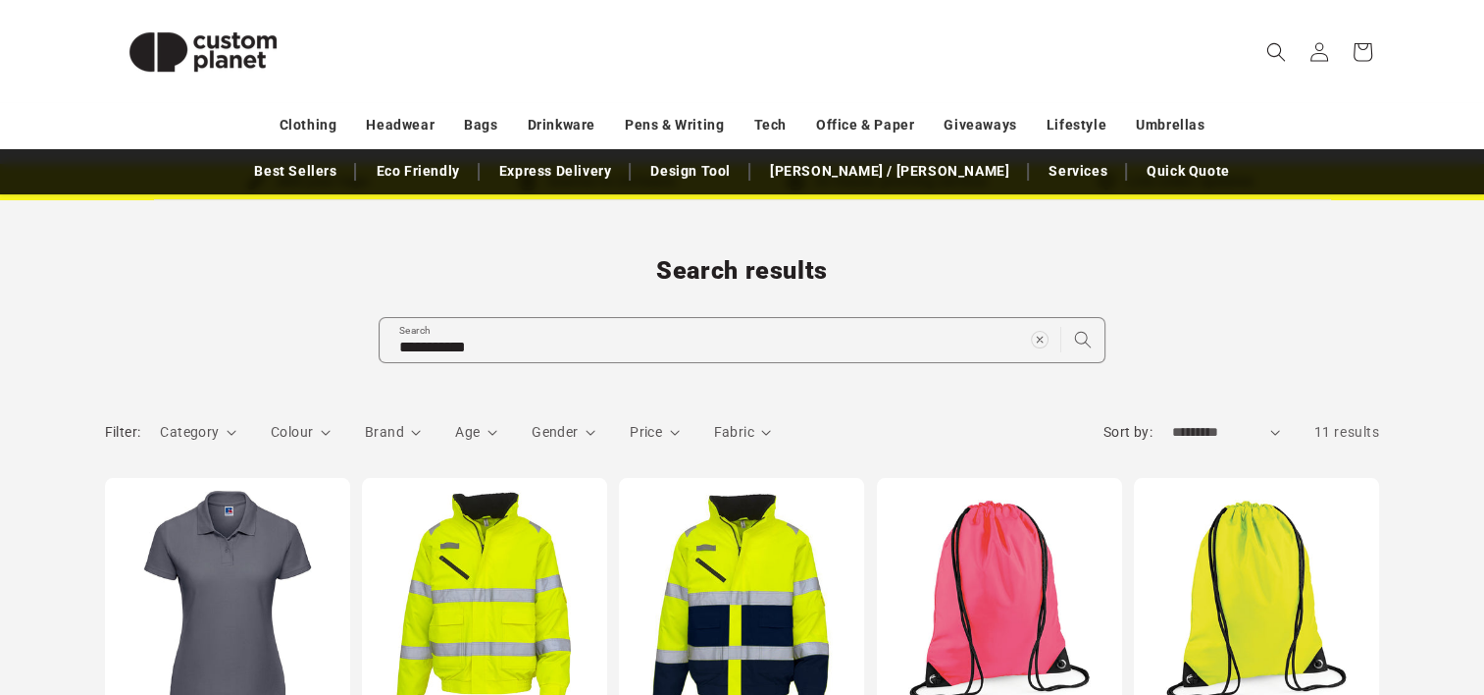
scroll to position [196, 0]
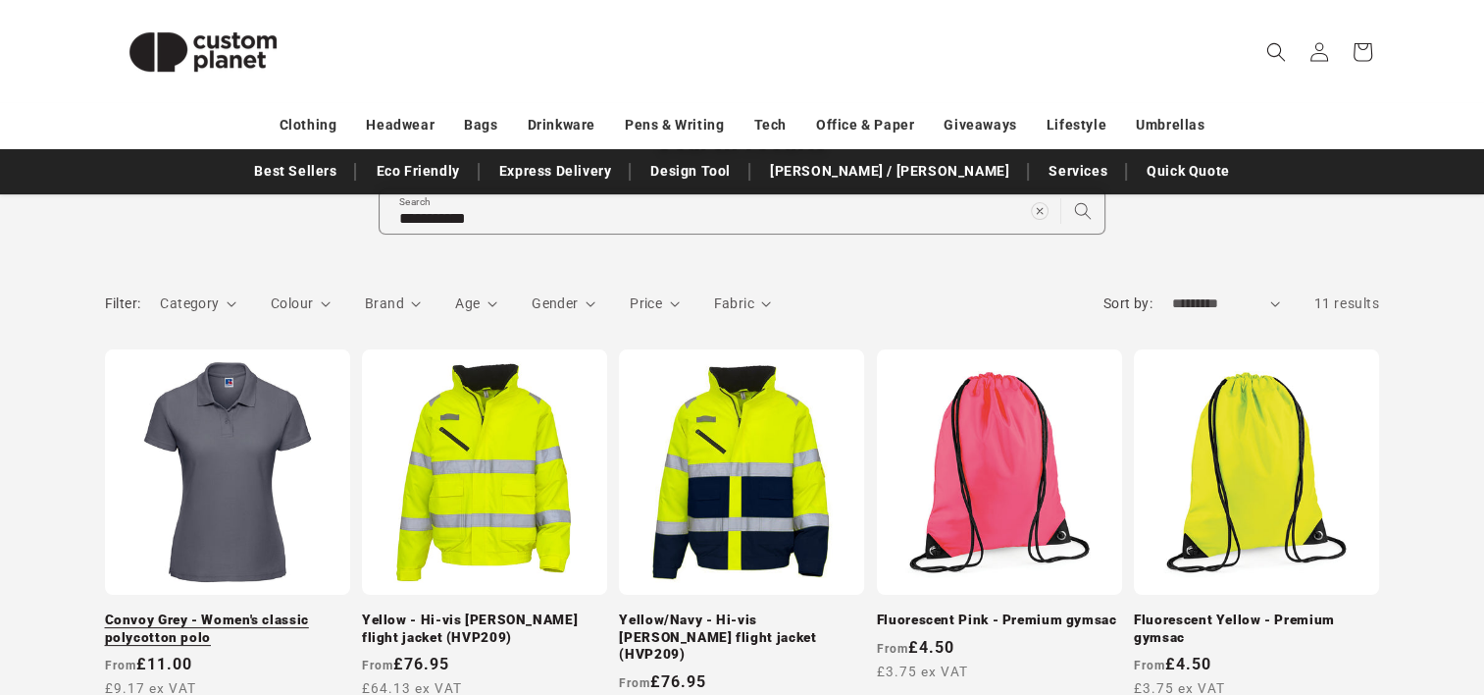
click at [260, 611] on link "Convoy Grey - Women's classic polycotton polo" at bounding box center [227, 628] width 245 height 34
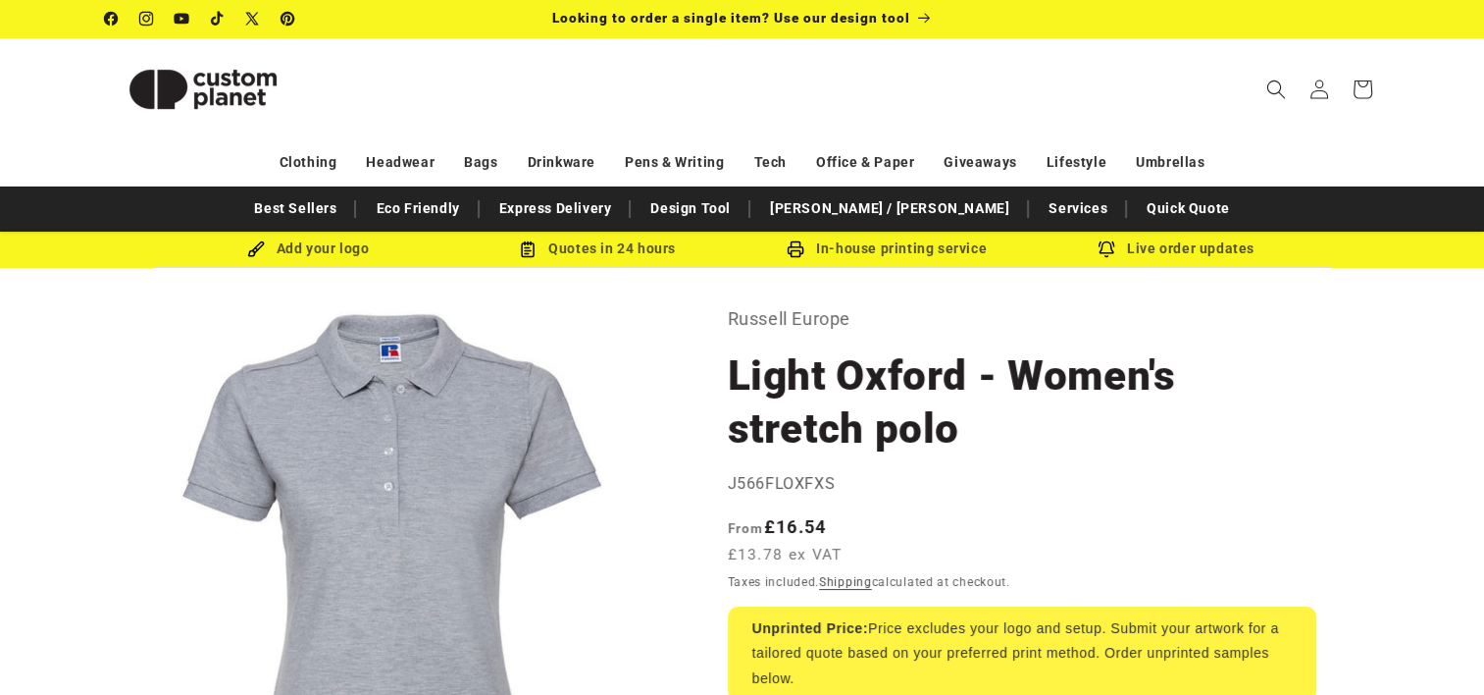
click at [1278, 90] on icon "Search" at bounding box center [1277, 89] width 20 height 20
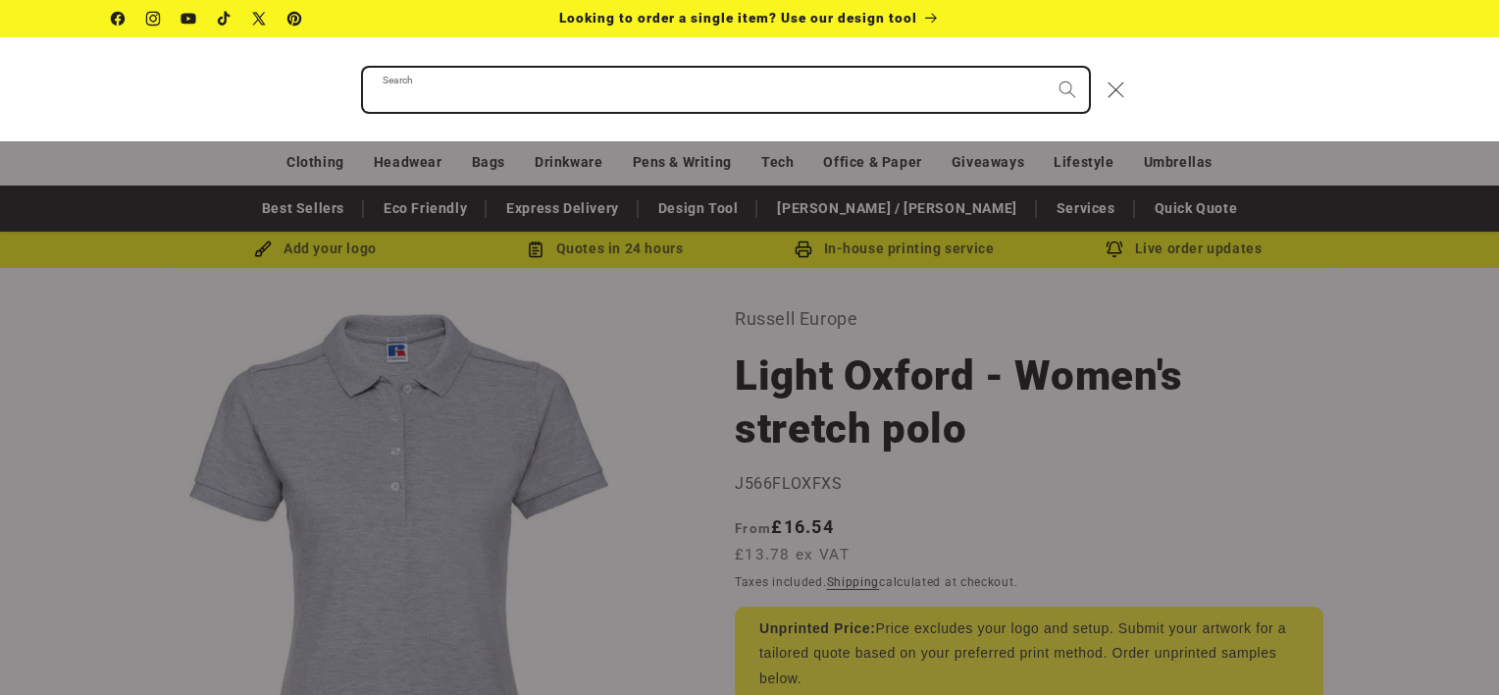
paste input "**********"
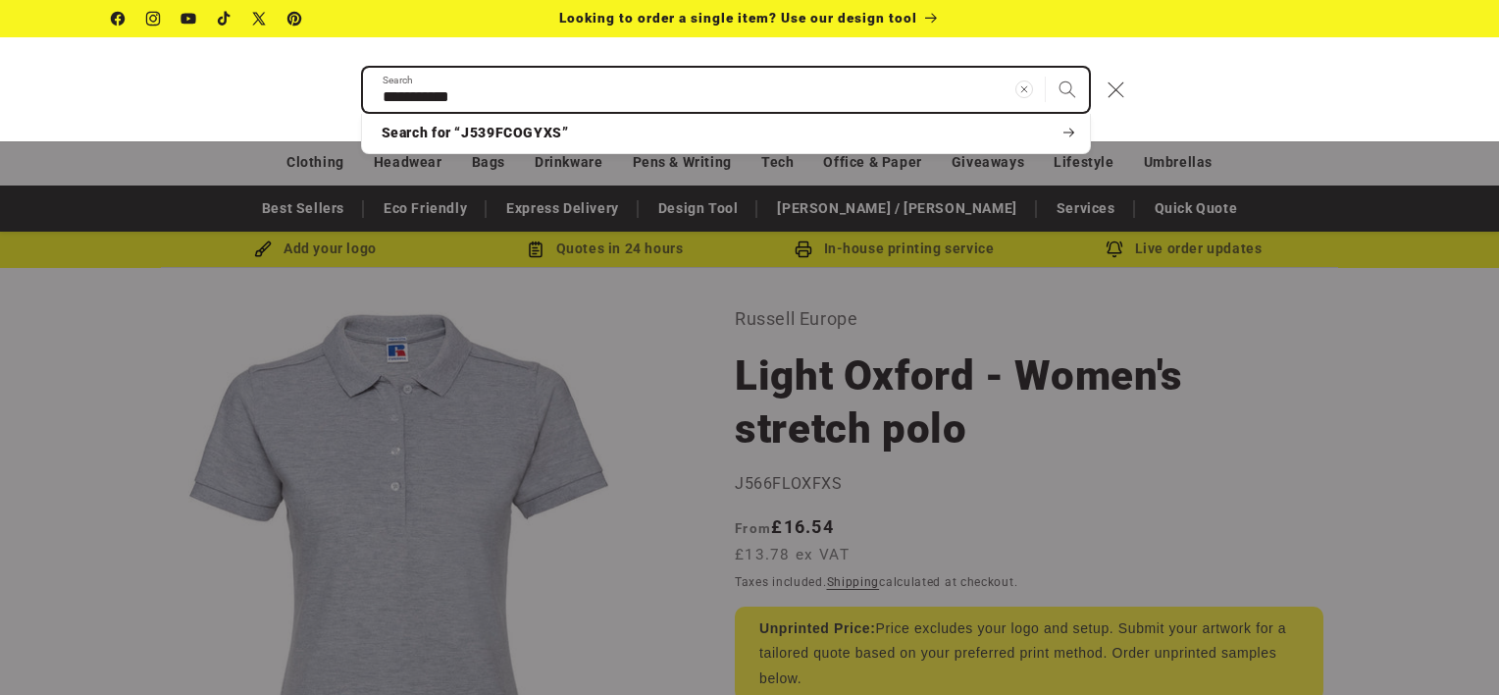
type input "**********"
click at [1046, 68] on button "Search" at bounding box center [1067, 89] width 43 height 43
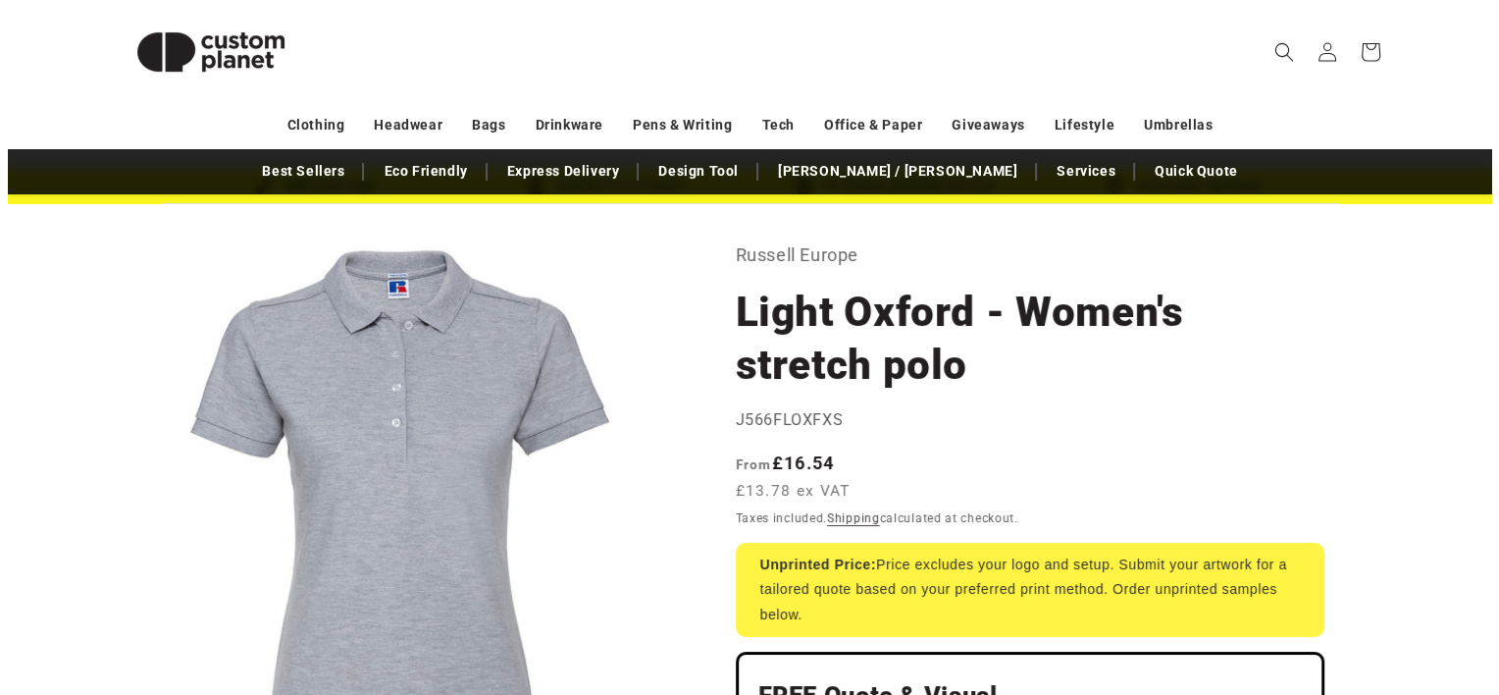
scroll to position [98, 0]
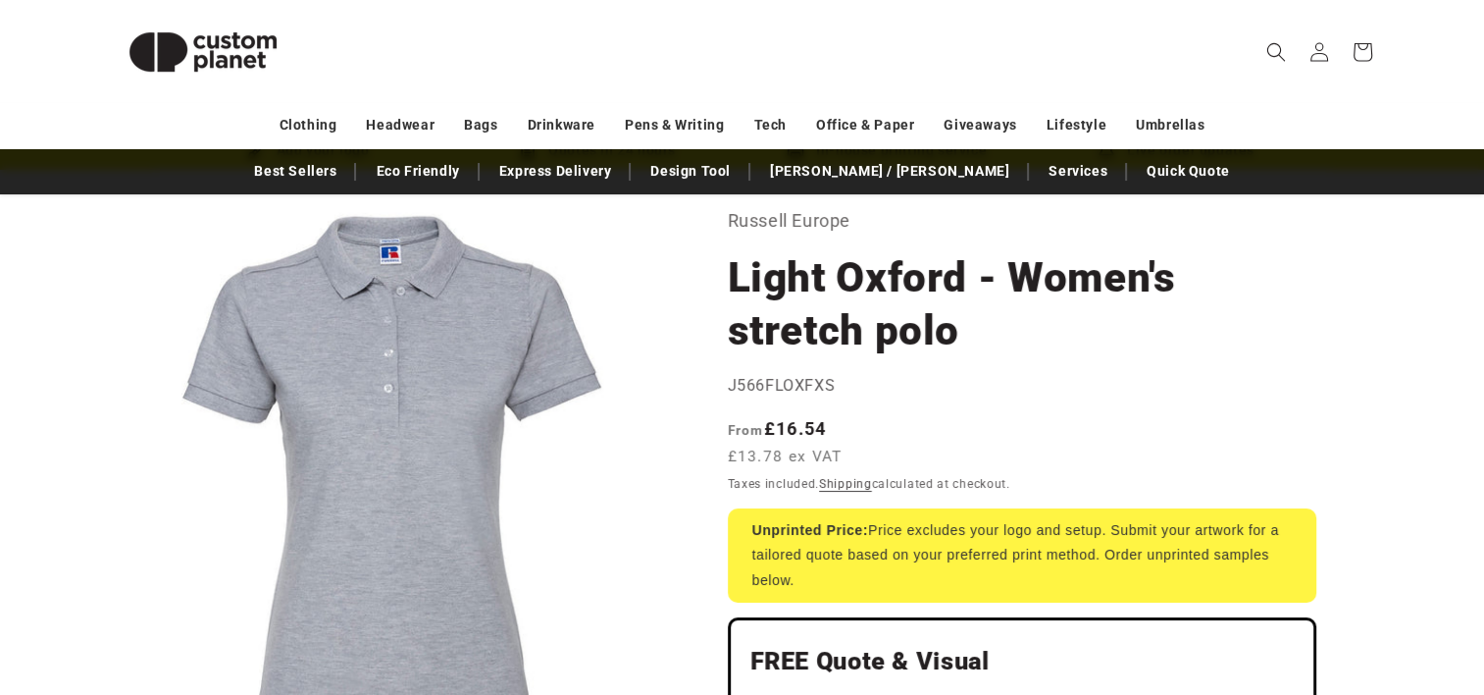
click at [1271, 44] on icon "Search" at bounding box center [1276, 51] width 21 height 21
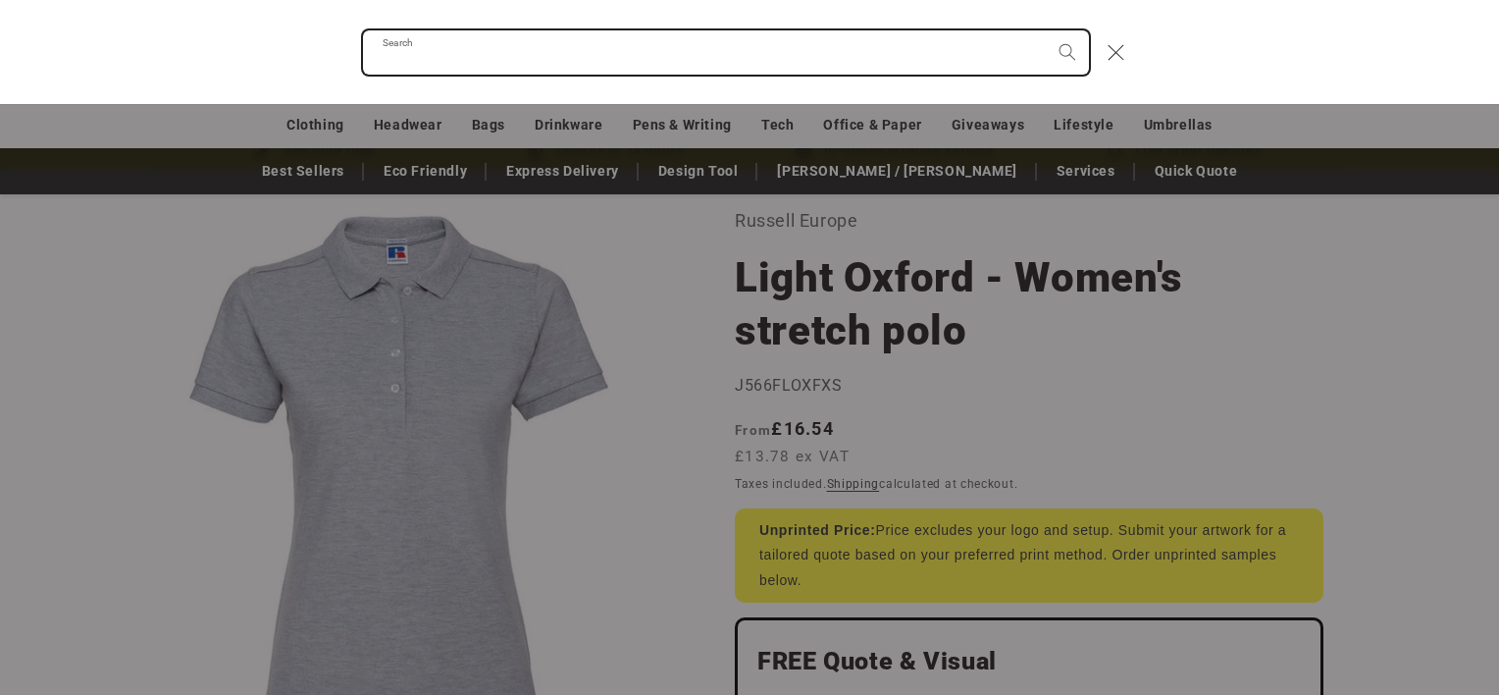
paste input "*****"
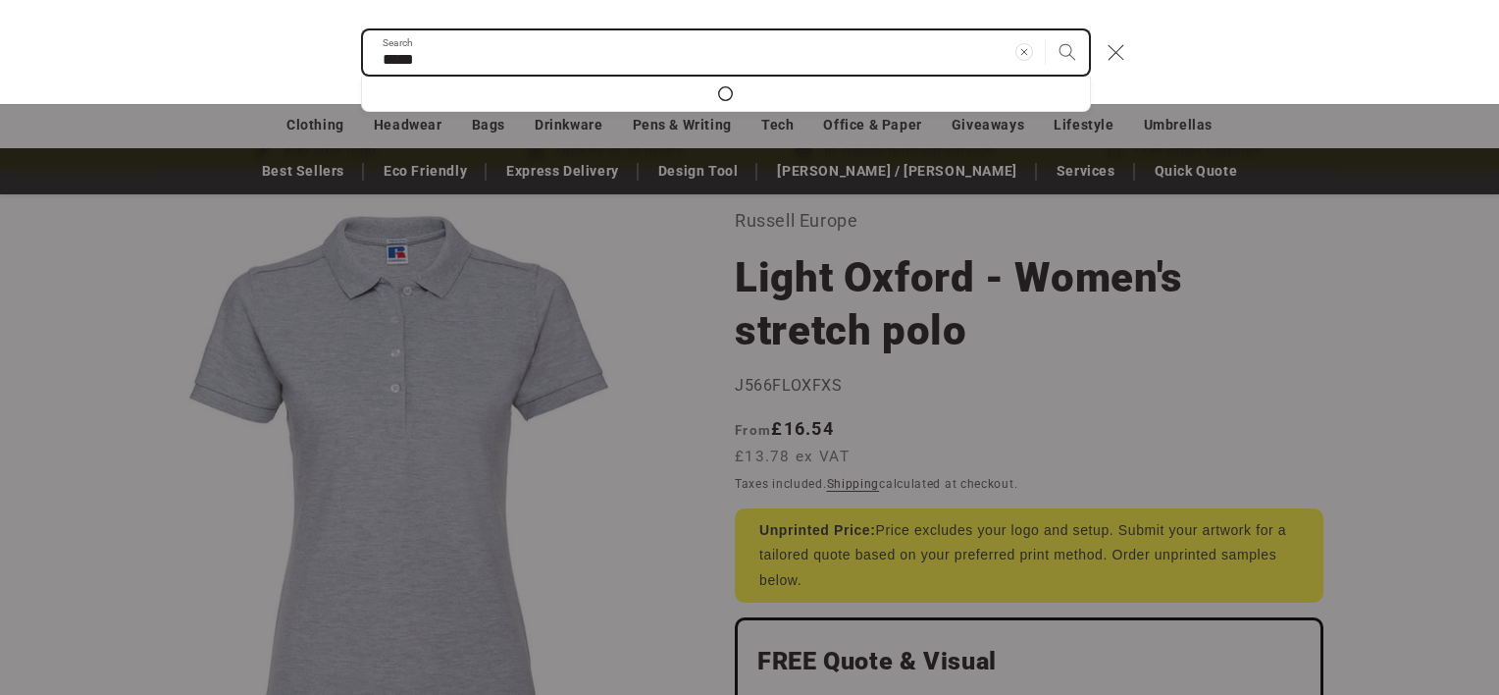
type input "*****"
click at [1046, 30] on button "Search" at bounding box center [1067, 51] width 43 height 43
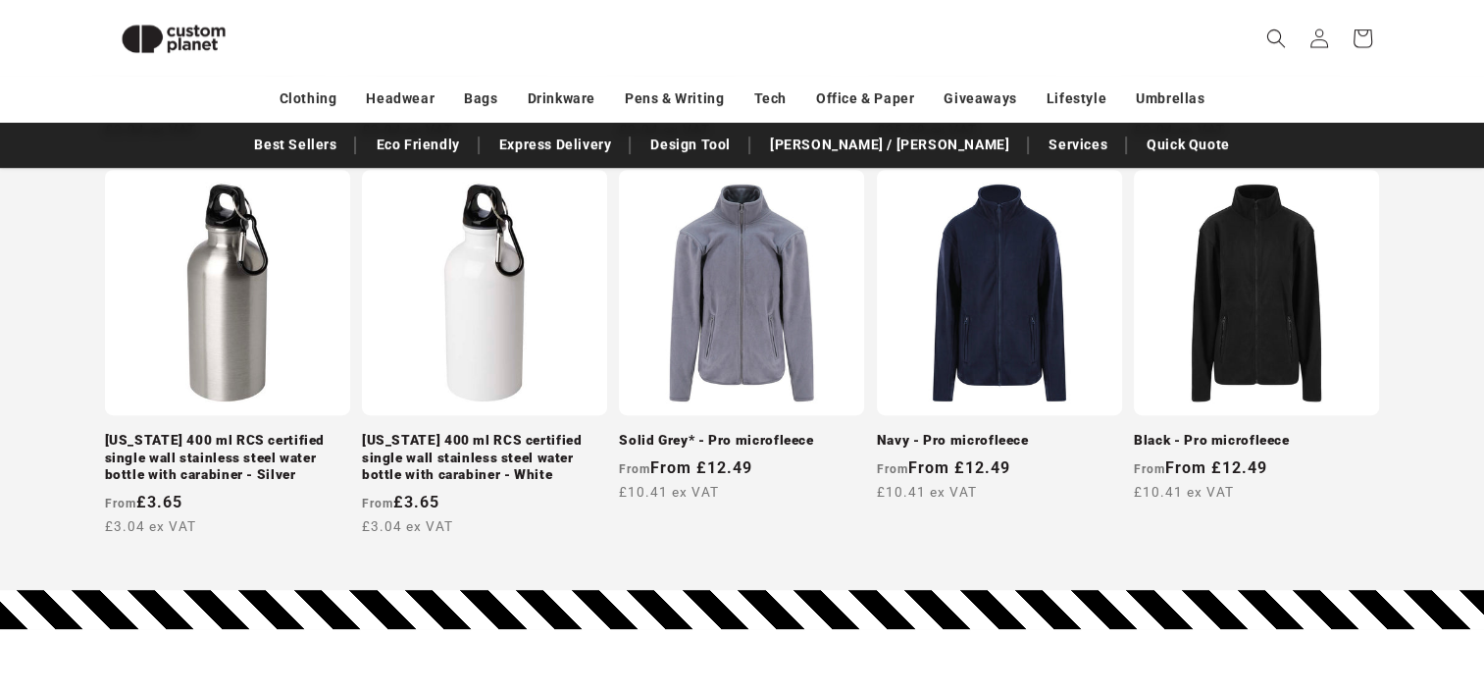
scroll to position [1150, 0]
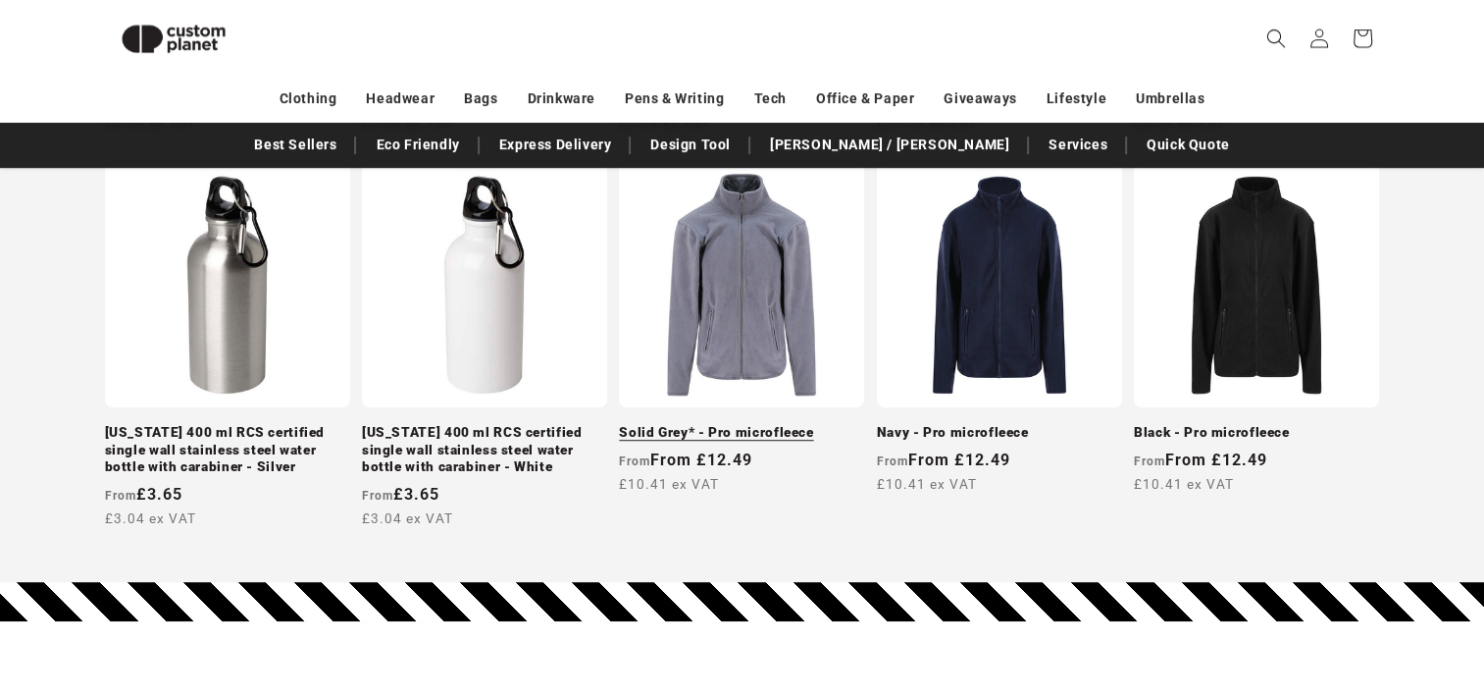
click at [761, 424] on link "Solid Grey* - Pro microfleece" at bounding box center [741, 433] width 245 height 18
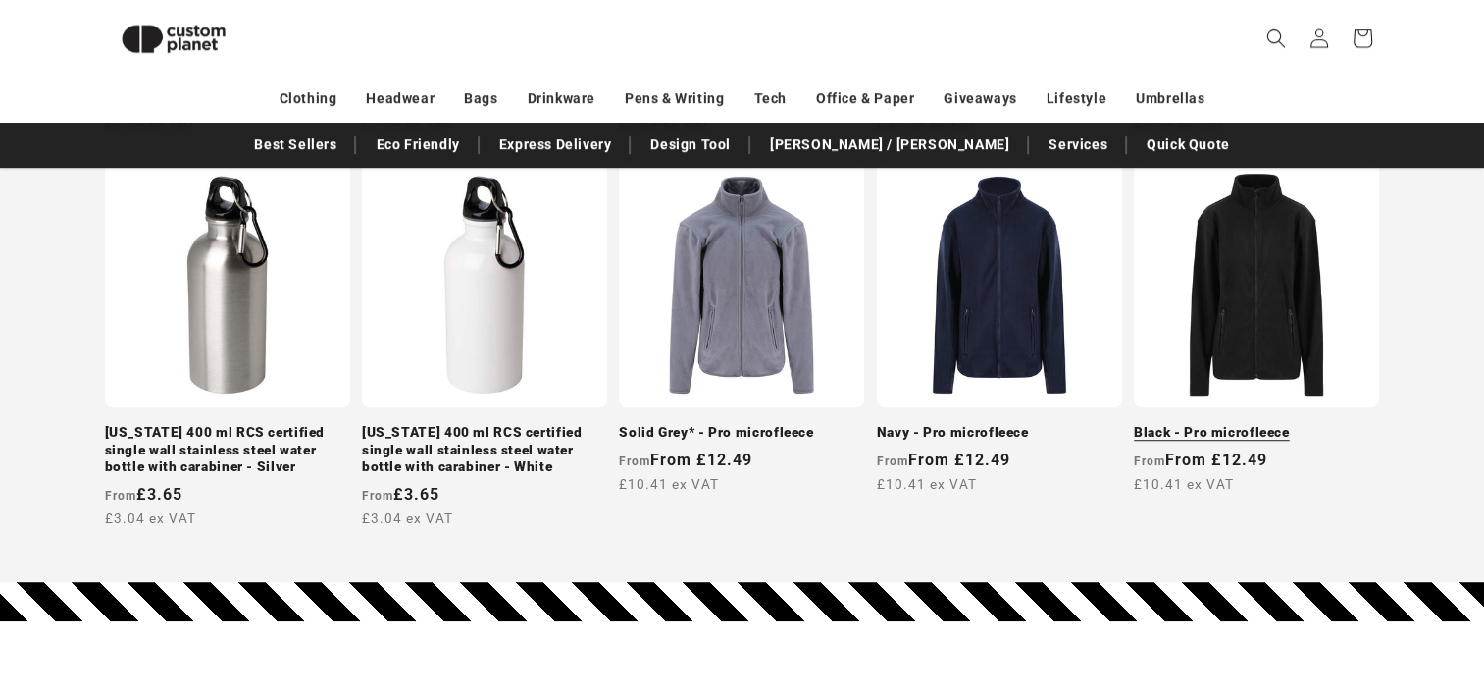
click at [1209, 424] on link "Black - Pro microfleece" at bounding box center [1256, 433] width 245 height 18
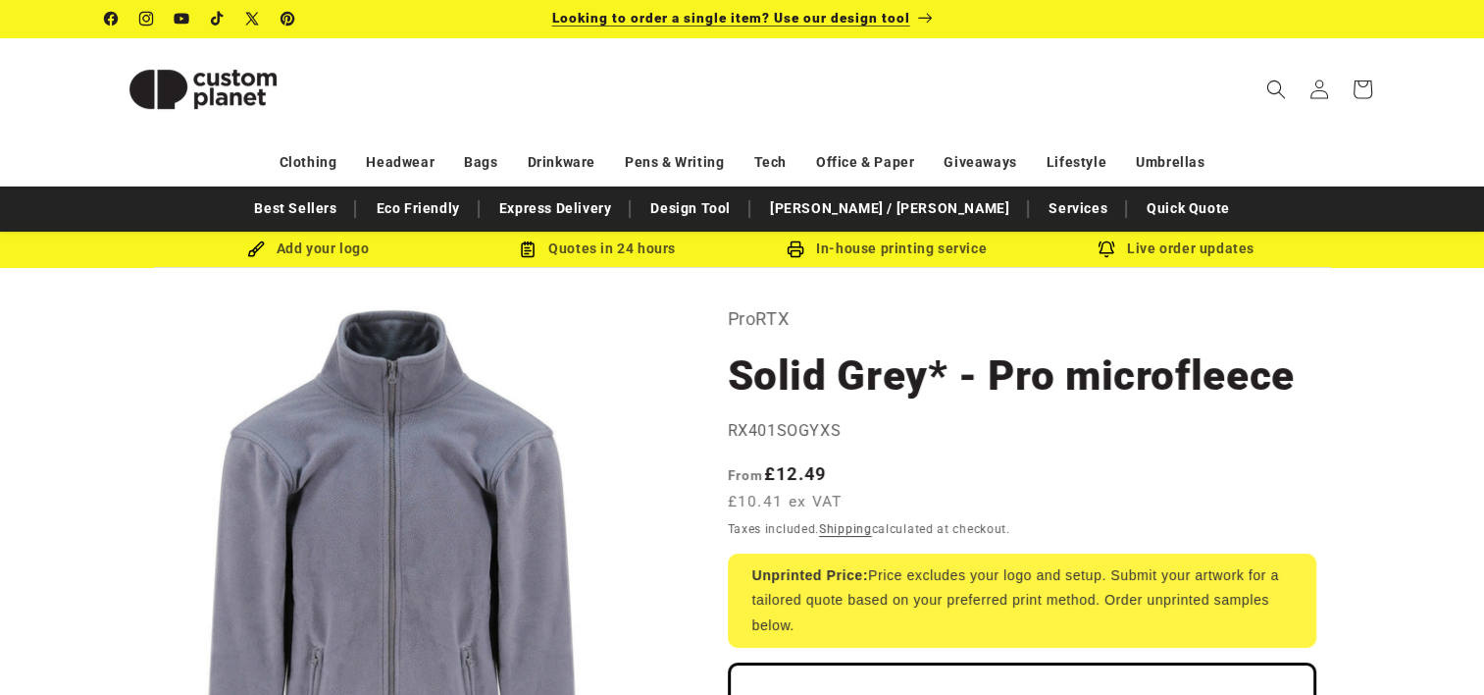
click at [1260, 322] on p "ProRTX" at bounding box center [1022, 318] width 589 height 31
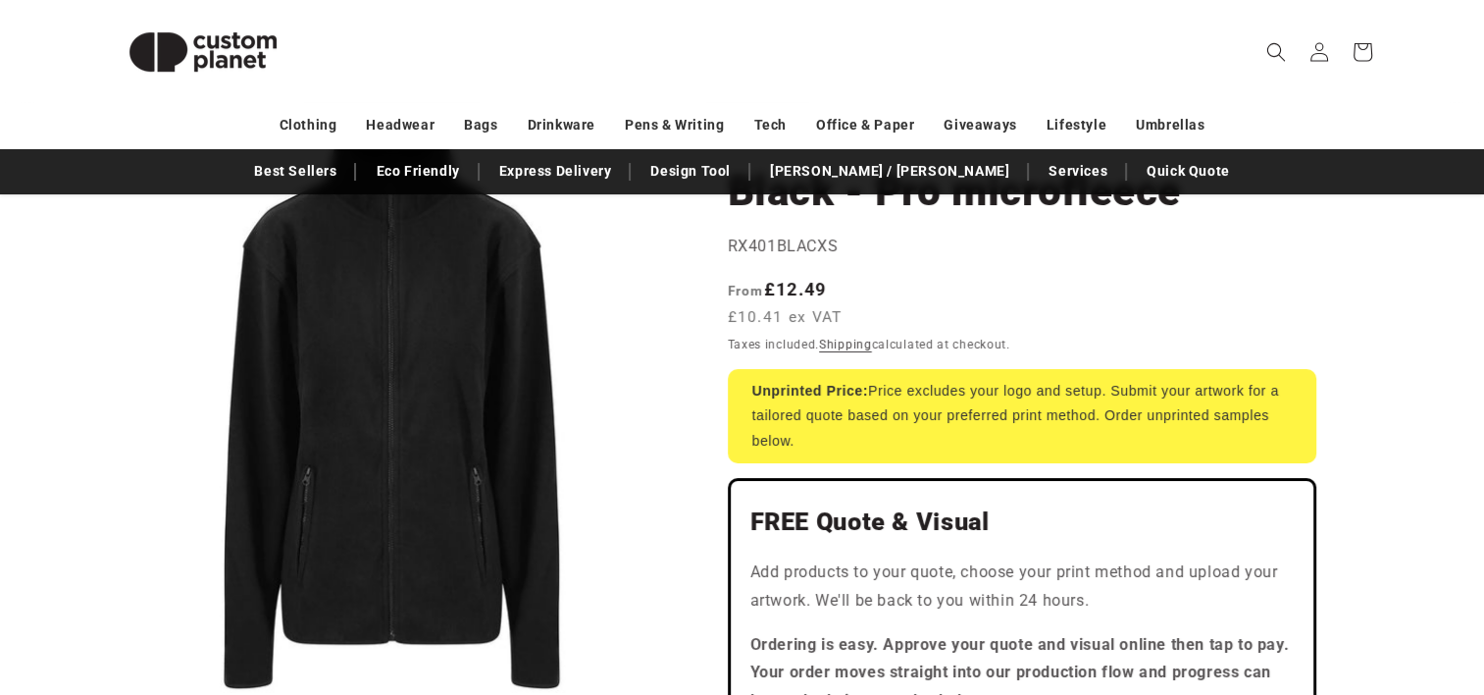
scroll to position [196, 0]
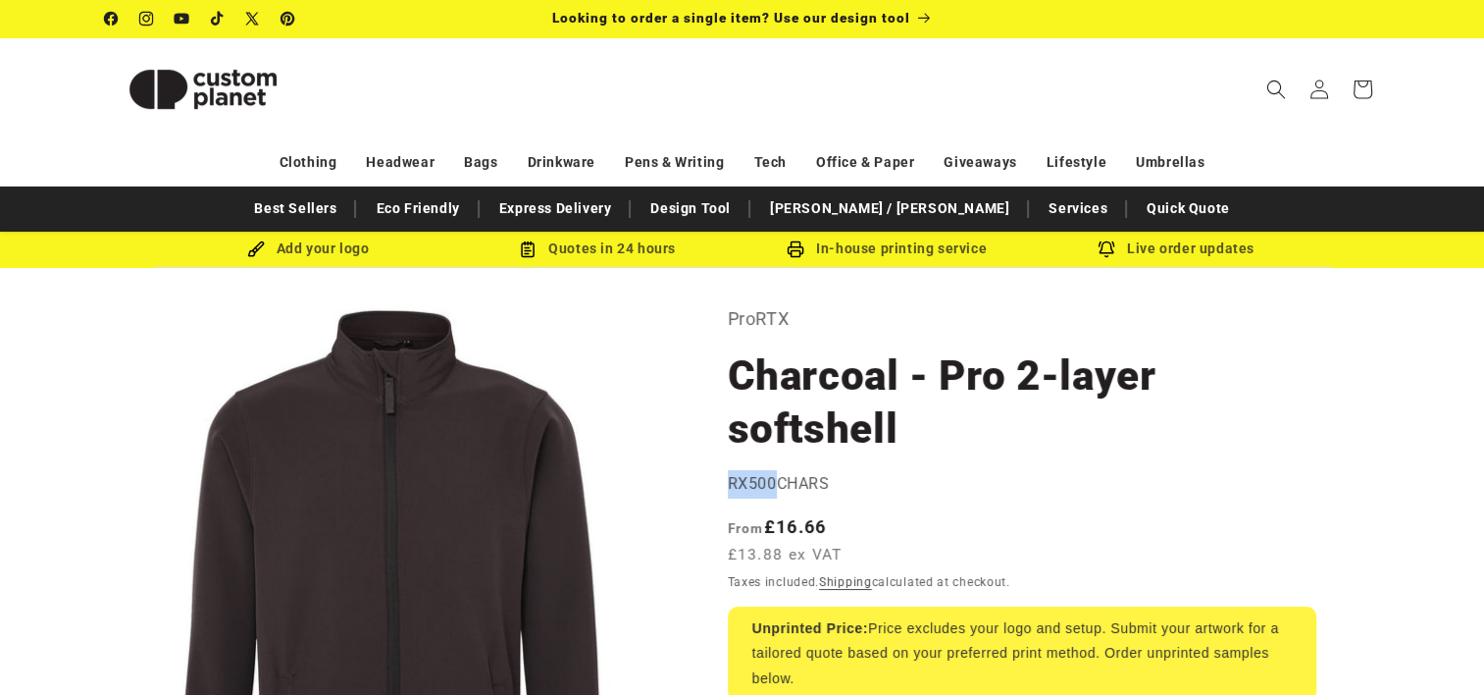
drag, startPoint x: 732, startPoint y: 483, endPoint x: 772, endPoint y: 483, distance: 40.2
click at [772, 483] on span "RX500CHARS" at bounding box center [779, 483] width 102 height 19
copy span "RX500"
click at [1272, 93] on icon "Search" at bounding box center [1277, 89] width 20 height 20
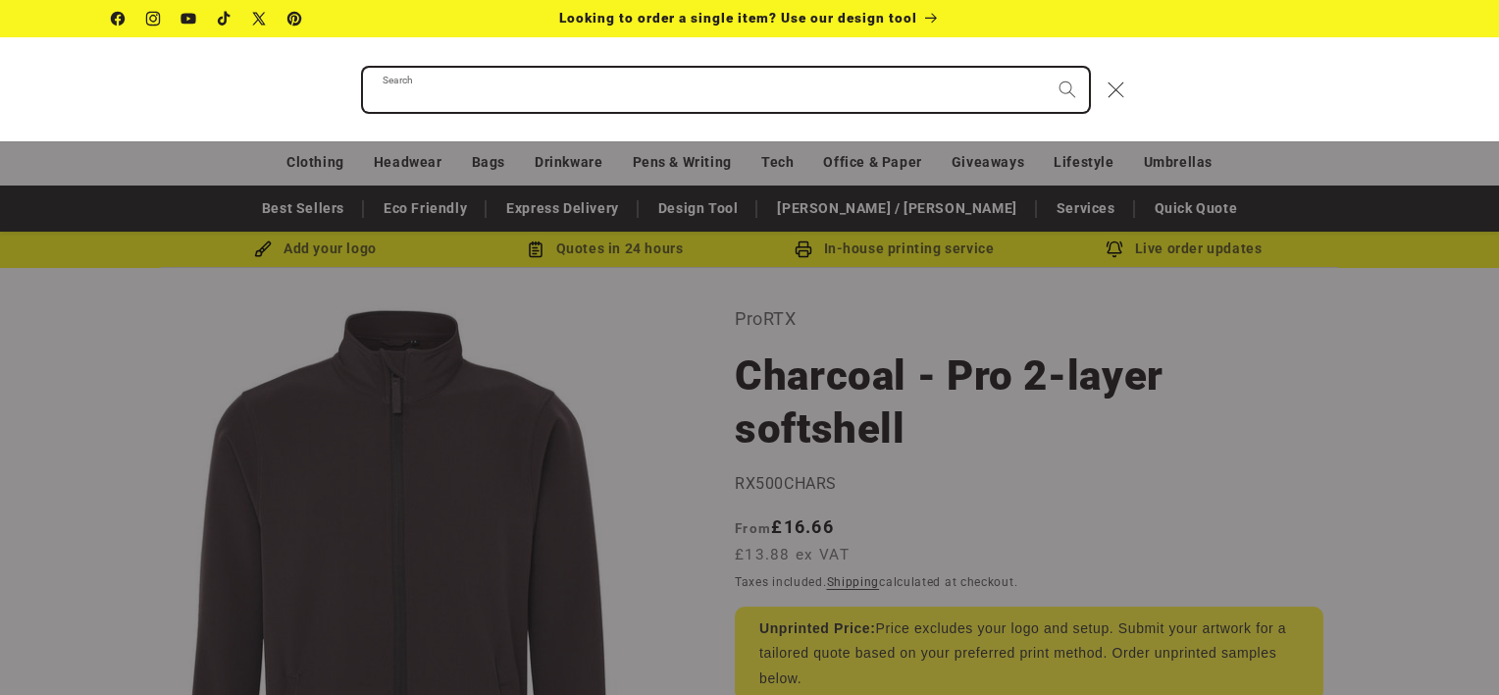
paste input "*****"
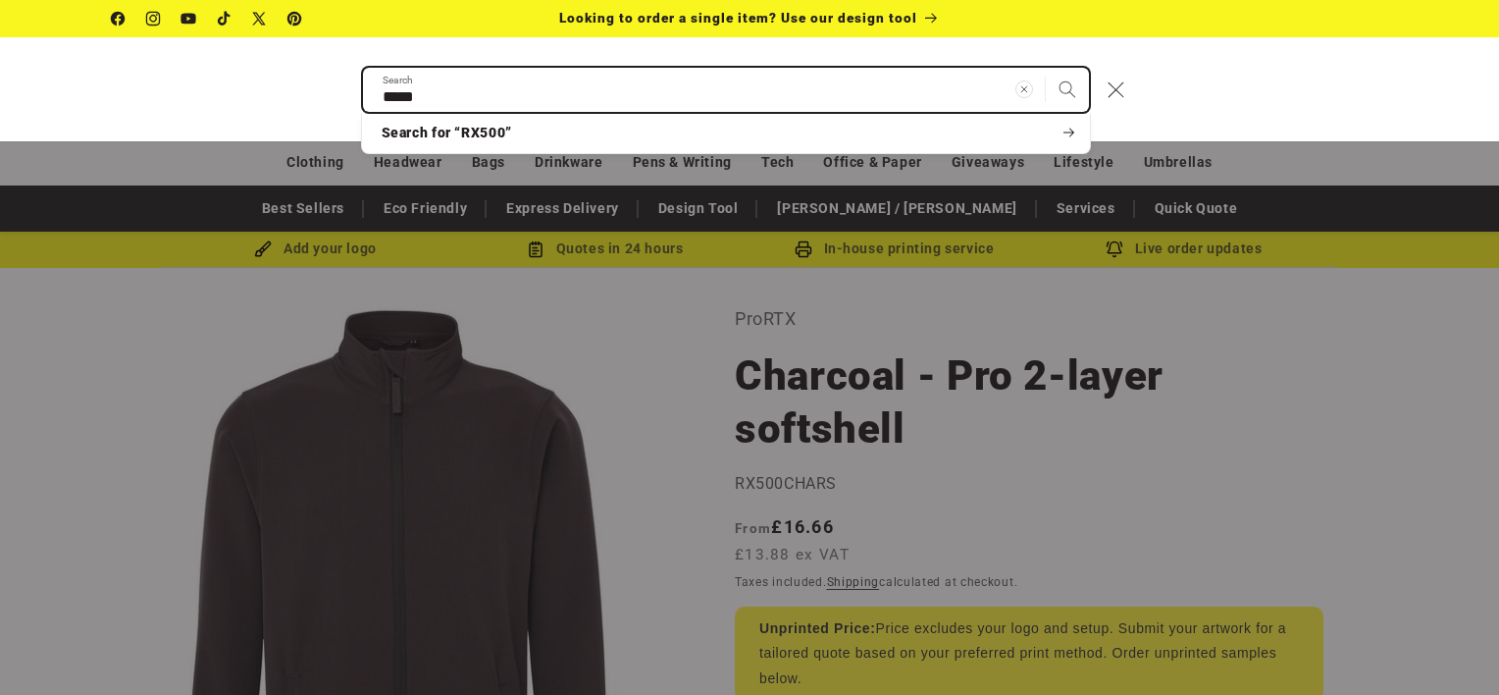
type input "*****"
click at [1046, 68] on button "Search" at bounding box center [1067, 89] width 43 height 43
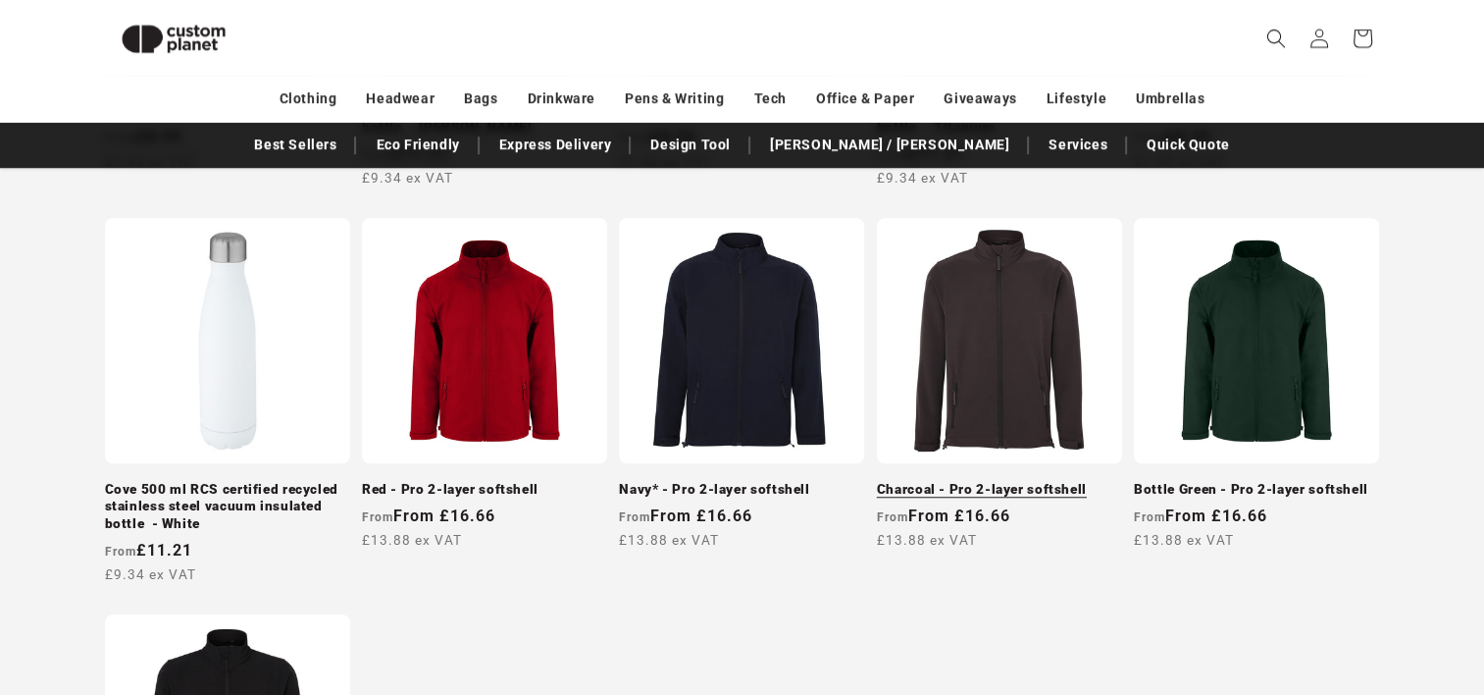
scroll to position [1470, 0]
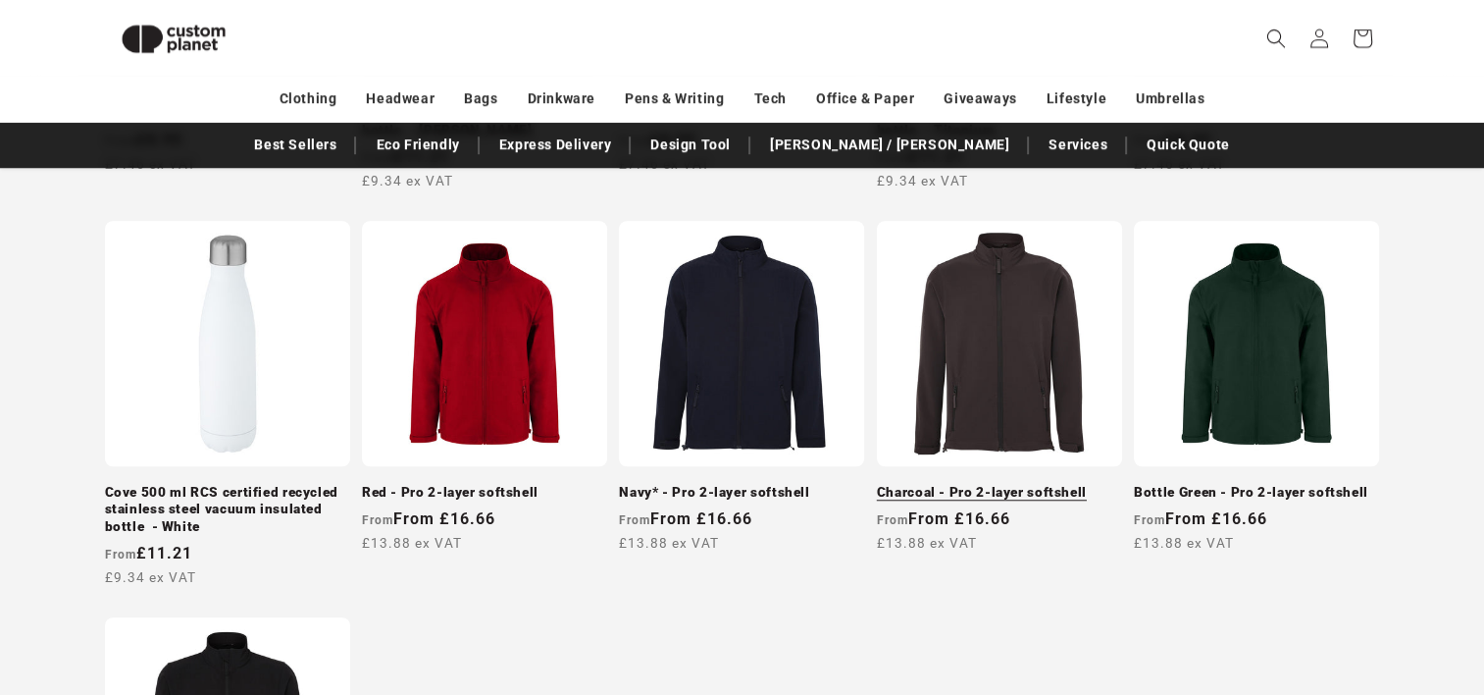
click at [987, 484] on link "Charcoal - Pro 2-layer softshell" at bounding box center [999, 493] width 245 height 18
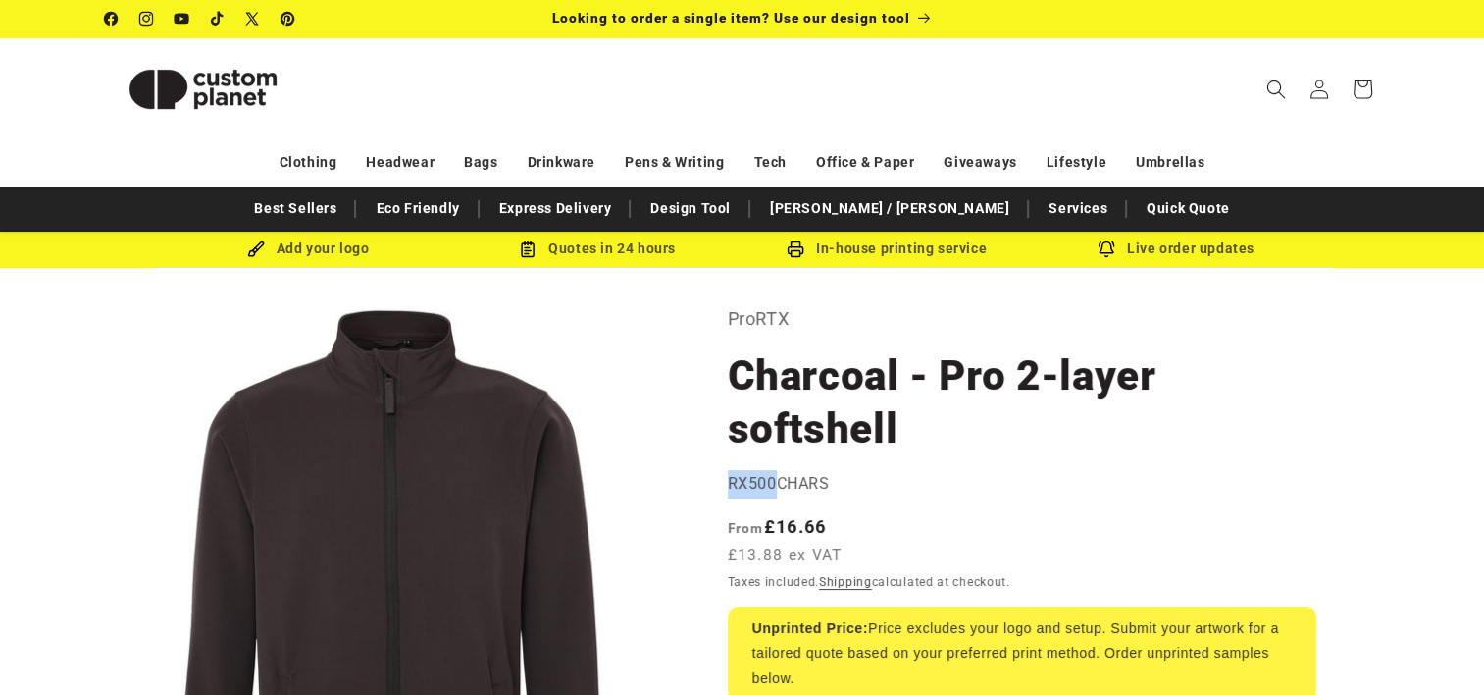
drag, startPoint x: 726, startPoint y: 481, endPoint x: 773, endPoint y: 475, distance: 47.5
copy span "RX500"
